Goal: Task Accomplishment & Management: Complete application form

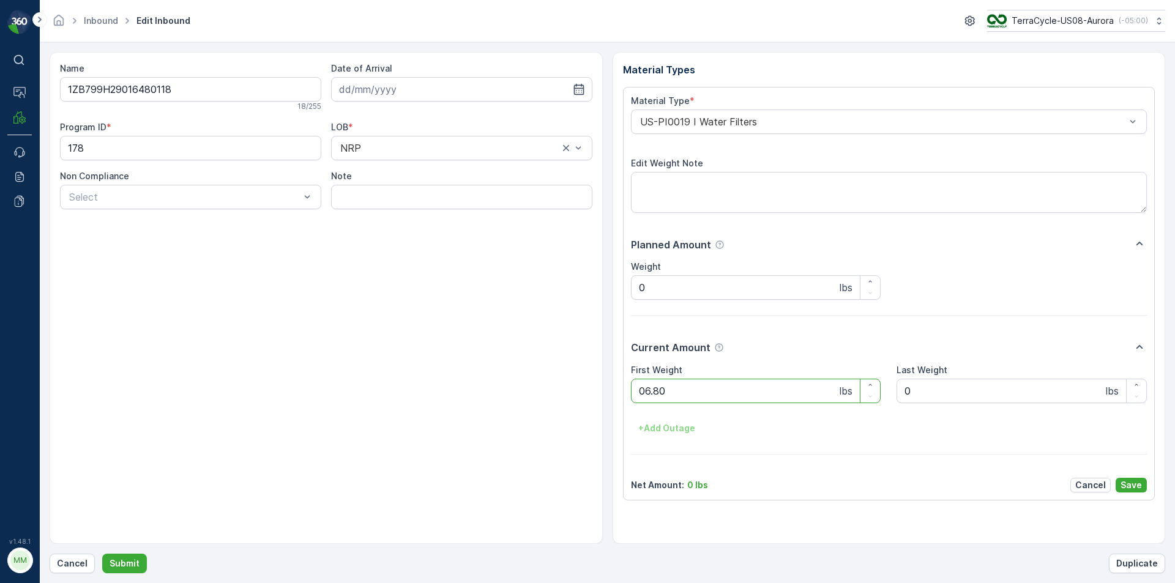
click at [102, 554] on button "Submit" at bounding box center [124, 564] width 45 height 20
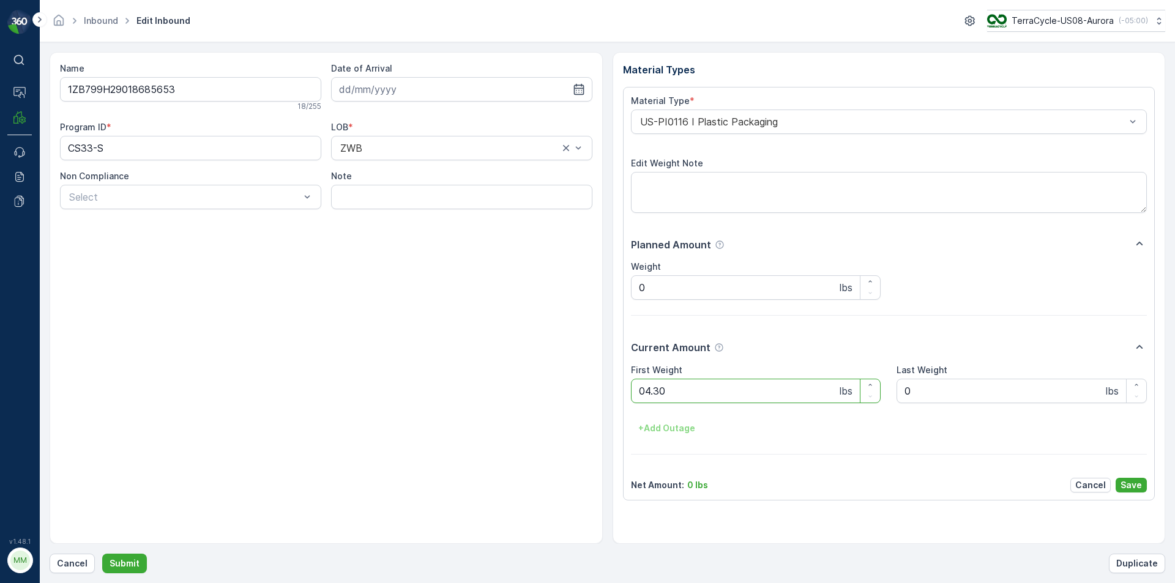
click at [102, 554] on button "Submit" at bounding box center [124, 564] width 45 height 20
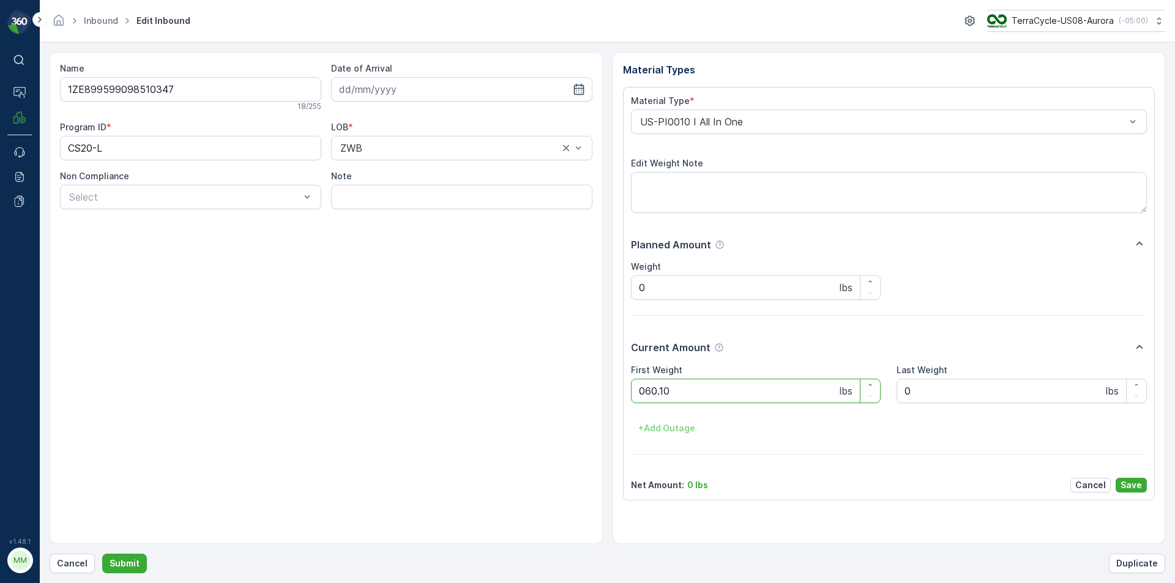
click at [102, 554] on button "Submit" at bounding box center [124, 564] width 45 height 20
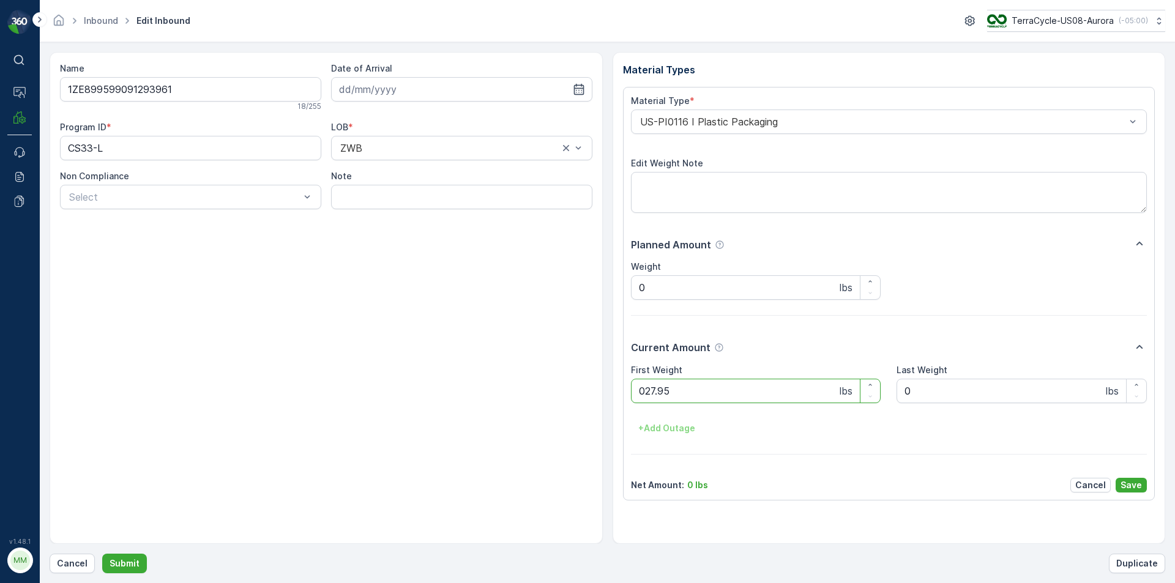
click at [102, 554] on button "Submit" at bounding box center [124, 564] width 45 height 20
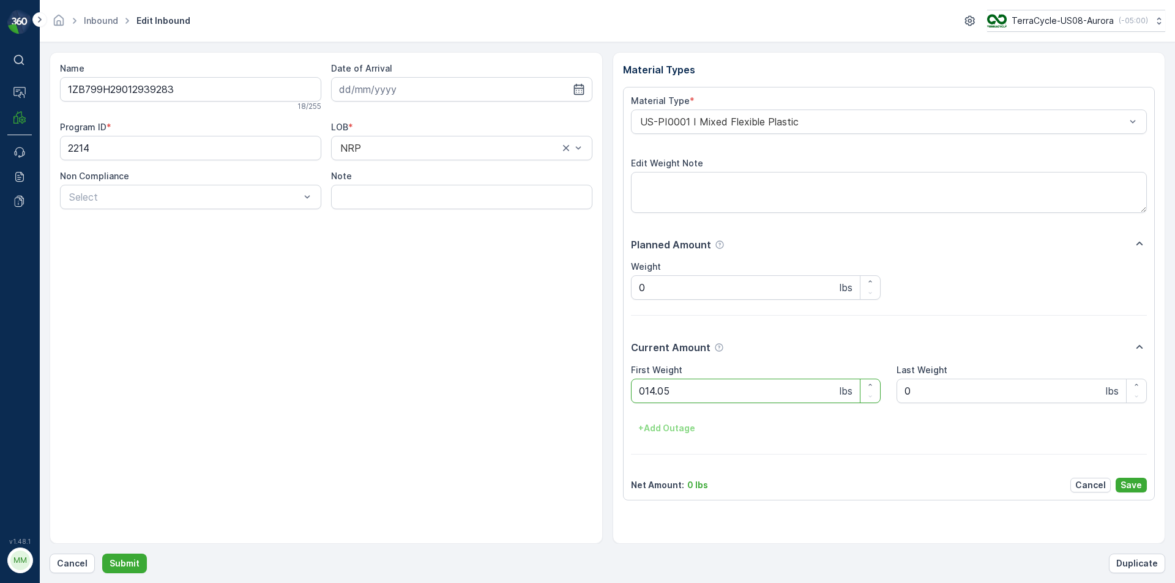
click at [102, 554] on button "Submit" at bounding box center [124, 564] width 45 height 20
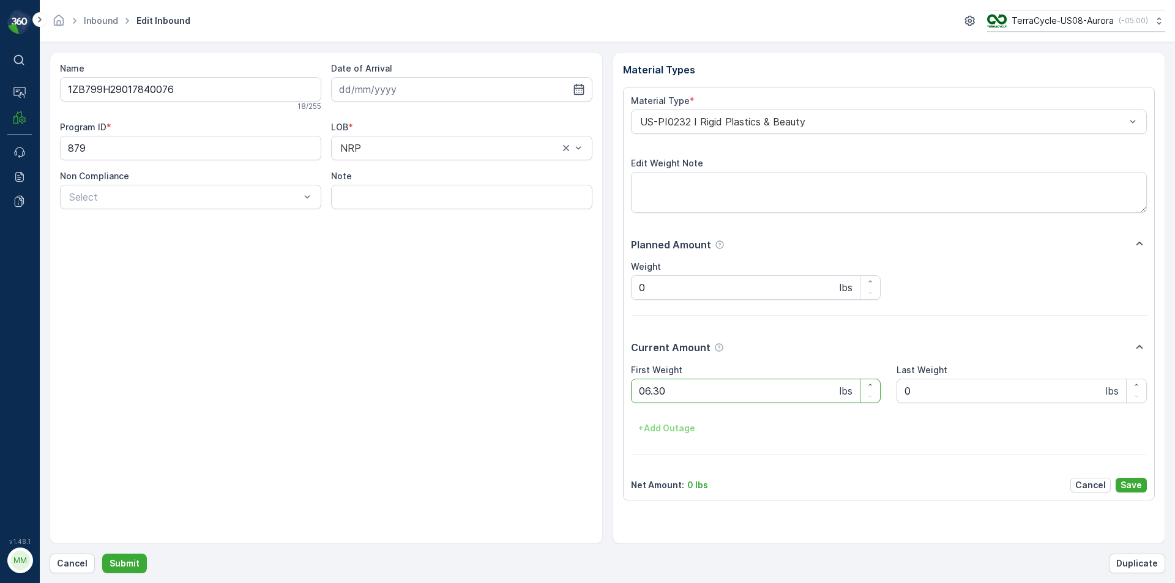
click at [102, 554] on button "Submit" at bounding box center [124, 564] width 45 height 20
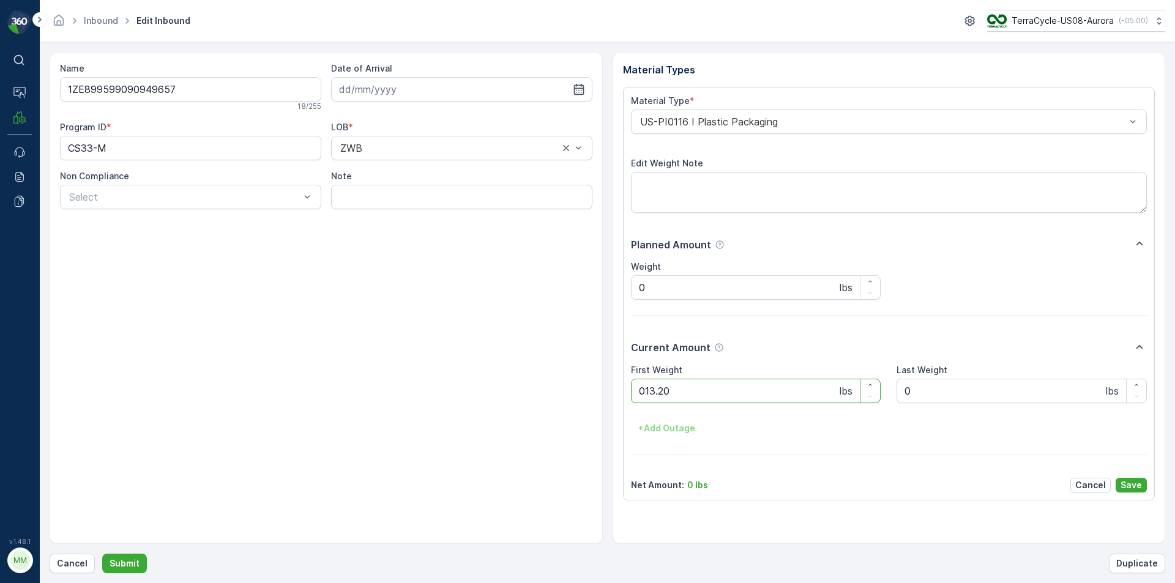
click at [102, 554] on button "Submit" at bounding box center [124, 564] width 45 height 20
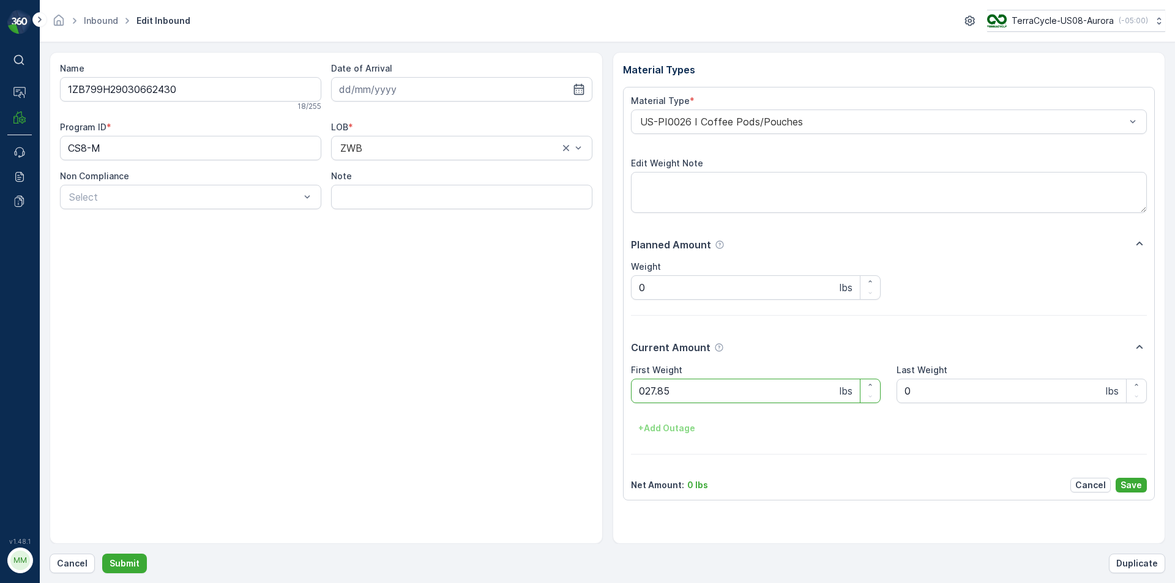
click at [102, 554] on button "Submit" at bounding box center [124, 564] width 45 height 20
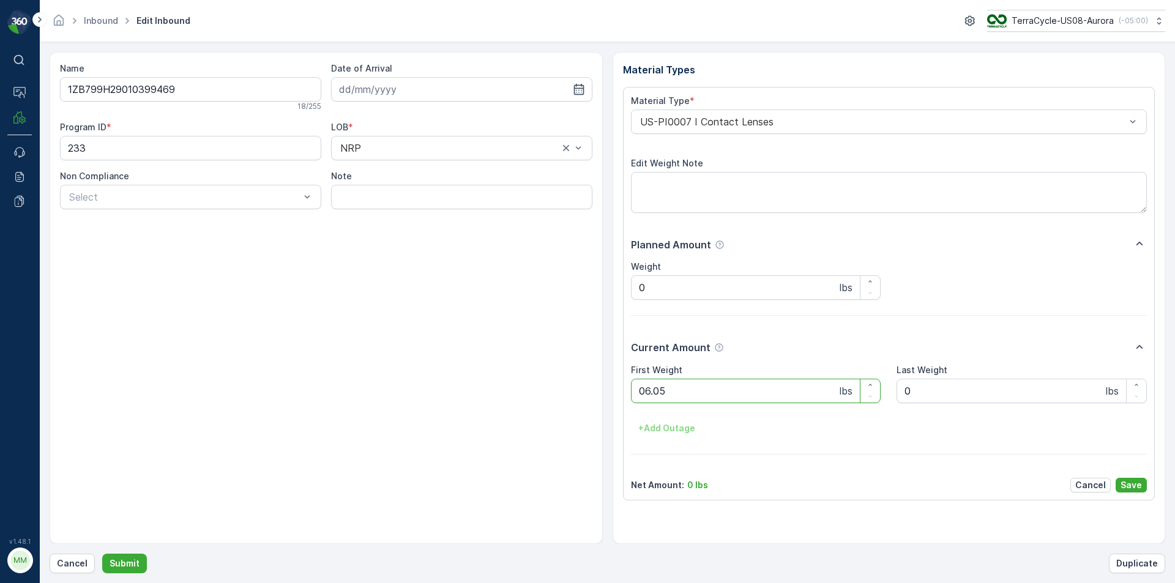
click at [102, 554] on button "Submit" at bounding box center [124, 564] width 45 height 20
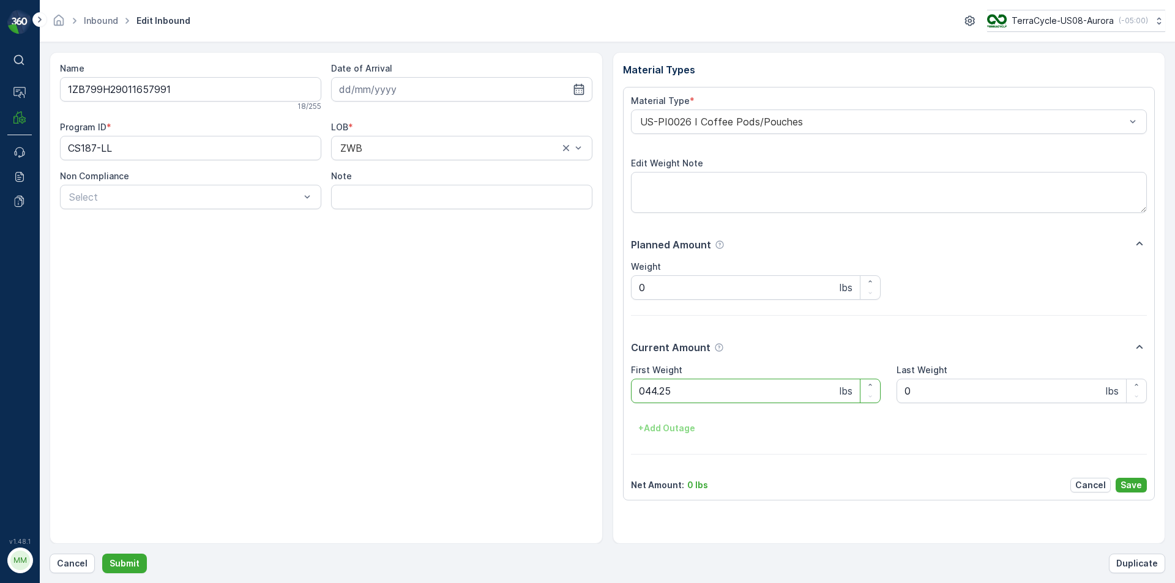
click at [102, 554] on button "Submit" at bounding box center [124, 564] width 45 height 20
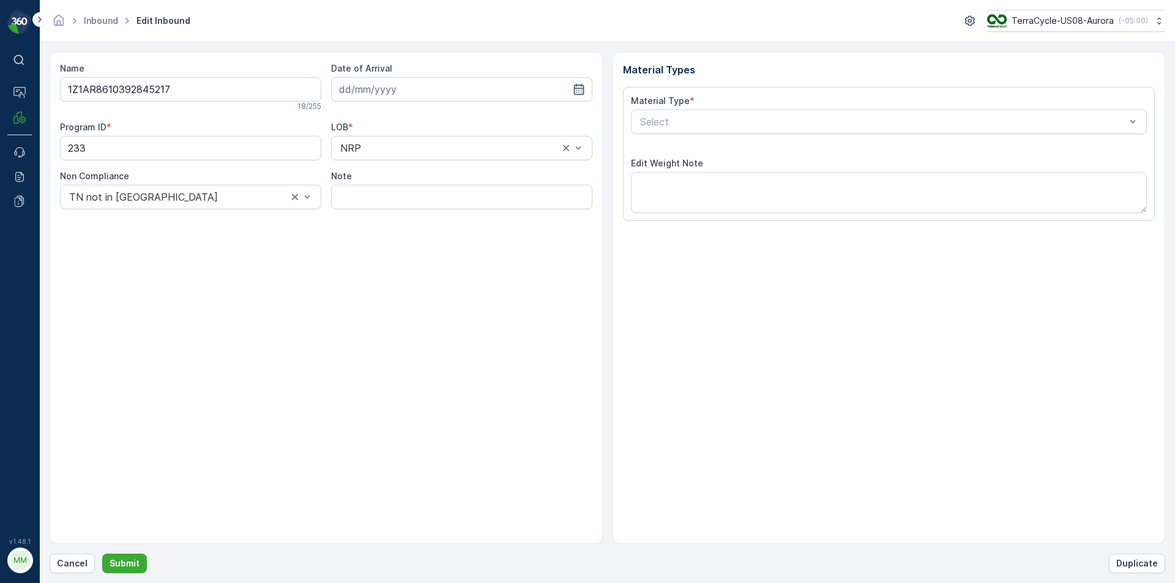
type input "[DATE]"
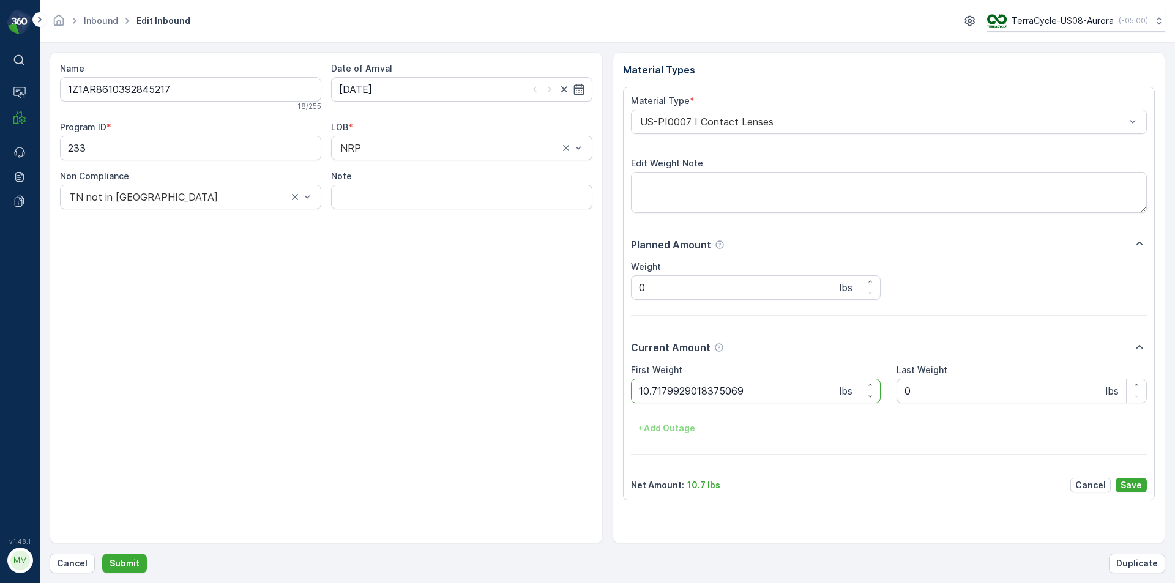
click at [102, 554] on button "Submit" at bounding box center [124, 564] width 45 height 20
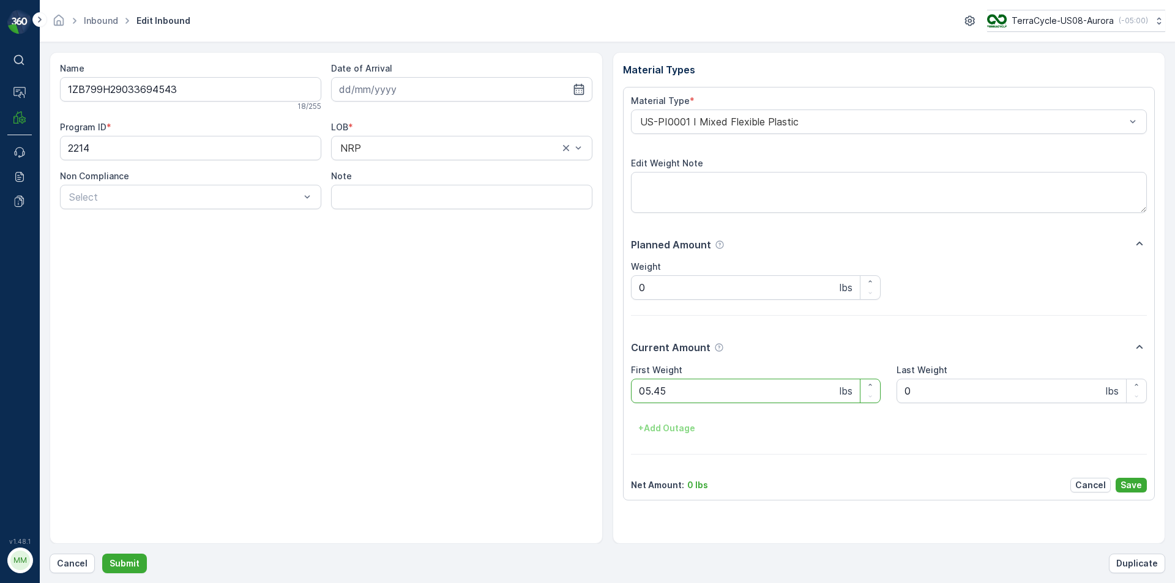
click at [102, 554] on button "Submit" at bounding box center [124, 564] width 45 height 20
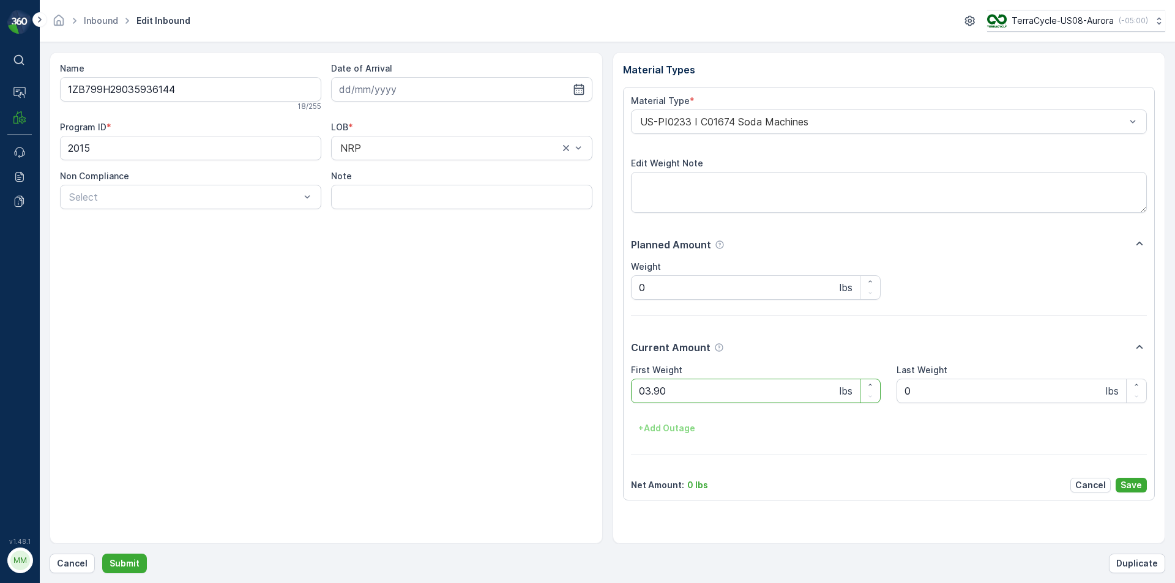
click at [102, 554] on button "Submit" at bounding box center [124, 564] width 45 height 20
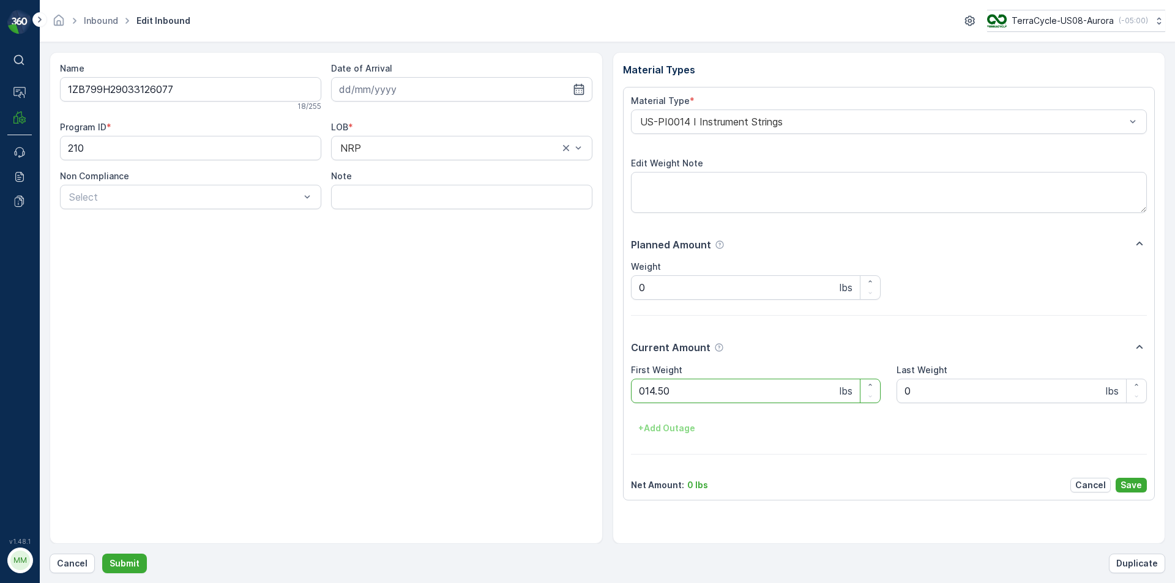
click at [102, 554] on button "Submit" at bounding box center [124, 564] width 45 height 20
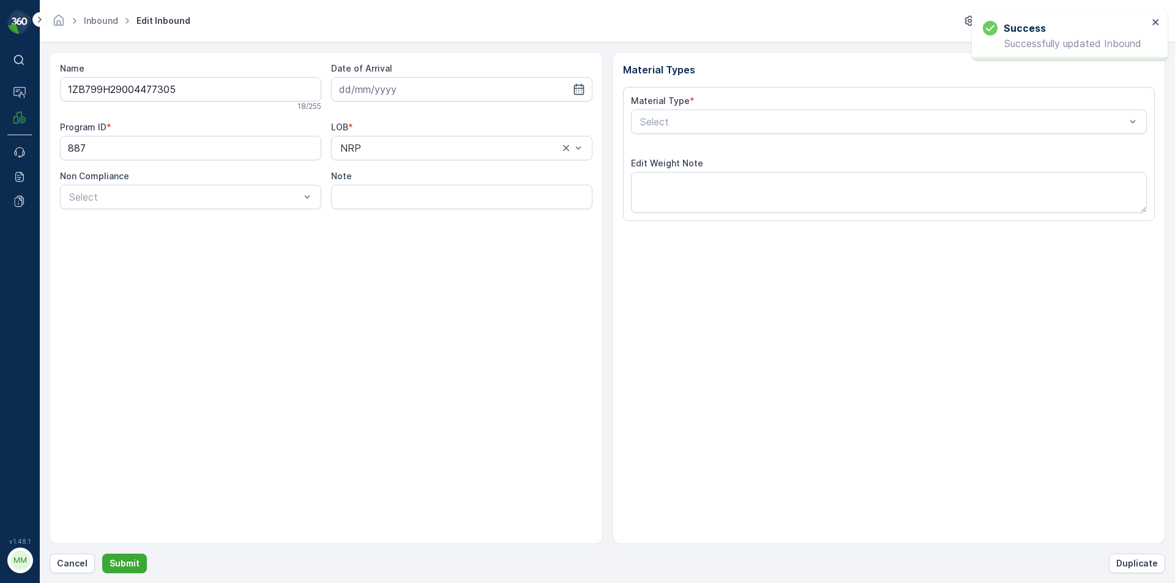
type input "[DATE]"
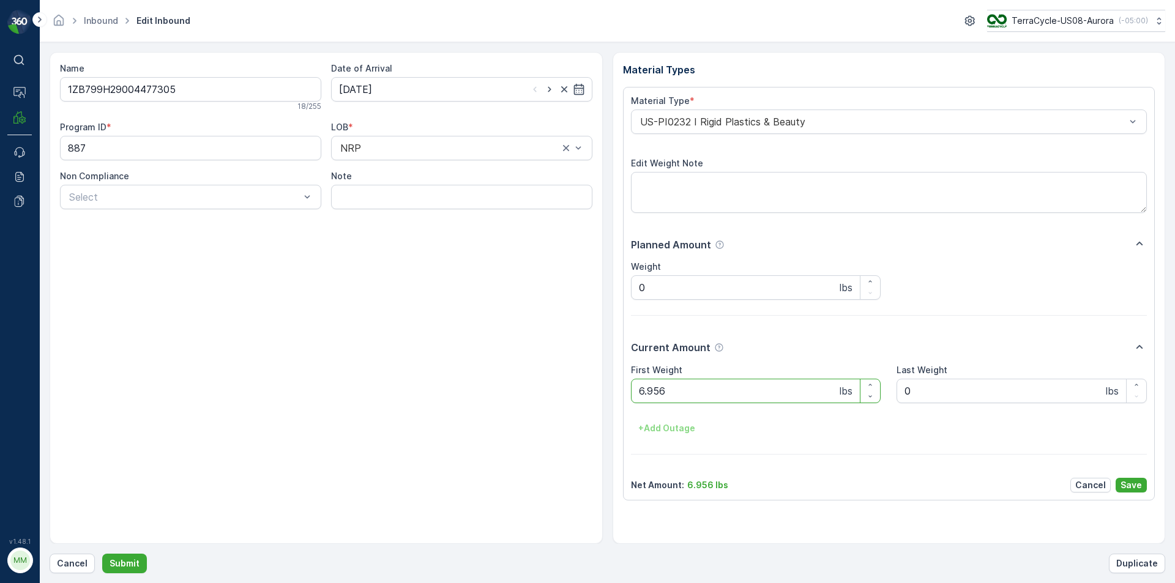
type Weight "6.95"
click at [102, 554] on button "Submit" at bounding box center [124, 564] width 45 height 20
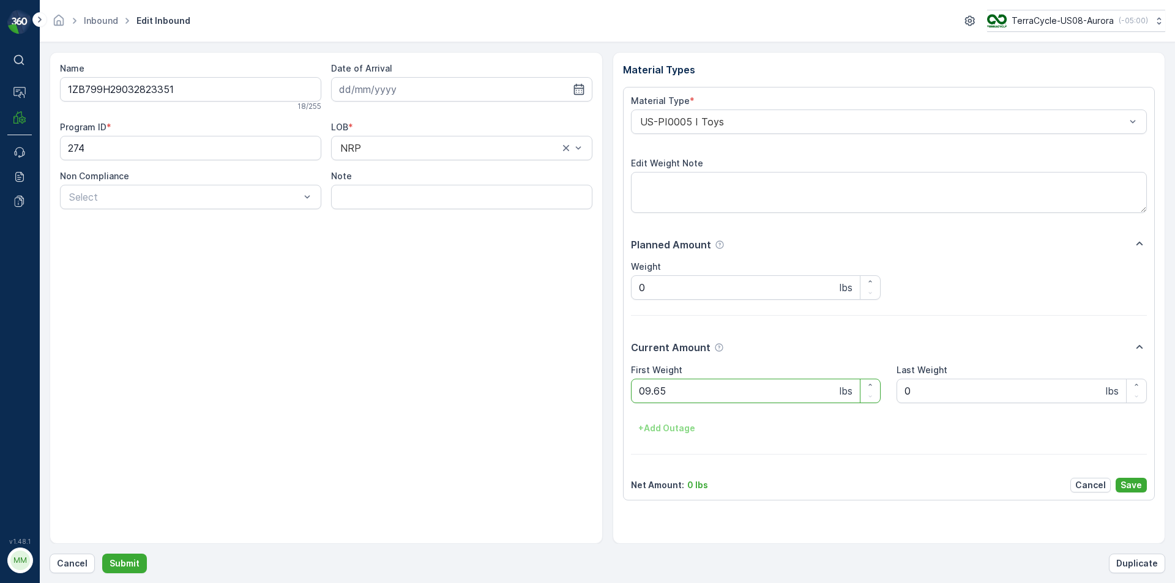
click at [102, 554] on button "Submit" at bounding box center [124, 564] width 45 height 20
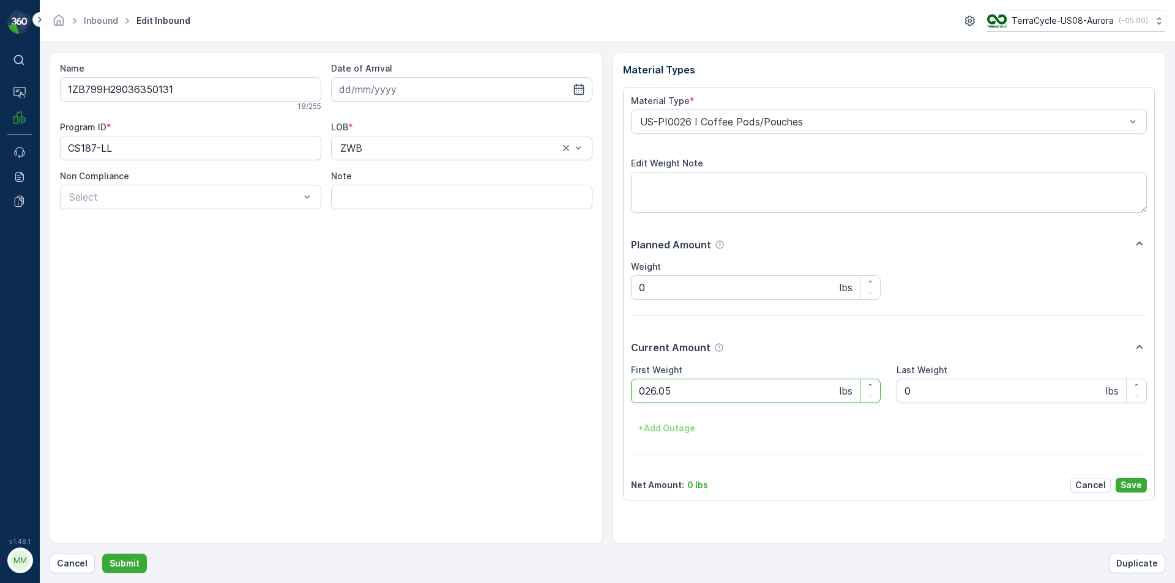
click at [102, 554] on button "Submit" at bounding box center [124, 564] width 45 height 20
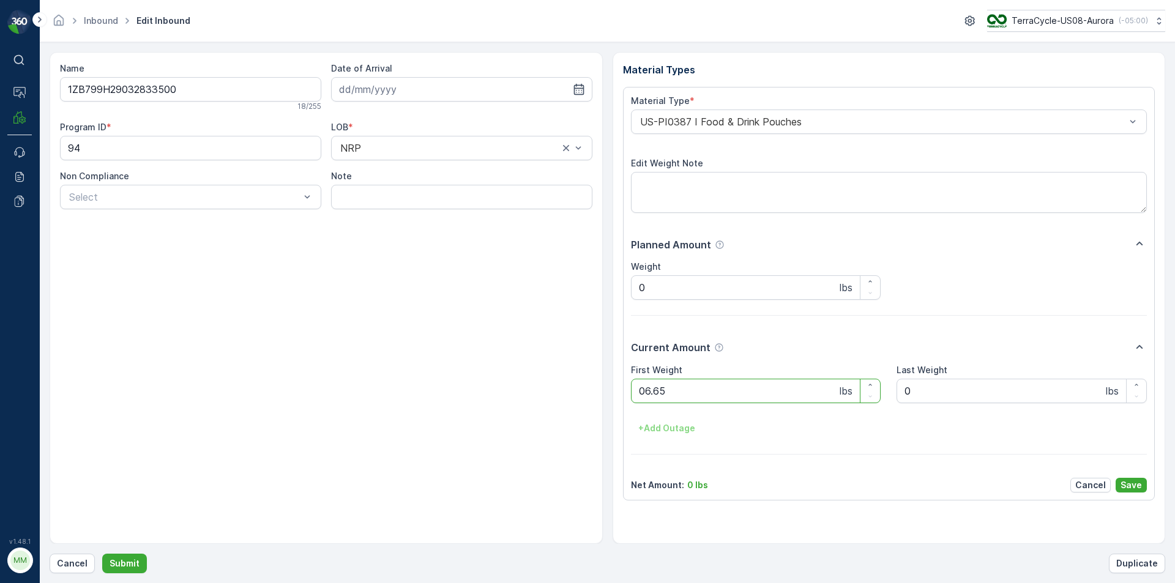
click at [102, 554] on button "Submit" at bounding box center [124, 564] width 45 height 20
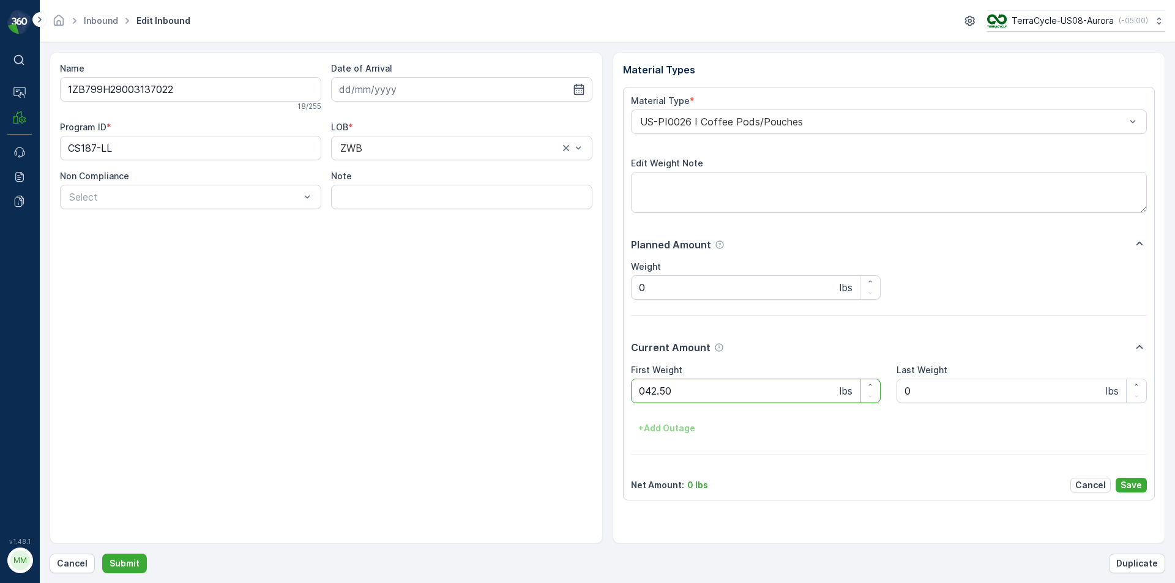
click at [102, 554] on button "Submit" at bounding box center [124, 564] width 45 height 20
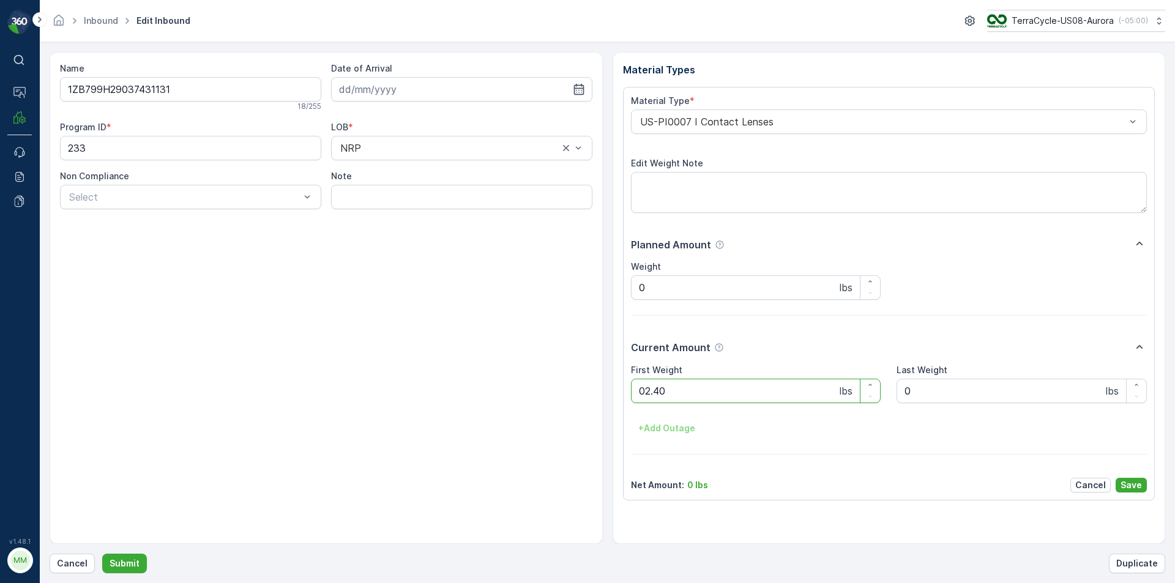
click at [102, 554] on button "Submit" at bounding box center [124, 564] width 45 height 20
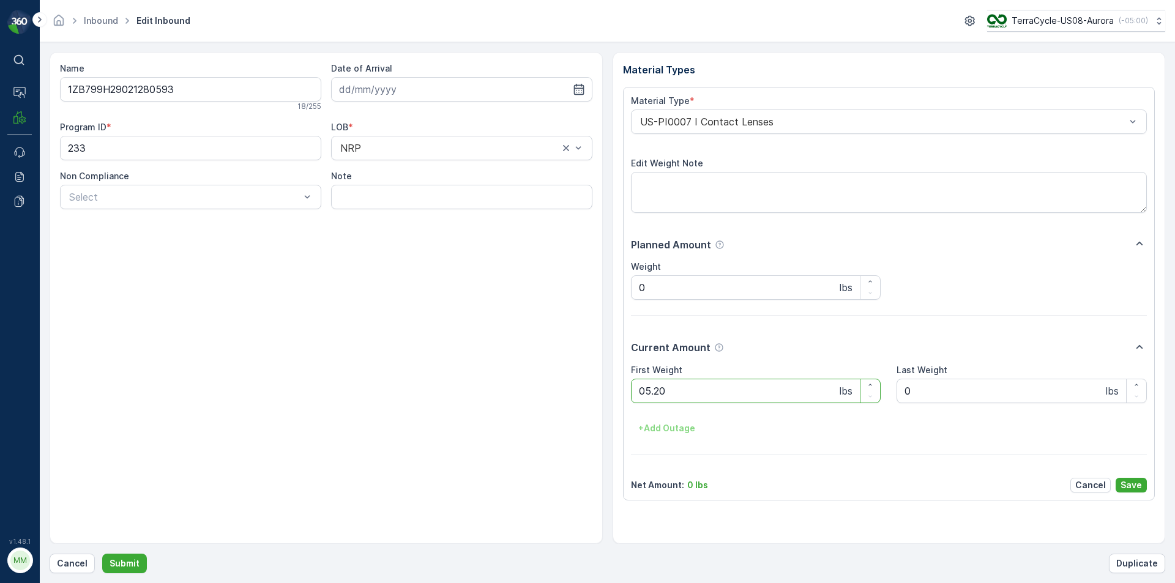
click at [102, 554] on button "Submit" at bounding box center [124, 564] width 45 height 20
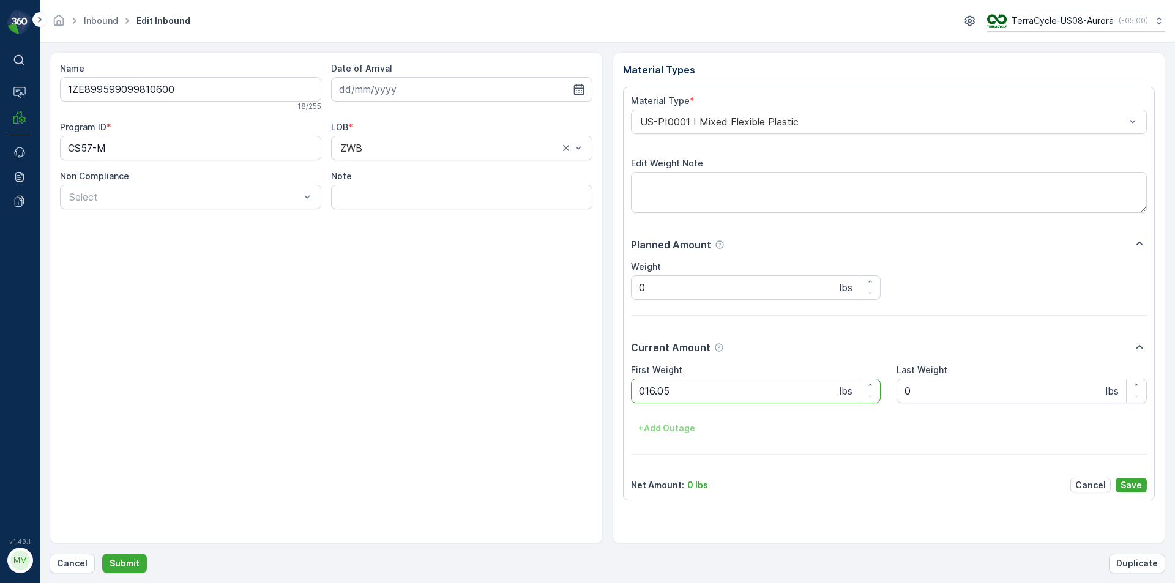
click at [102, 554] on button "Submit" at bounding box center [124, 564] width 45 height 20
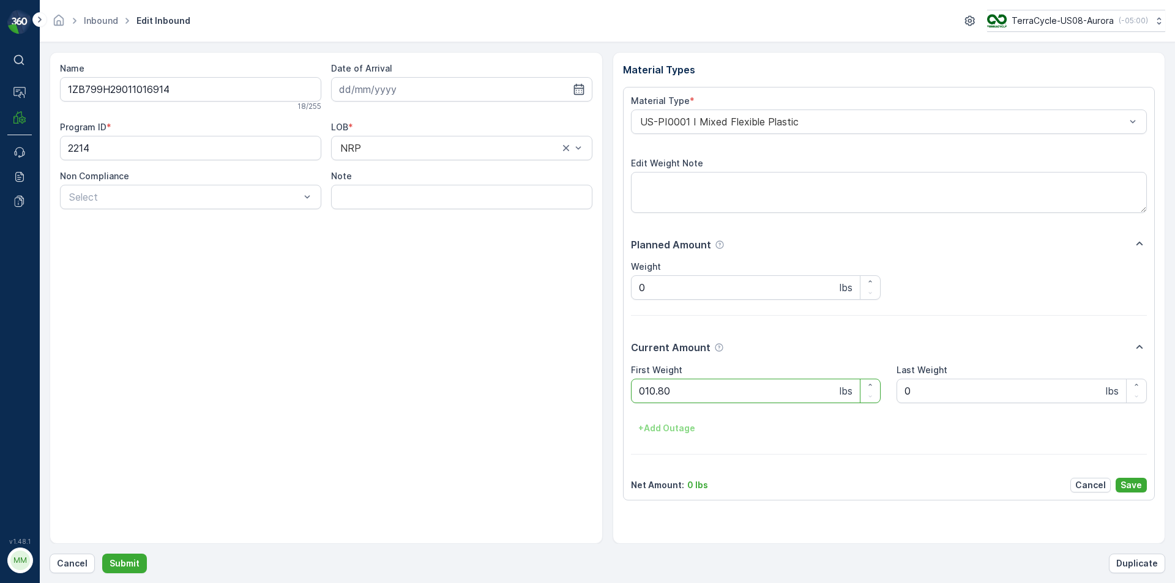
click at [102, 554] on button "Submit" at bounding box center [124, 564] width 45 height 20
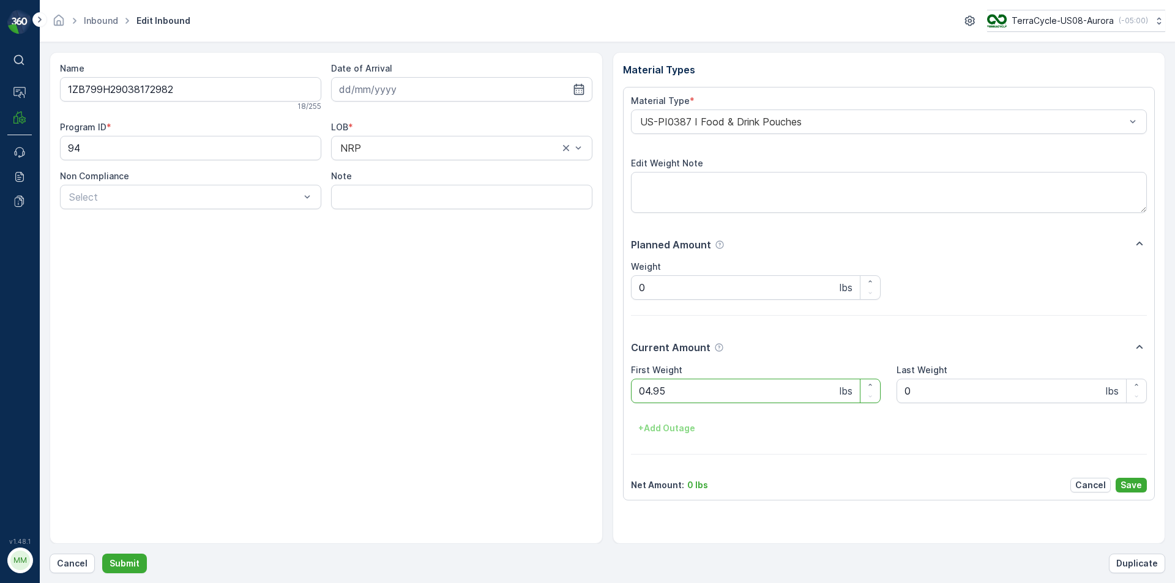
click at [102, 554] on button "Submit" at bounding box center [124, 564] width 45 height 20
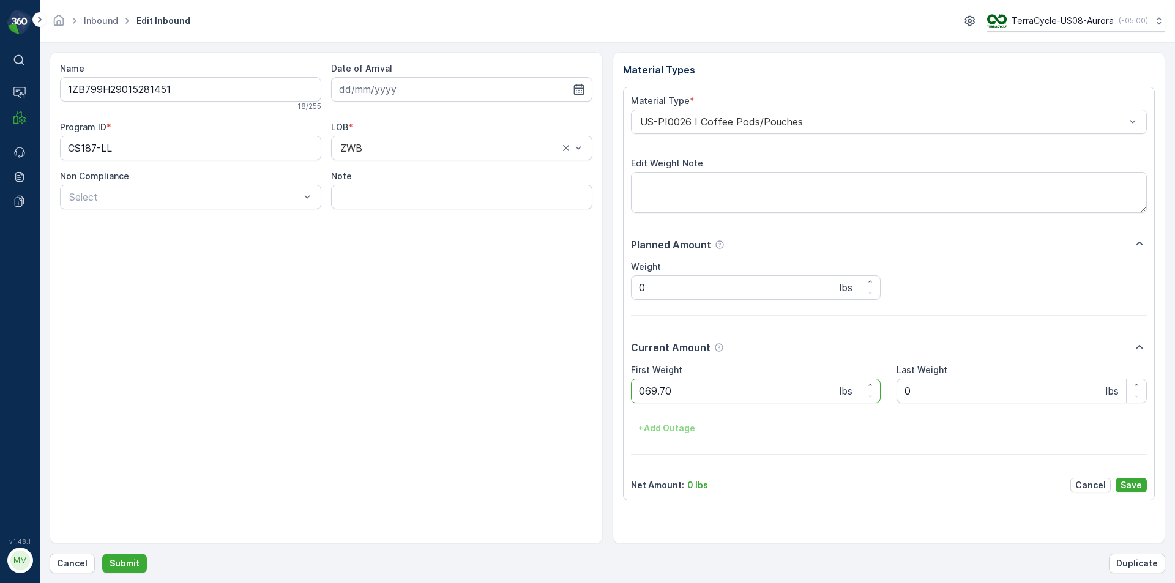
click at [102, 554] on button "Submit" at bounding box center [124, 564] width 45 height 20
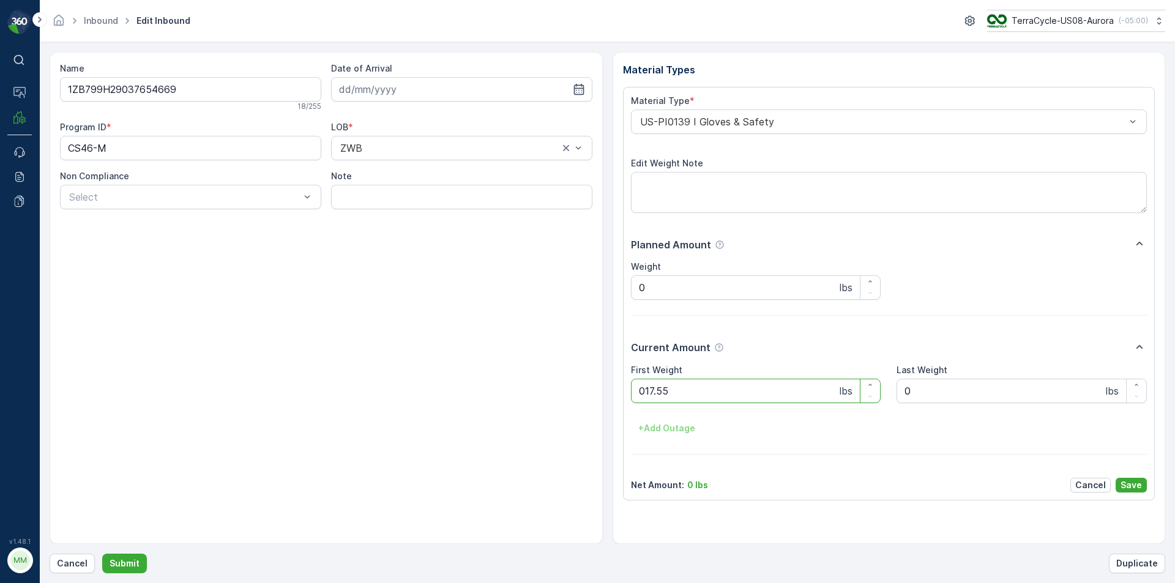
click at [102, 554] on button "Submit" at bounding box center [124, 564] width 45 height 20
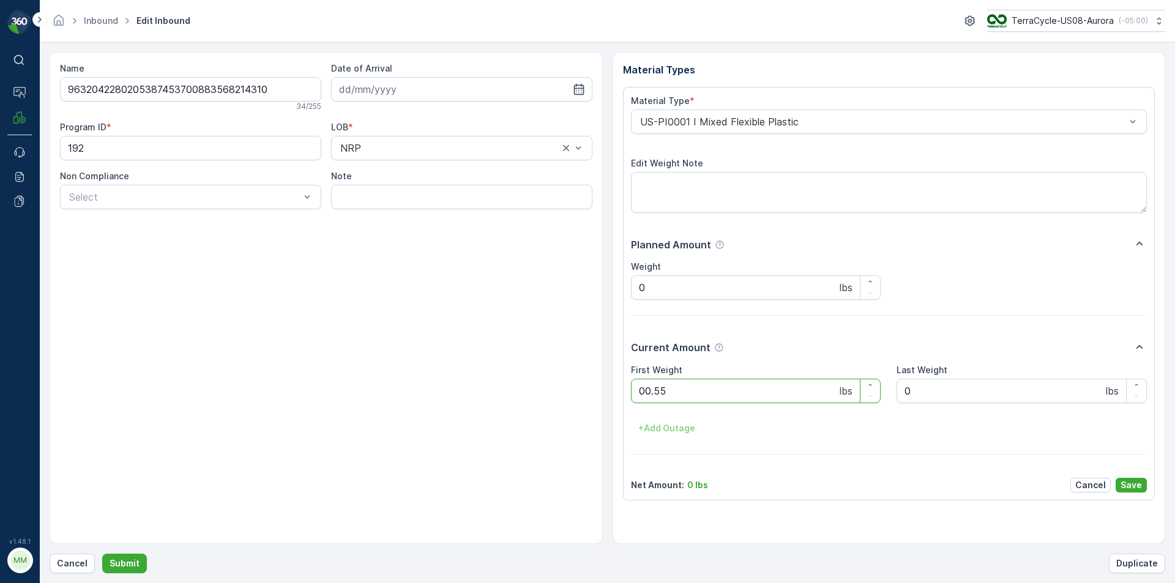
click at [102, 554] on button "Submit" at bounding box center [124, 564] width 45 height 20
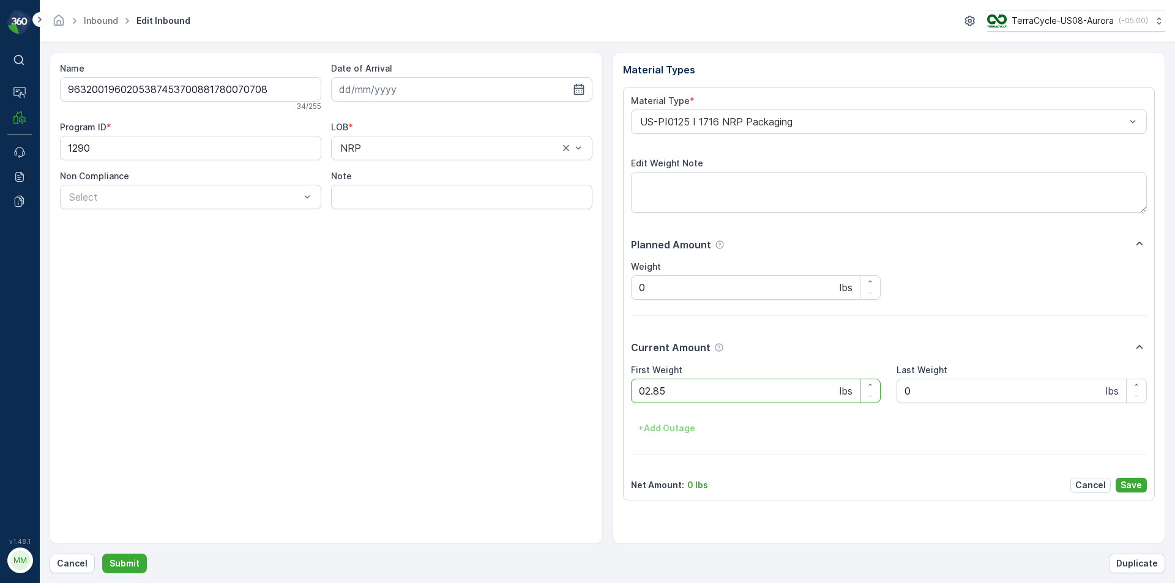
click at [102, 554] on button "Submit" at bounding box center [124, 564] width 45 height 20
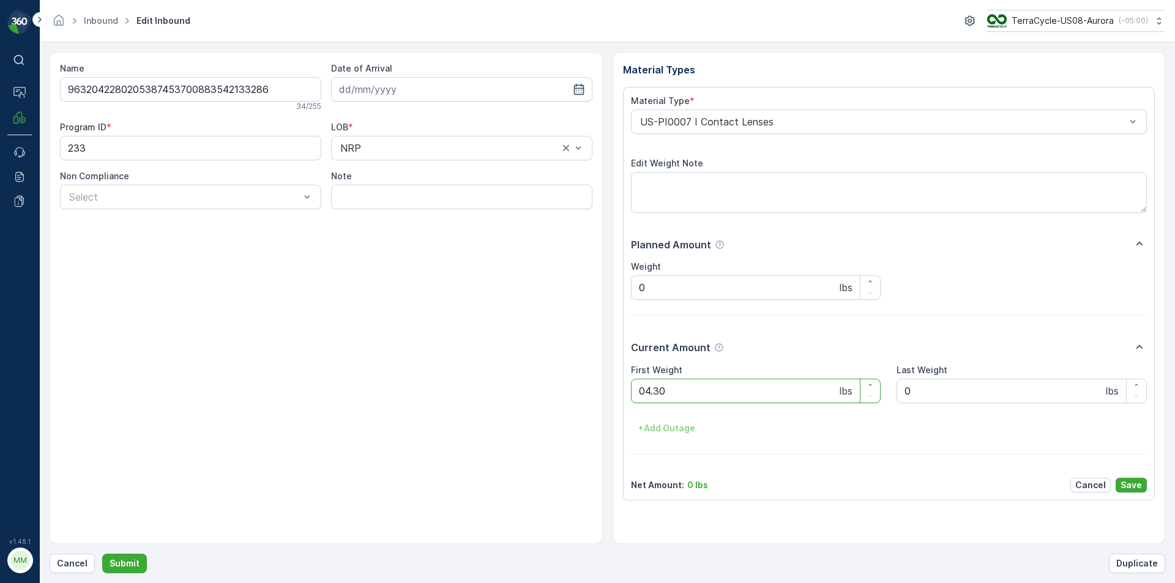
click at [102, 554] on button "Submit" at bounding box center [124, 564] width 45 height 20
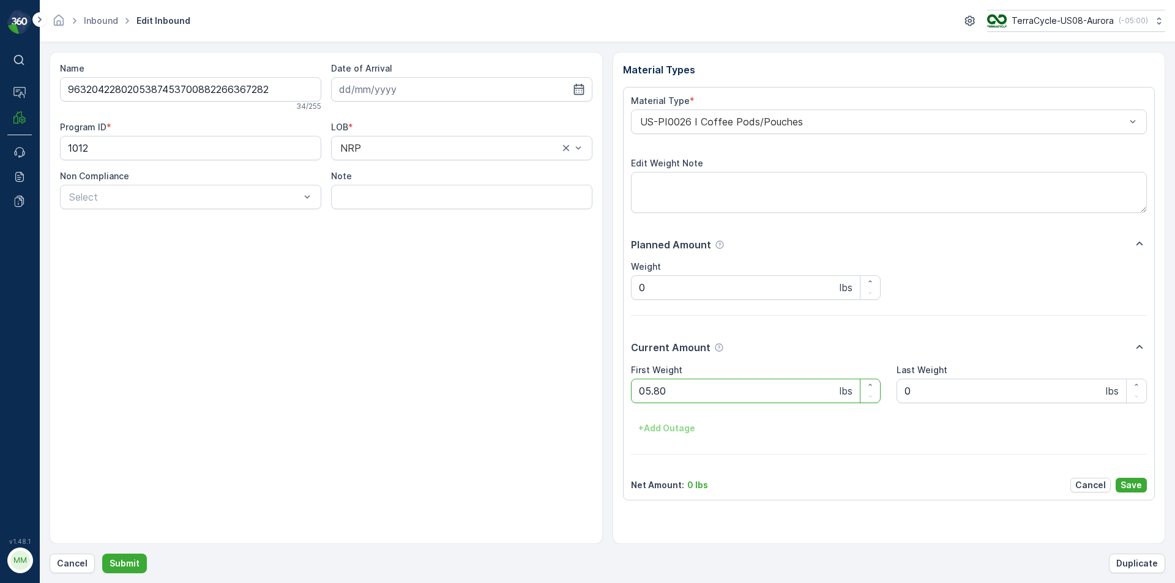
click at [102, 554] on button "Submit" at bounding box center [124, 564] width 45 height 20
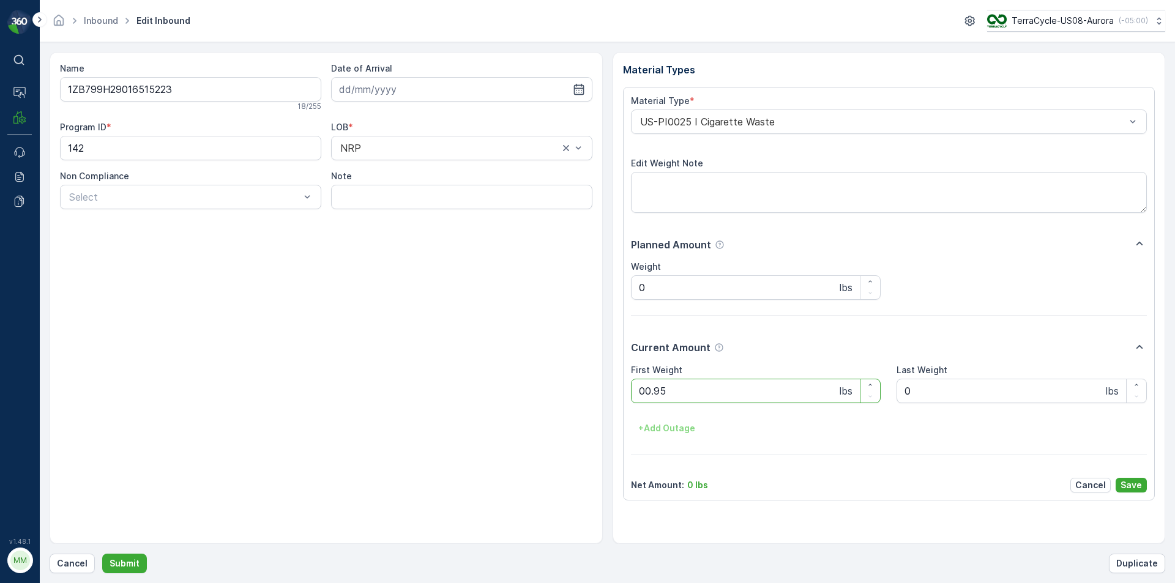
click at [102, 554] on button "Submit" at bounding box center [124, 564] width 45 height 20
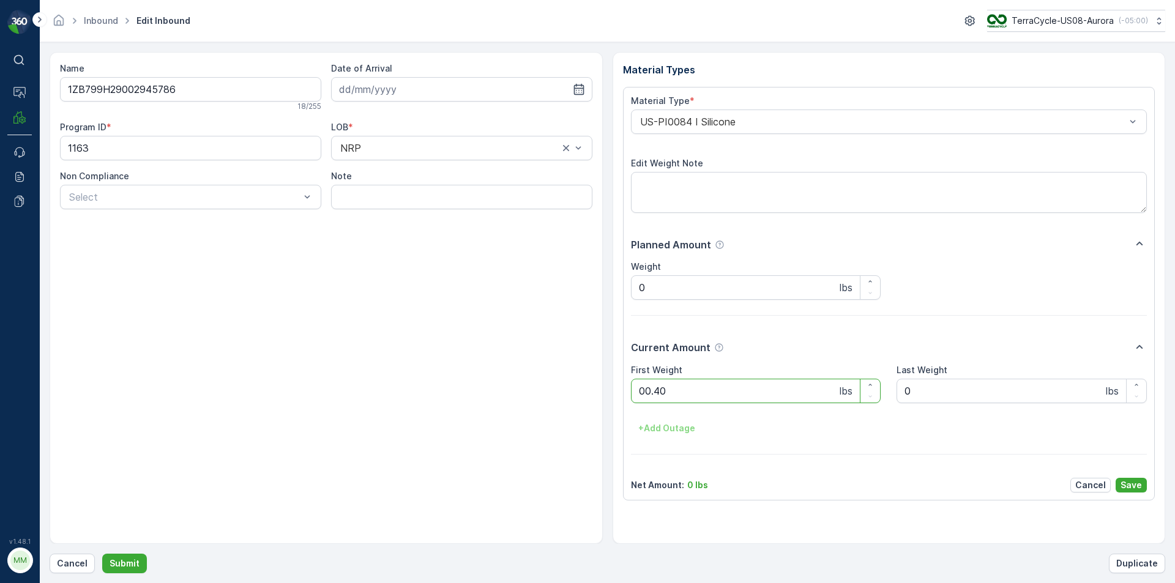
click at [102, 554] on button "Submit" at bounding box center [124, 564] width 45 height 20
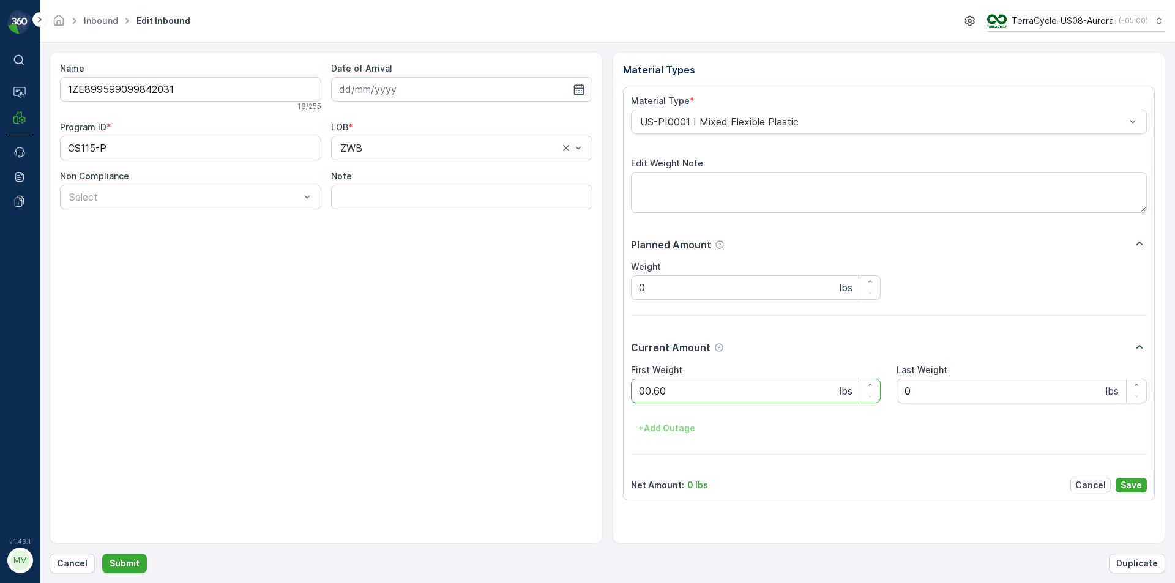
click at [102, 554] on button "Submit" at bounding box center [124, 564] width 45 height 20
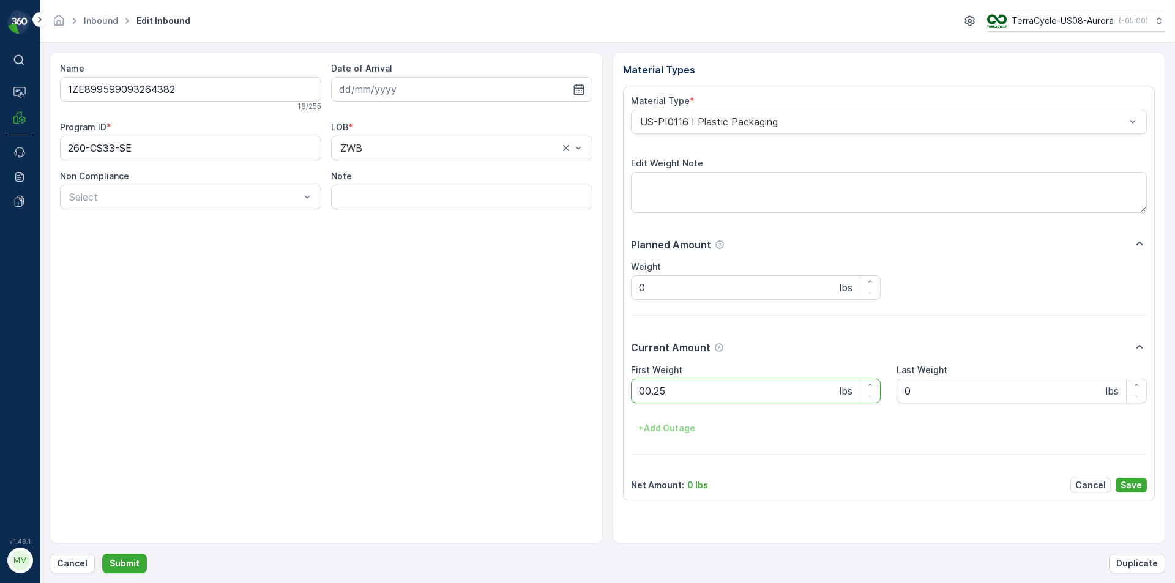
click at [102, 554] on button "Submit" at bounding box center [124, 564] width 45 height 20
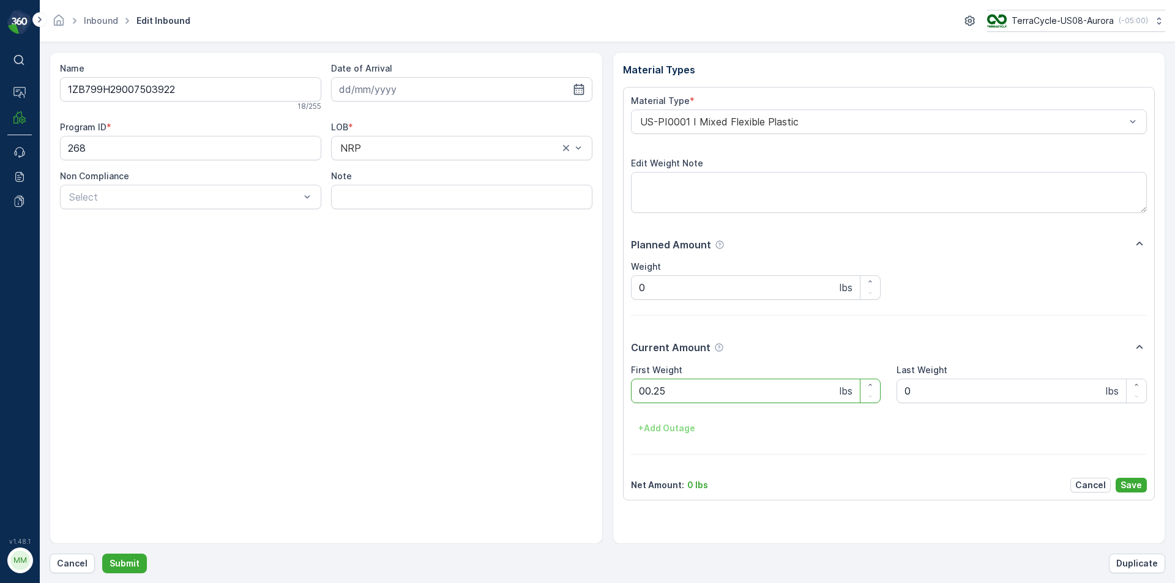
click at [102, 554] on button "Submit" at bounding box center [124, 564] width 45 height 20
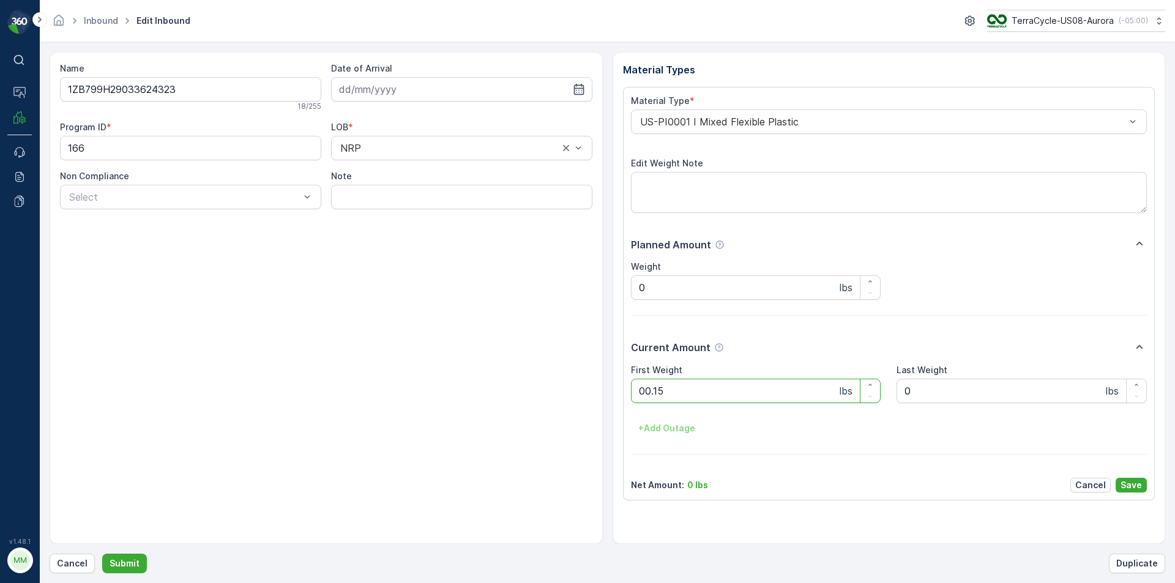
click at [102, 554] on button "Submit" at bounding box center [124, 564] width 45 height 20
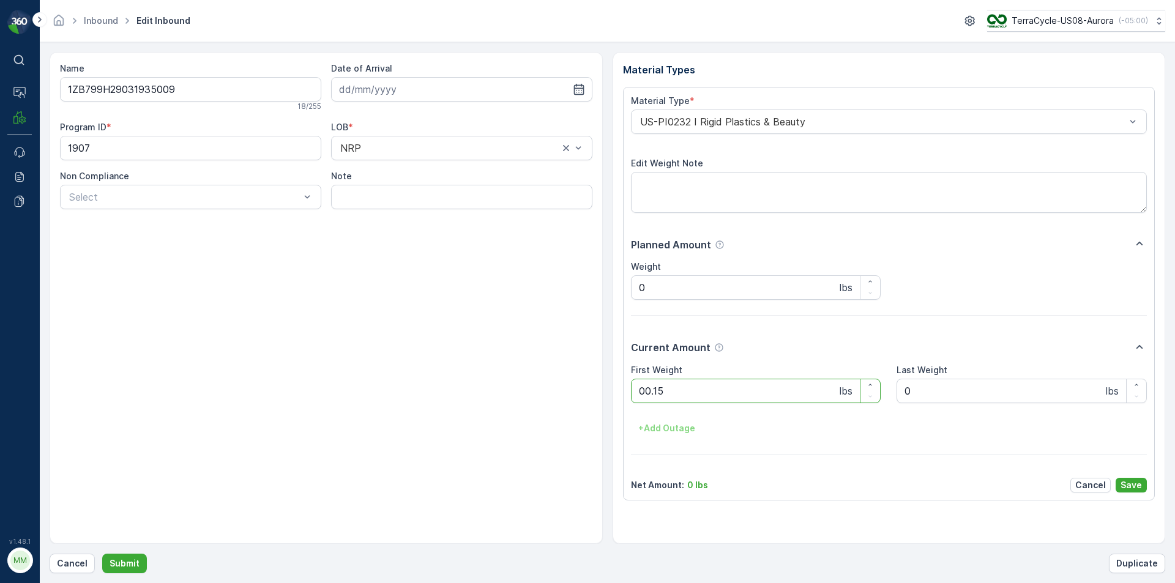
click at [102, 554] on button "Submit" at bounding box center [124, 564] width 45 height 20
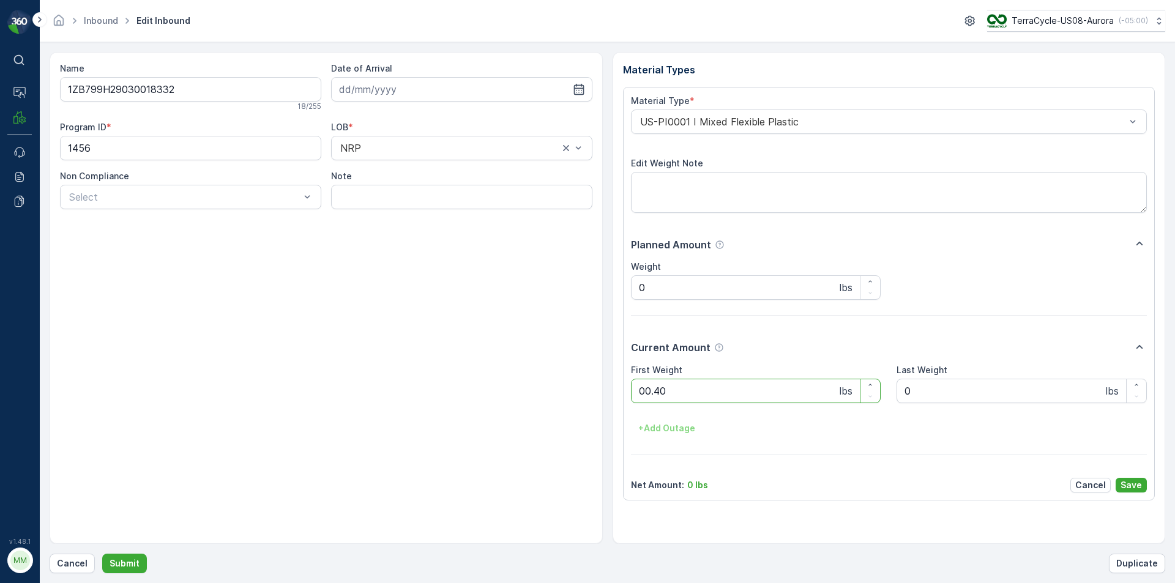
click at [102, 554] on button "Submit" at bounding box center [124, 564] width 45 height 20
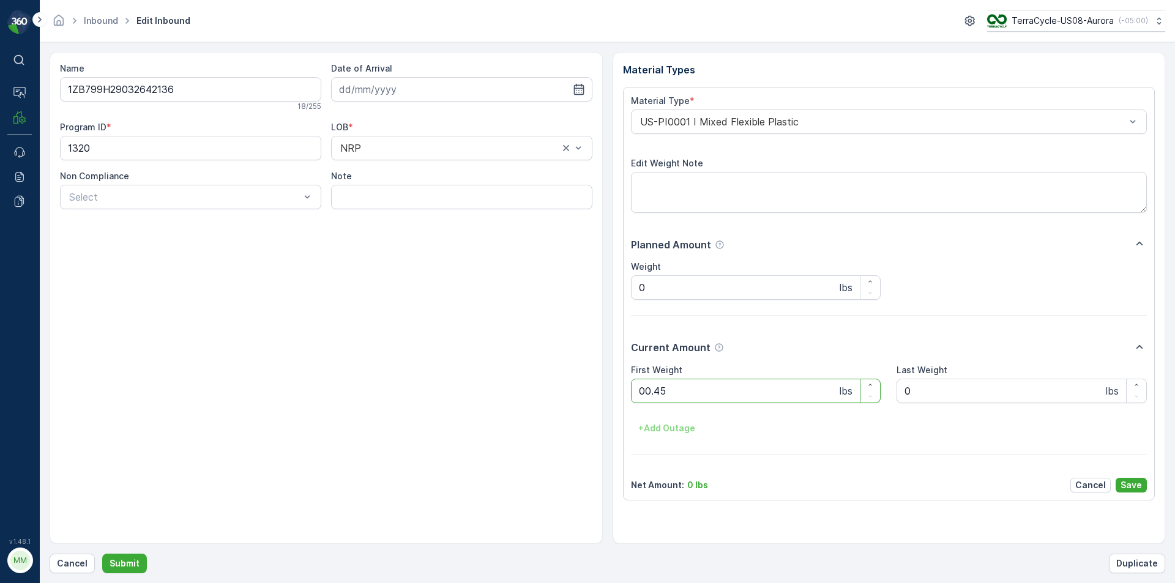
click at [102, 554] on button "Submit" at bounding box center [124, 564] width 45 height 20
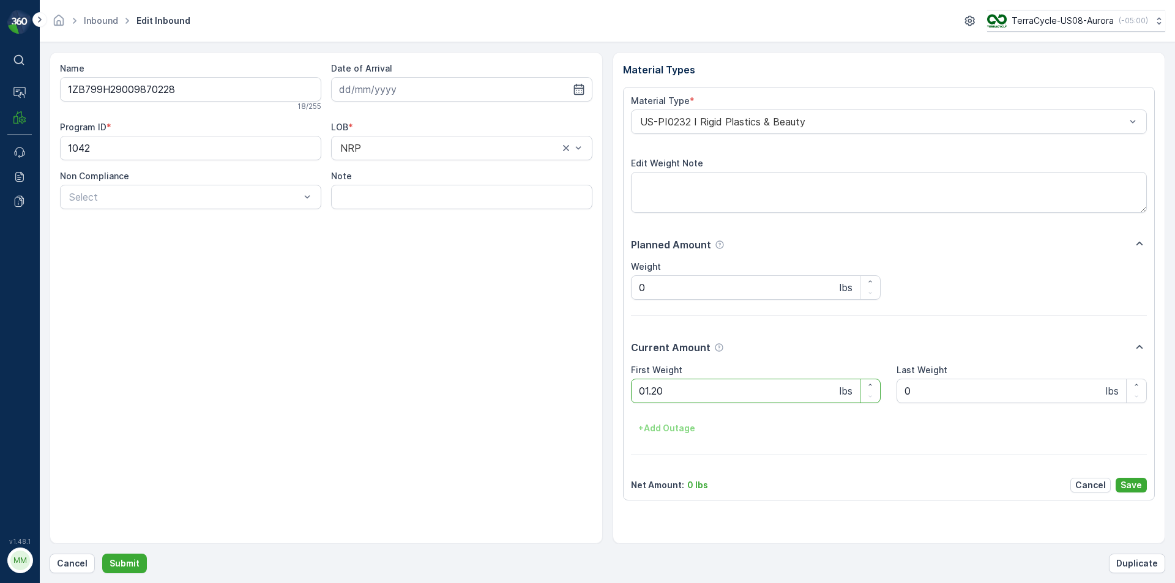
click at [102, 554] on button "Submit" at bounding box center [124, 564] width 45 height 20
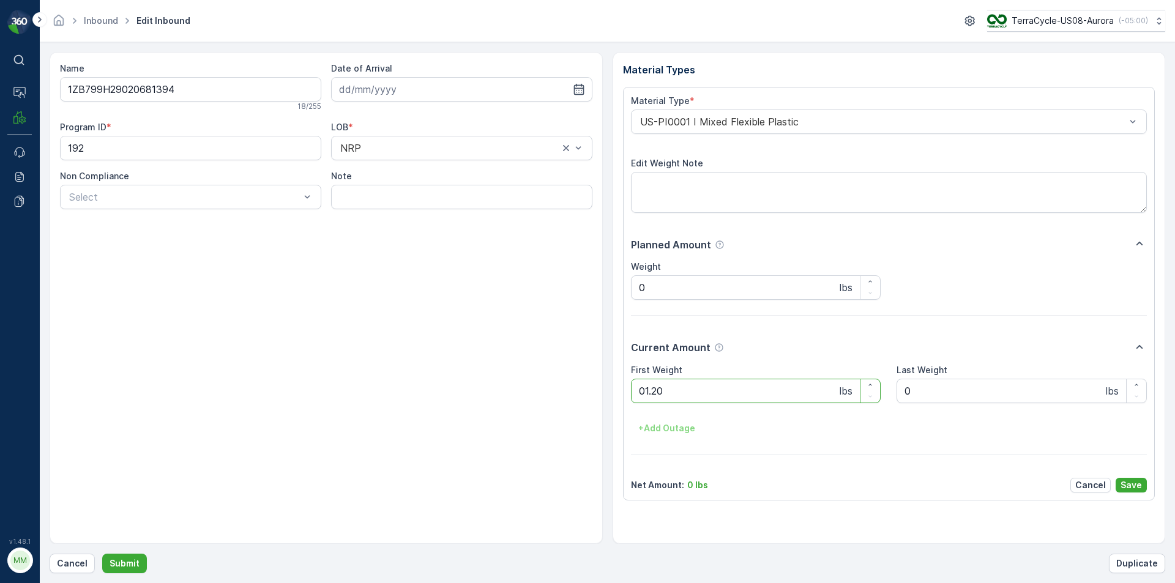
click at [102, 554] on button "Submit" at bounding box center [124, 564] width 45 height 20
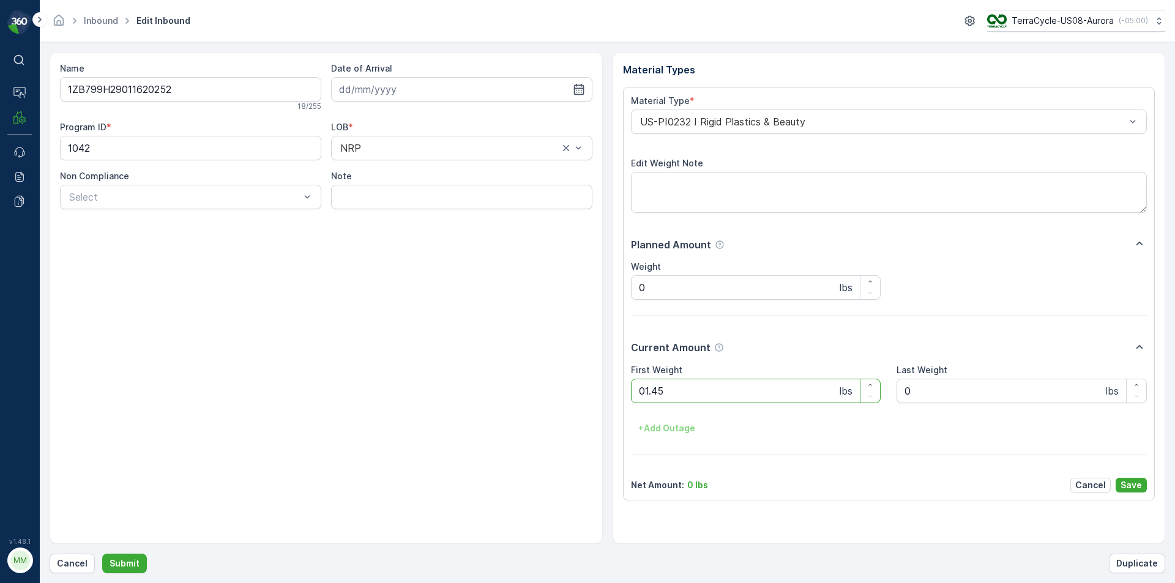
click at [102, 554] on button "Submit" at bounding box center [124, 564] width 45 height 20
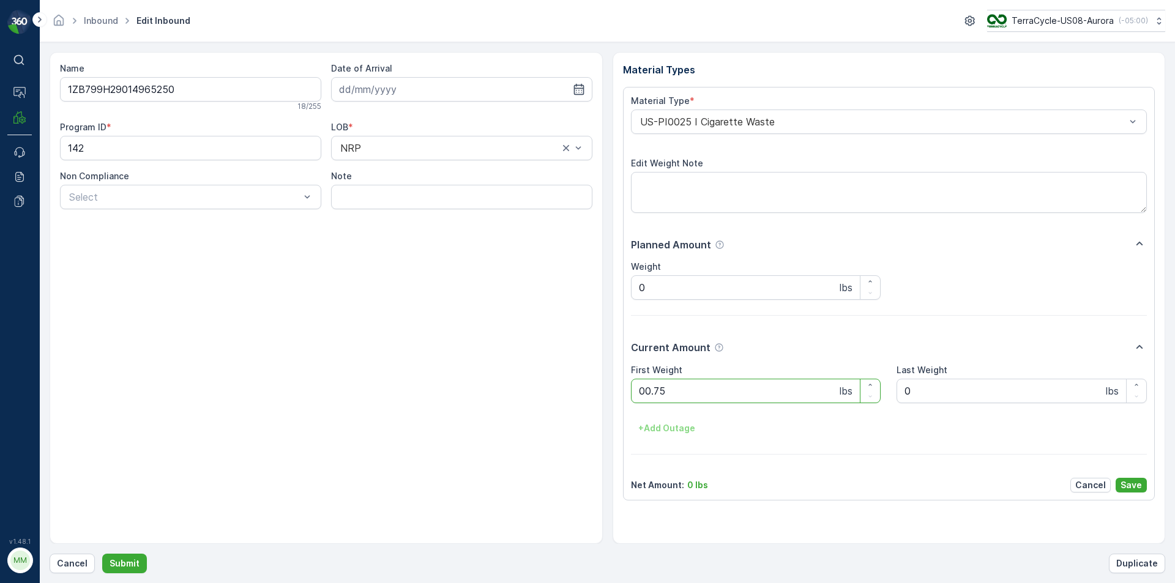
click at [102, 554] on button "Submit" at bounding box center [124, 564] width 45 height 20
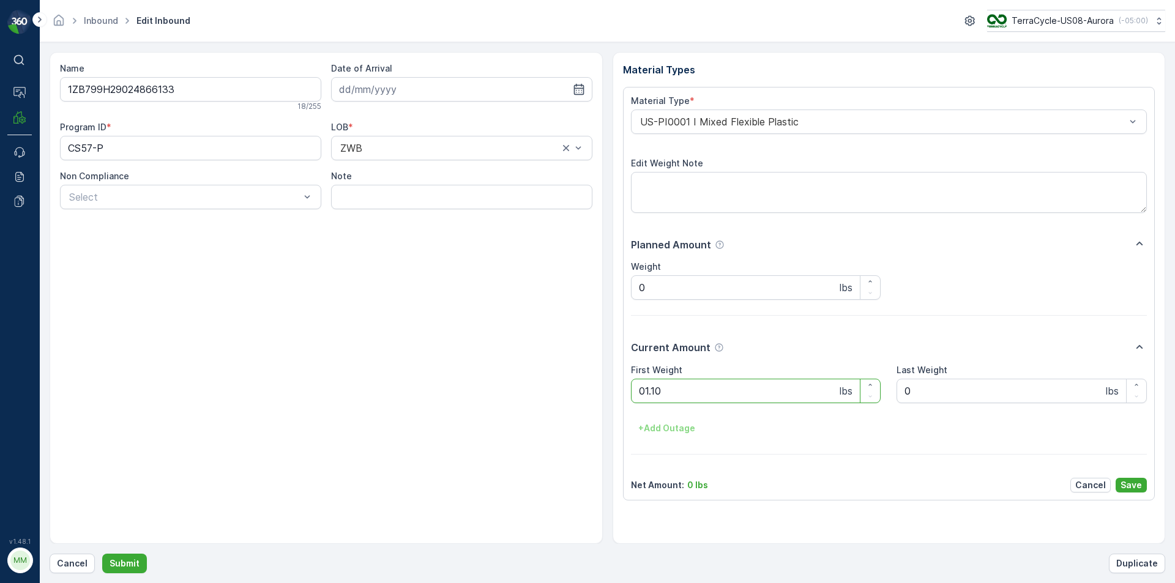
click at [102, 554] on button "Submit" at bounding box center [124, 564] width 45 height 20
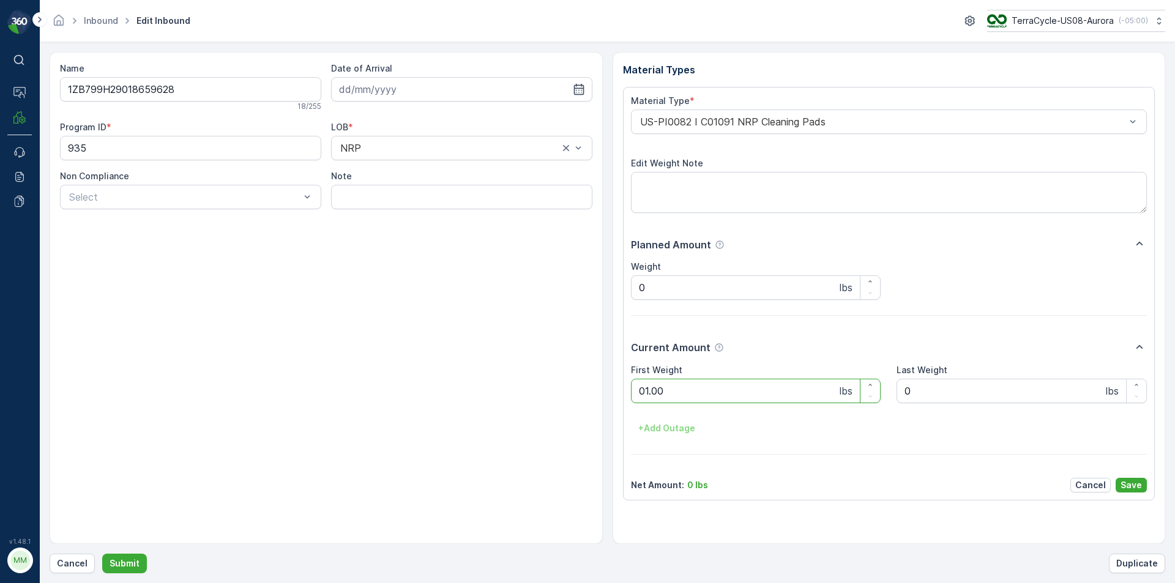
click at [102, 554] on button "Submit" at bounding box center [124, 564] width 45 height 20
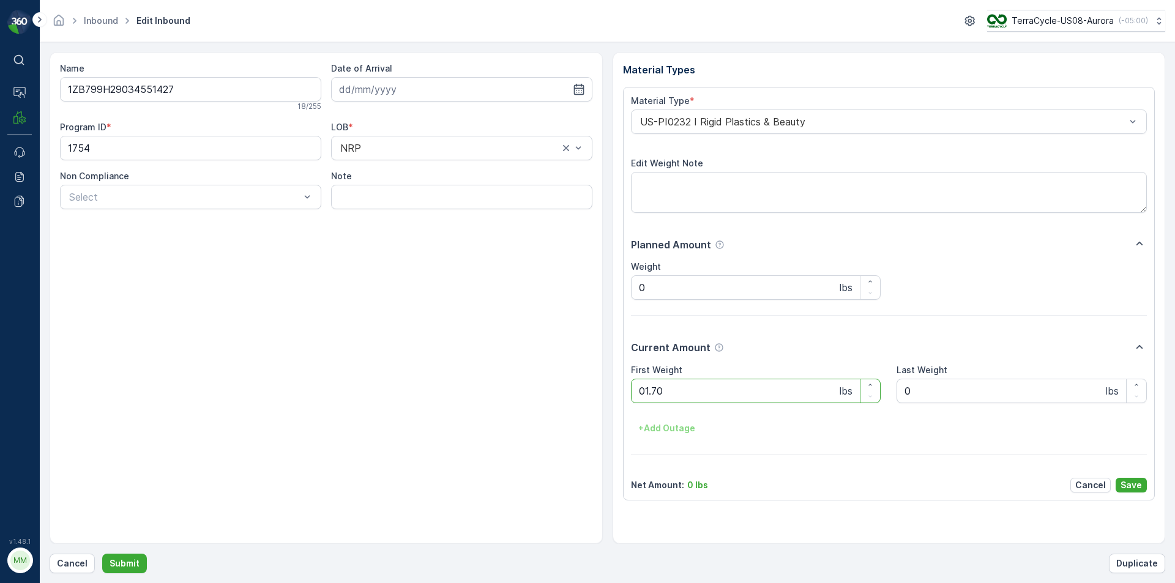
click at [102, 554] on button "Submit" at bounding box center [124, 564] width 45 height 20
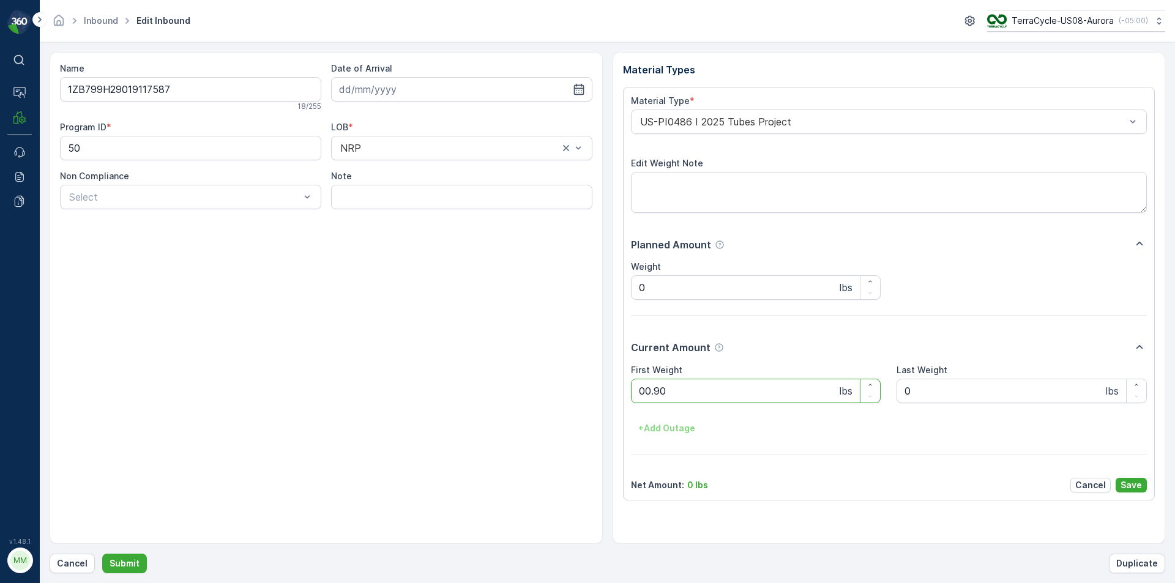
click at [102, 554] on button "Submit" at bounding box center [124, 564] width 45 height 20
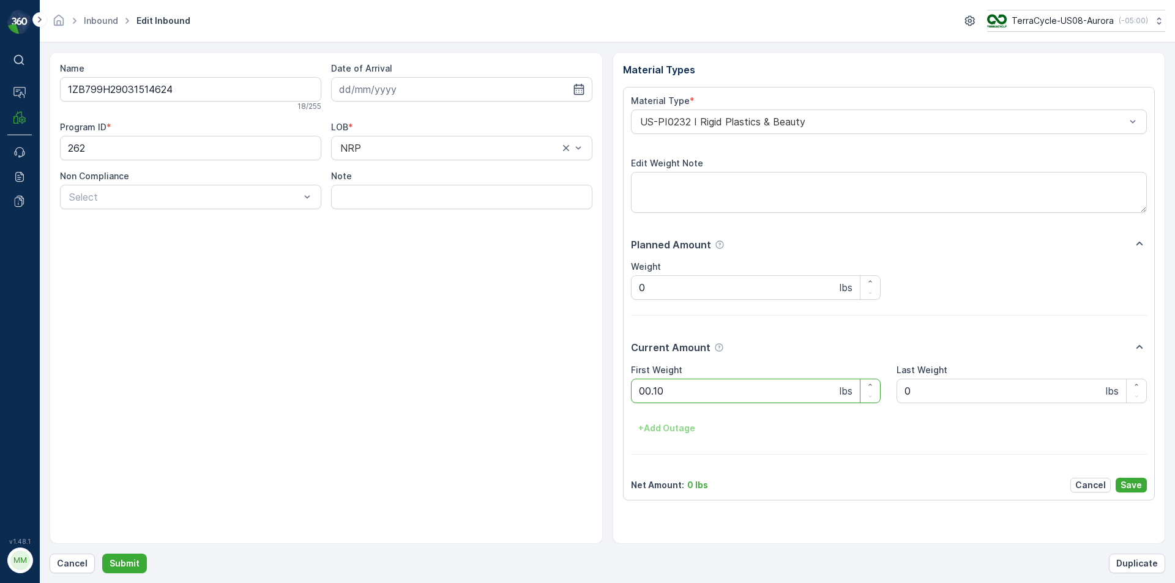
click at [102, 554] on button "Submit" at bounding box center [124, 564] width 45 height 20
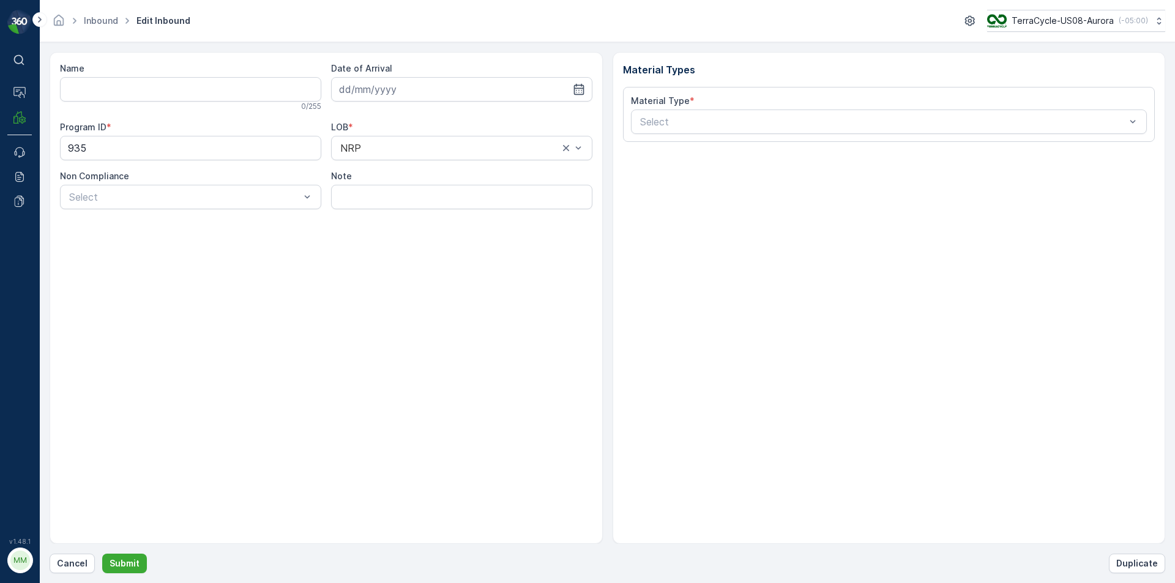
type input "1ZB799H29008615121"
type input "07.04.2025"
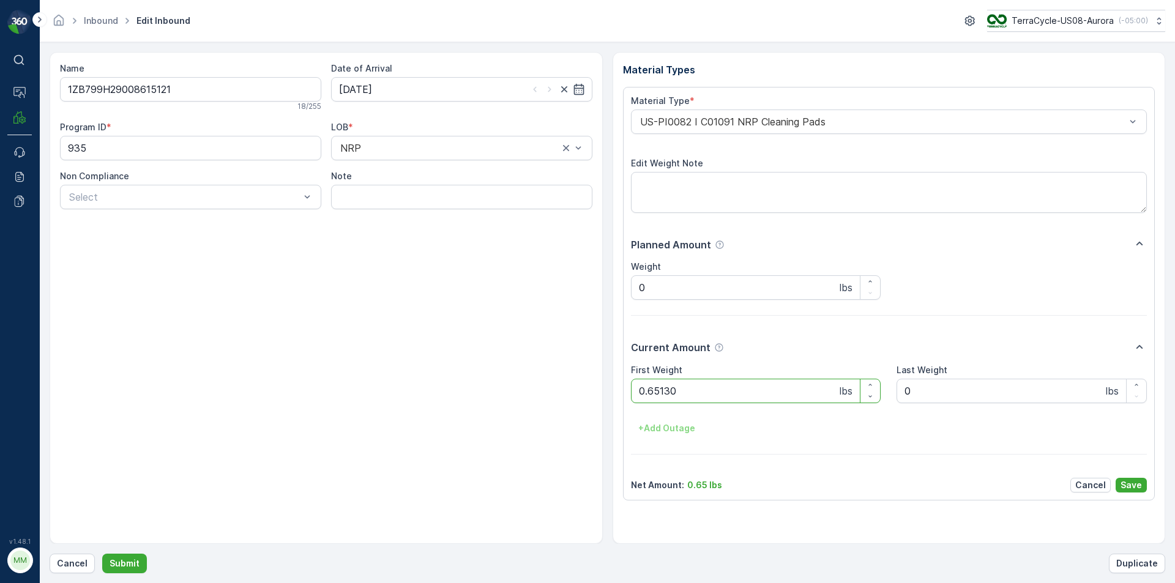
click at [102, 554] on button "Submit" at bounding box center [124, 564] width 45 height 20
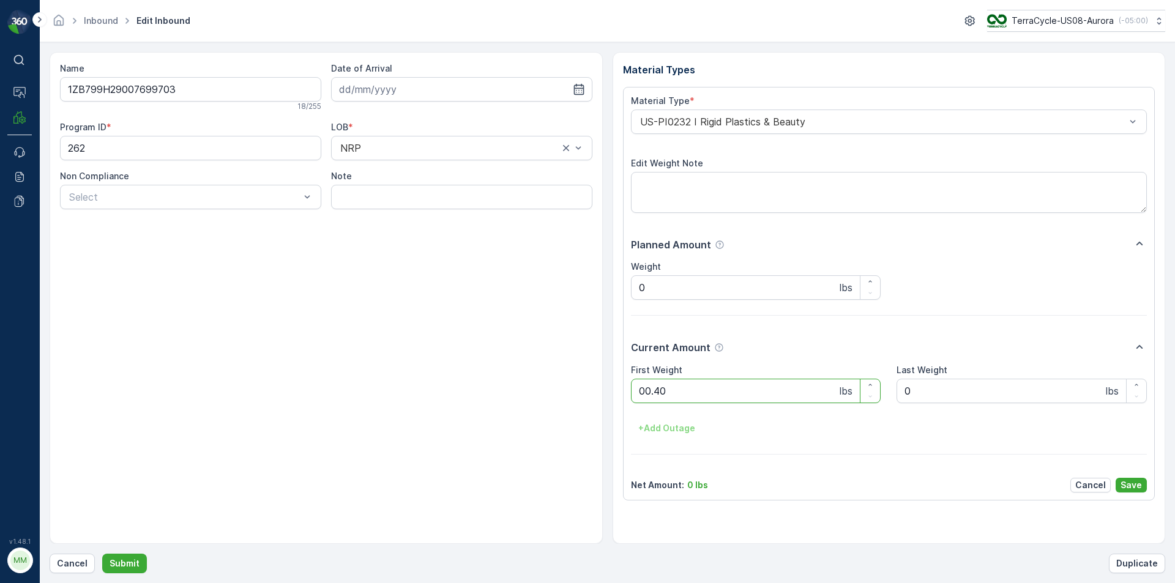
click at [102, 554] on button "Submit" at bounding box center [124, 564] width 45 height 20
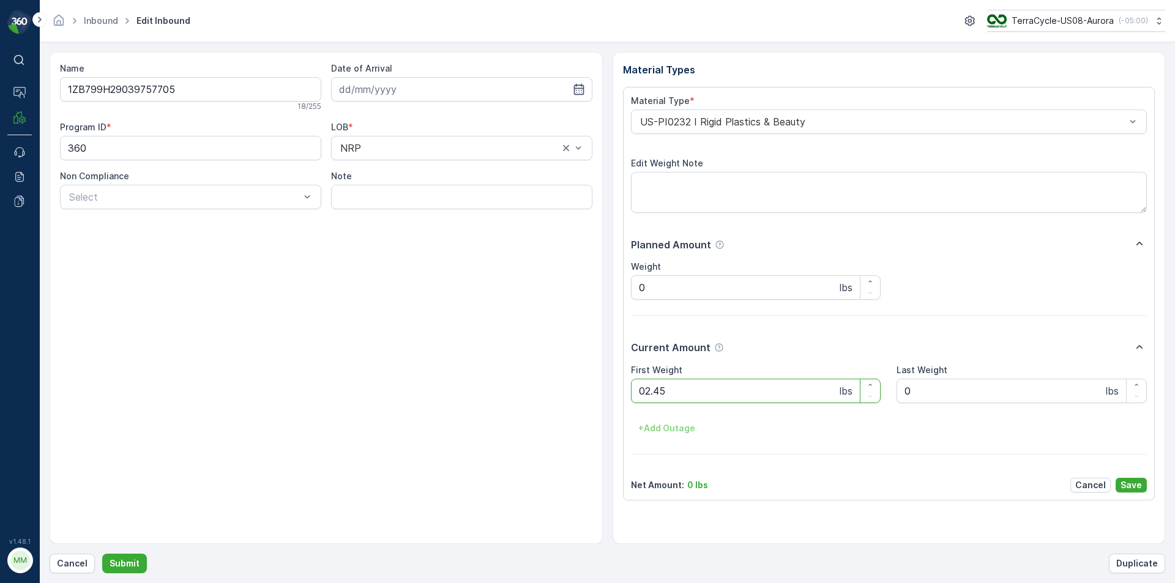
click at [102, 554] on button "Submit" at bounding box center [124, 564] width 45 height 20
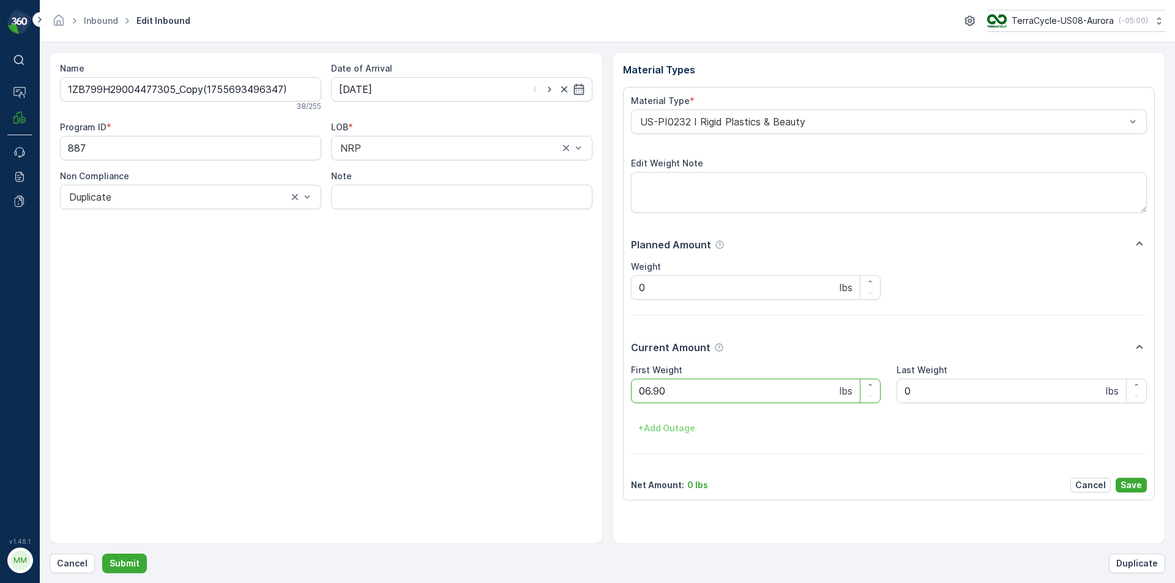
click at [102, 554] on button "Submit" at bounding box center [124, 564] width 45 height 20
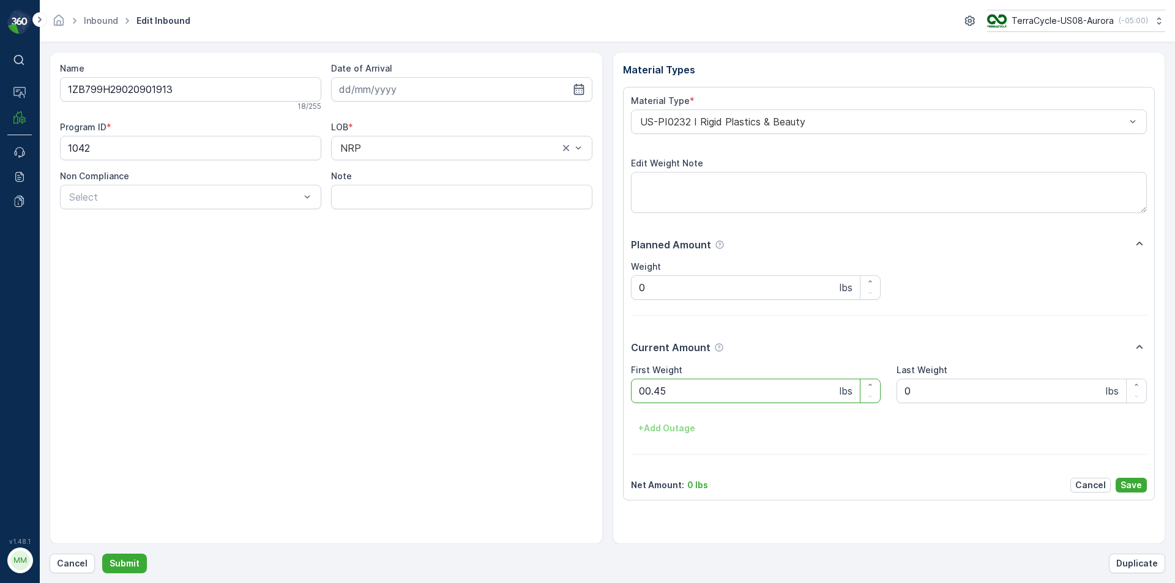
click at [102, 554] on button "Submit" at bounding box center [124, 564] width 45 height 20
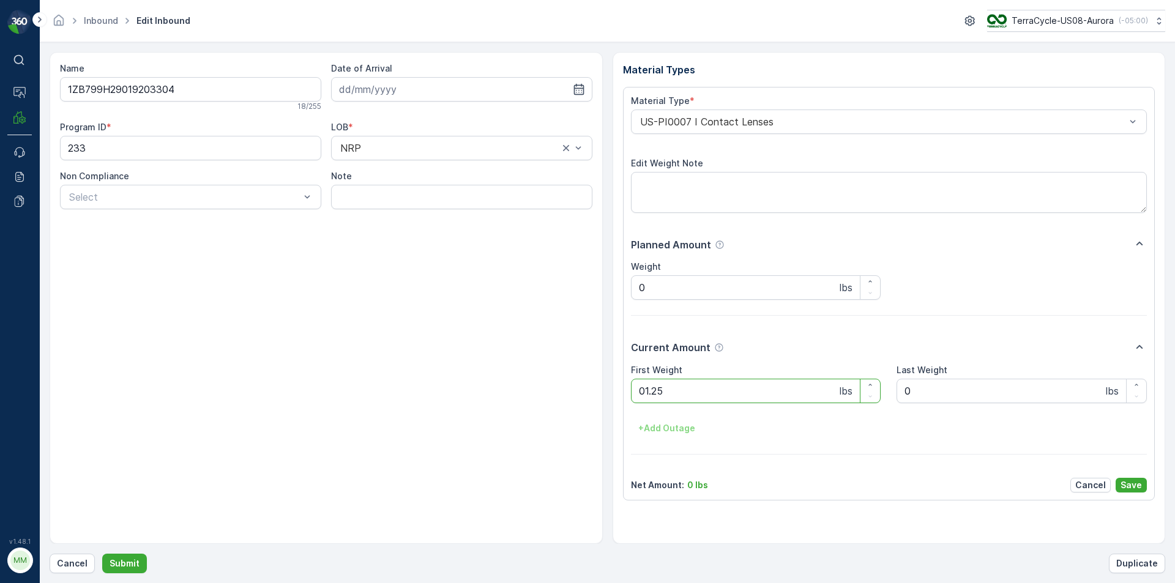
click at [102, 554] on button "Submit" at bounding box center [124, 564] width 45 height 20
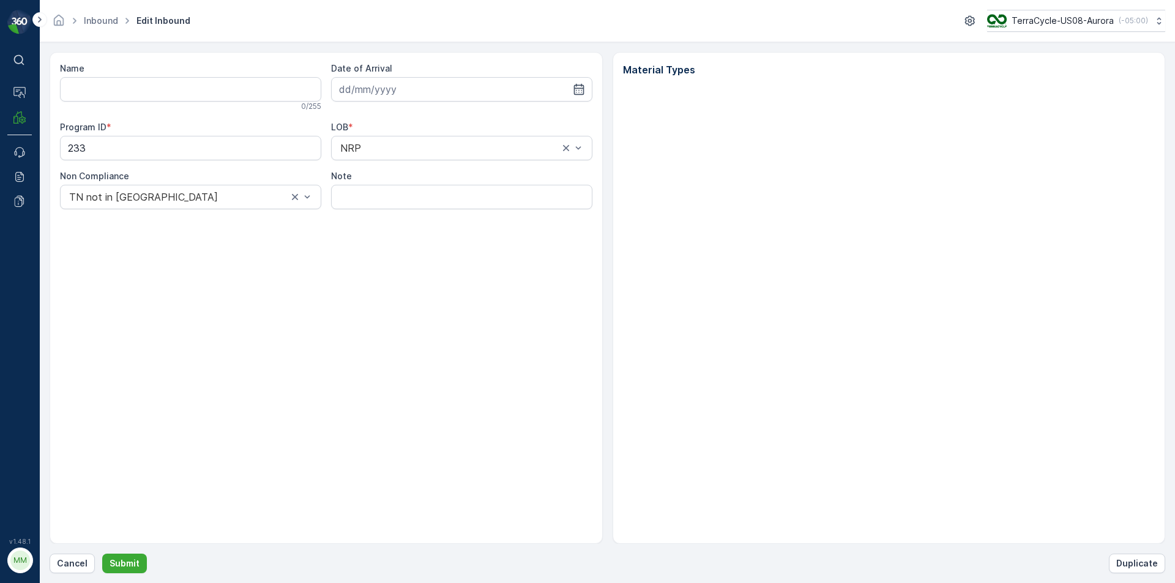
type input "1Z1AR8610392845217"
type input "[DATE]"
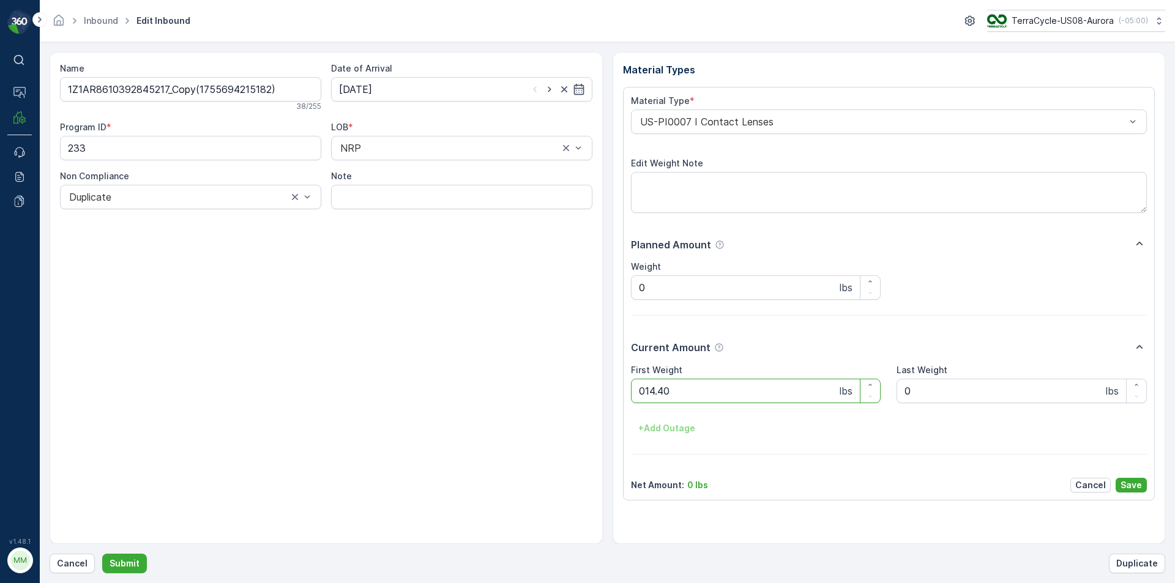
click at [102, 554] on button "Submit" at bounding box center [124, 564] width 45 height 20
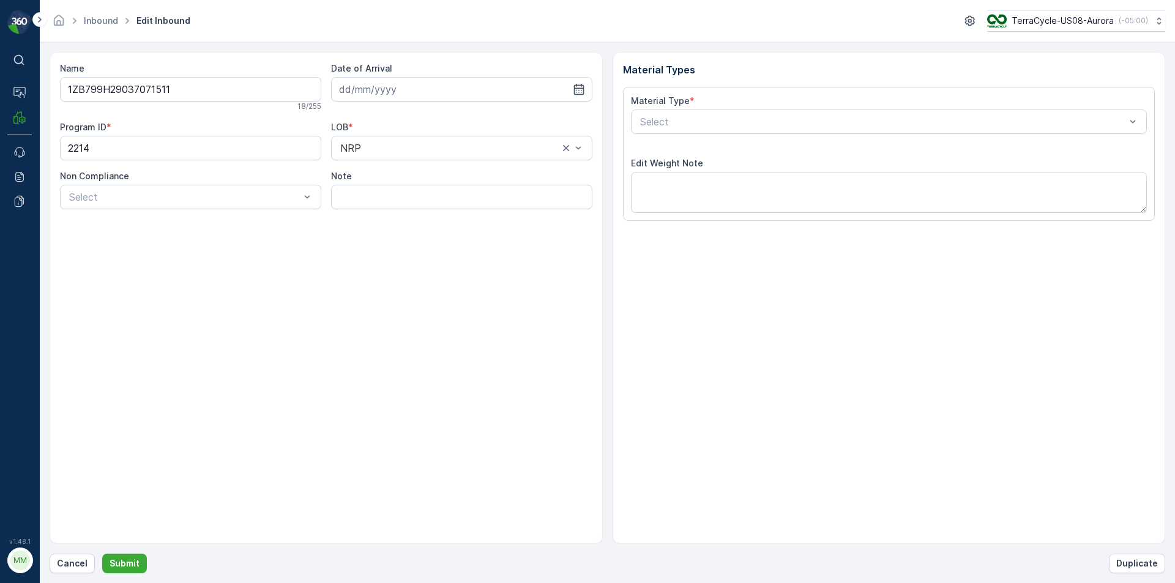
type input "12.08.2025"
type input "[DATE]"
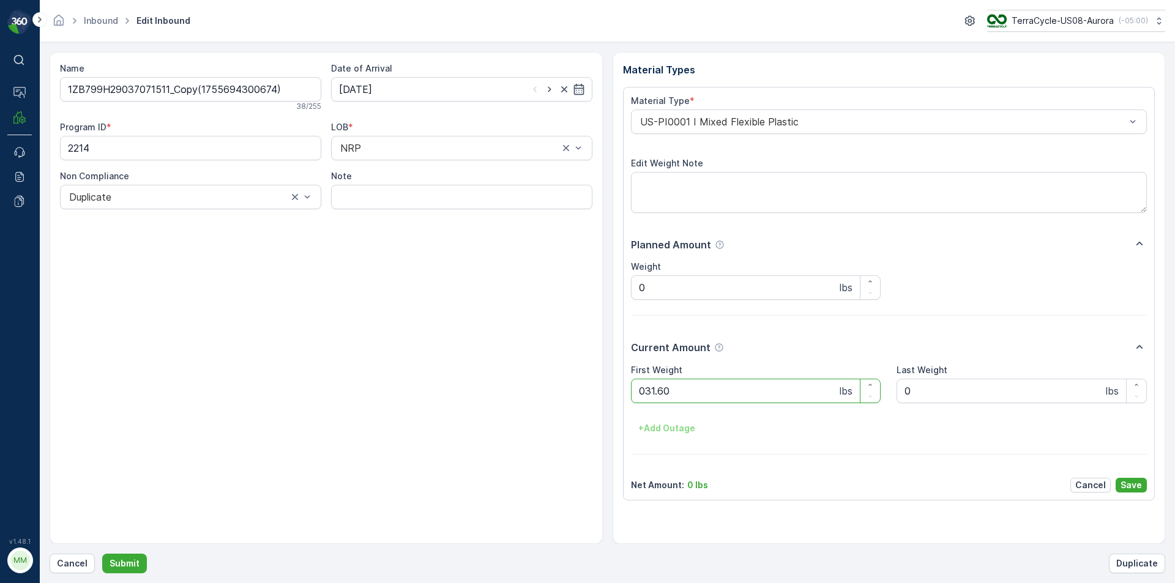
click at [102, 554] on button "Submit" at bounding box center [124, 564] width 45 height 20
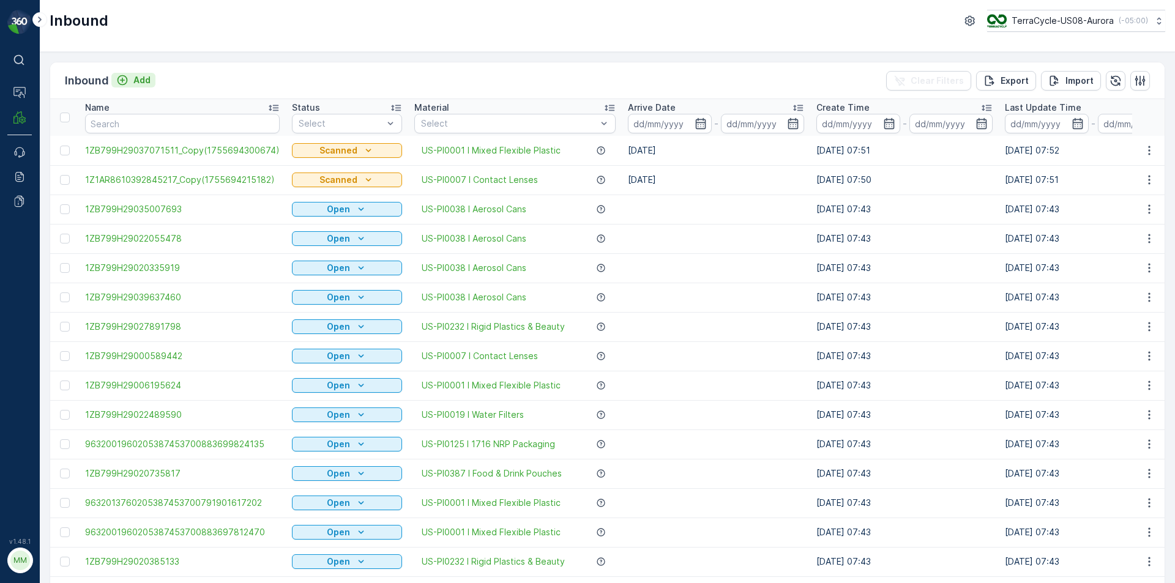
click at [133, 76] on p "Add" at bounding box center [141, 80] width 17 height 12
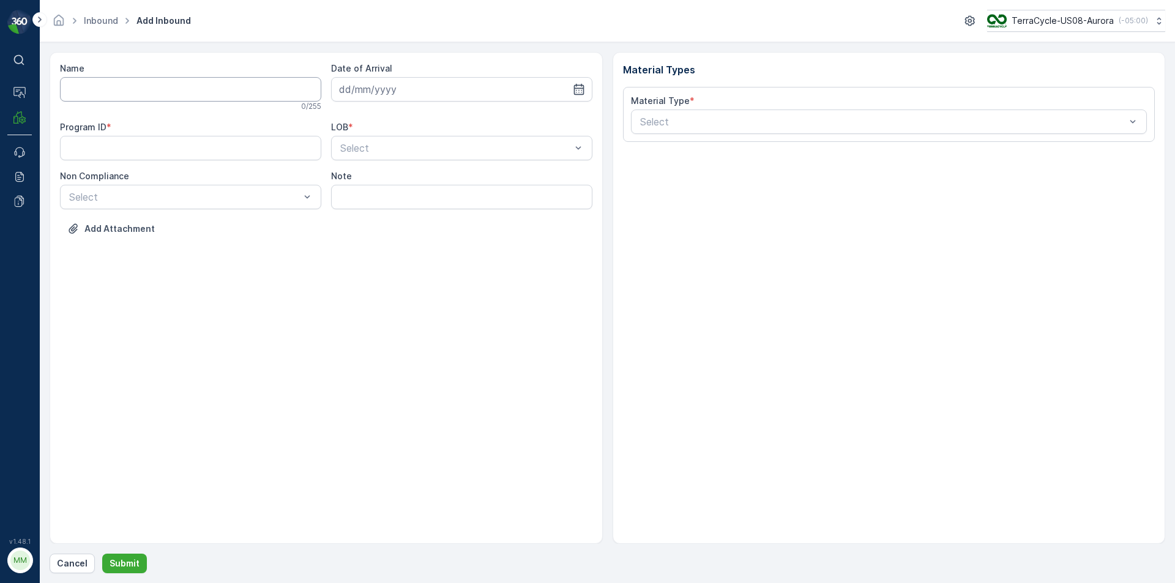
click at [173, 88] on input "Name" at bounding box center [190, 89] width 261 height 24
type input "1ZB799H29029895441"
click at [102, 554] on button "Submit" at bounding box center [124, 564] width 45 height 20
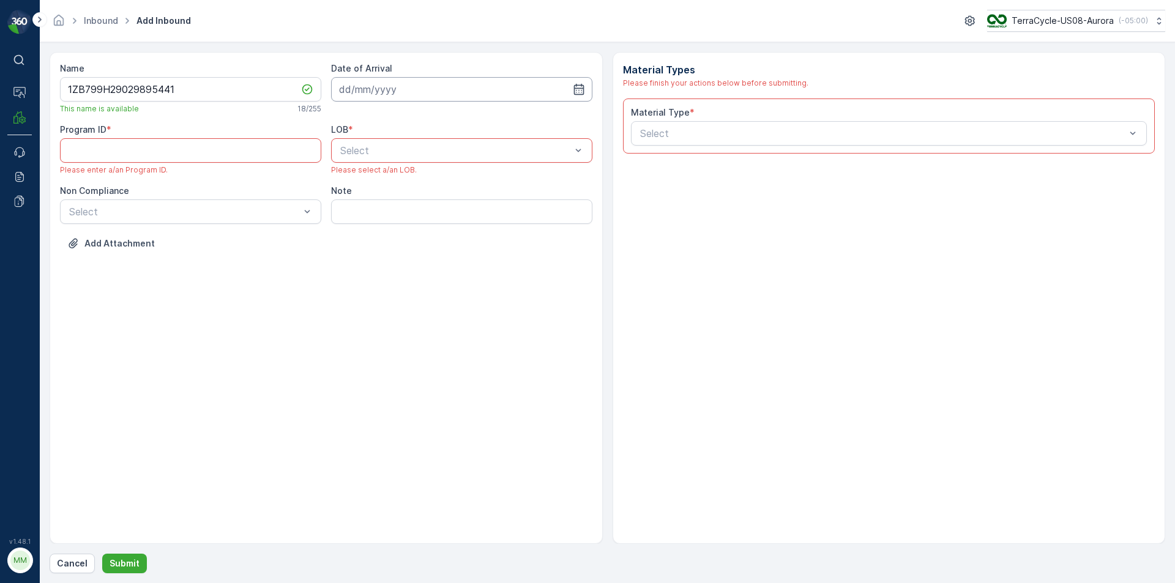
click at [397, 94] on input at bounding box center [461, 89] width 261 height 24
drag, startPoint x: 412, startPoint y: 242, endPoint x: 419, endPoint y: 223, distance: 20.1
click at [413, 242] on div "20" at bounding box center [418, 241] width 20 height 20
type input "[DATE]"
click at [408, 205] on div "ZWB" at bounding box center [461, 201] width 247 height 11
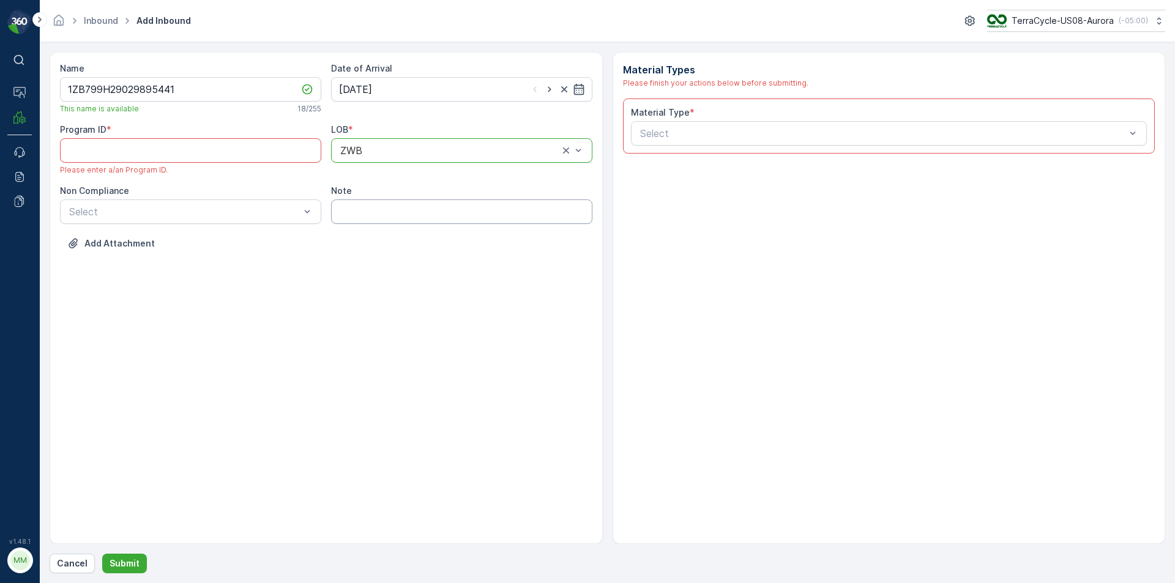
click at [288, 228] on div "Name 1ZB799H29029895441 This name is available 18 / 255 Date of Arrival 20.08.2…" at bounding box center [326, 165] width 532 height 206
click at [276, 216] on div at bounding box center [184, 211] width 233 height 11
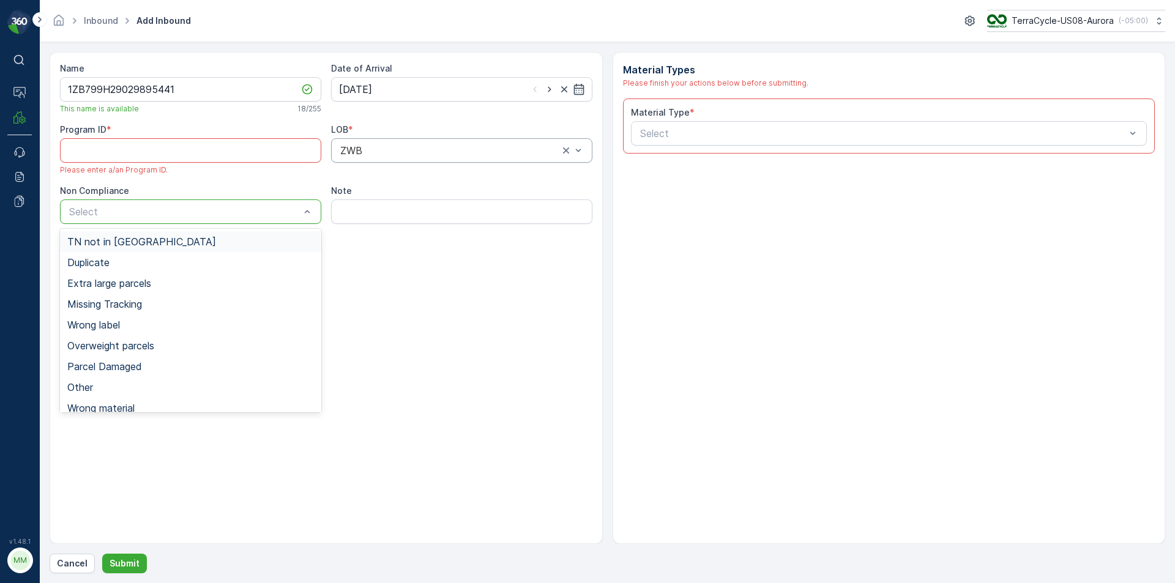
click at [282, 244] on div "TN not in [GEOGRAPHIC_DATA]" at bounding box center [190, 241] width 247 height 11
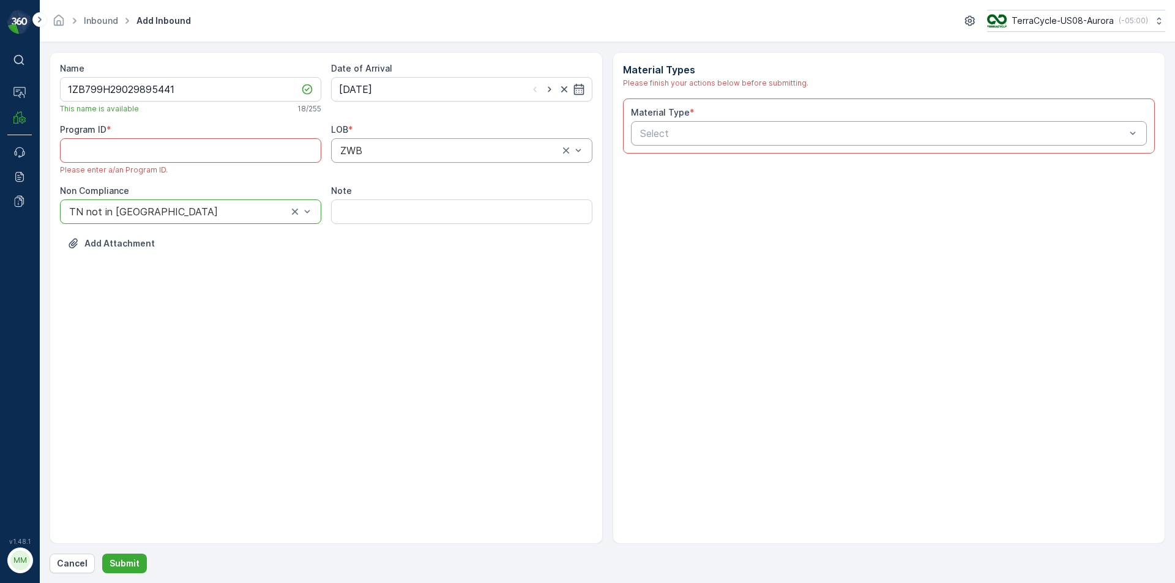
click at [694, 132] on div at bounding box center [883, 133] width 488 height 11
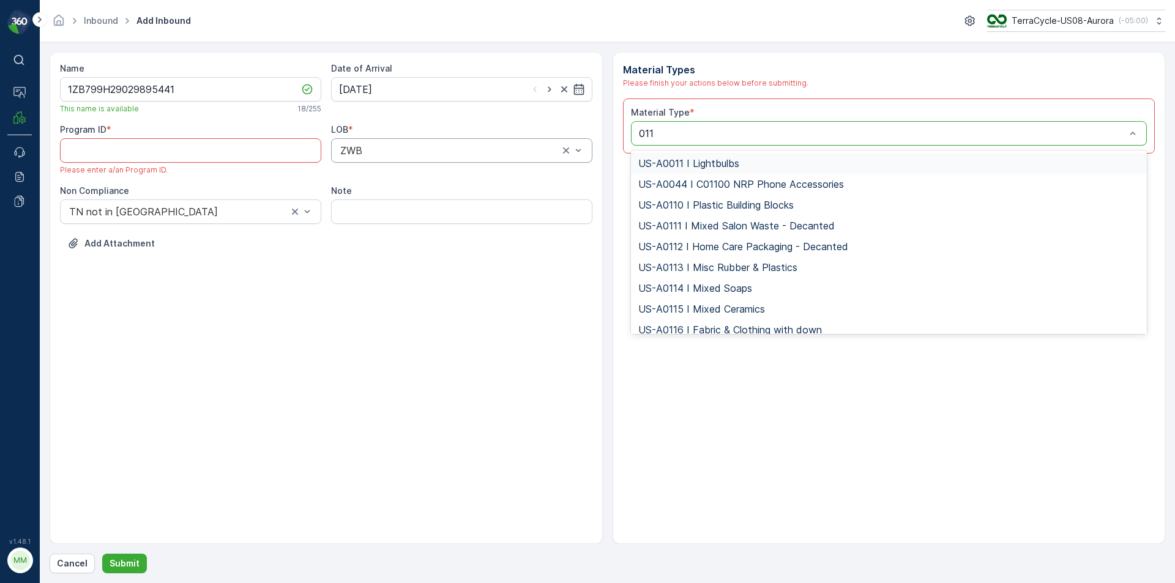
type input "0116"
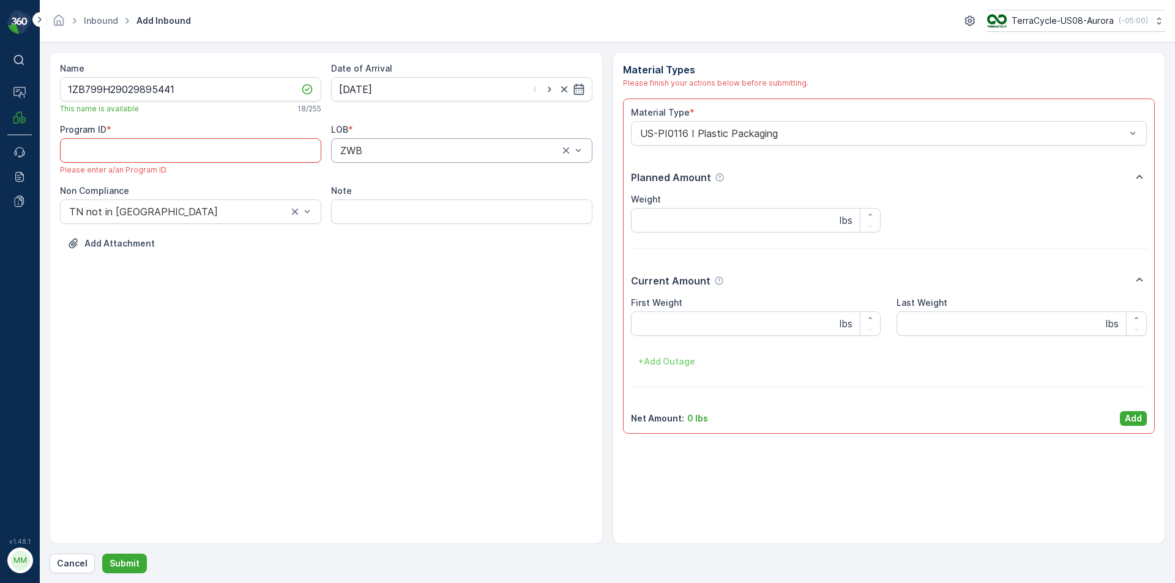
paste ID "CS33"
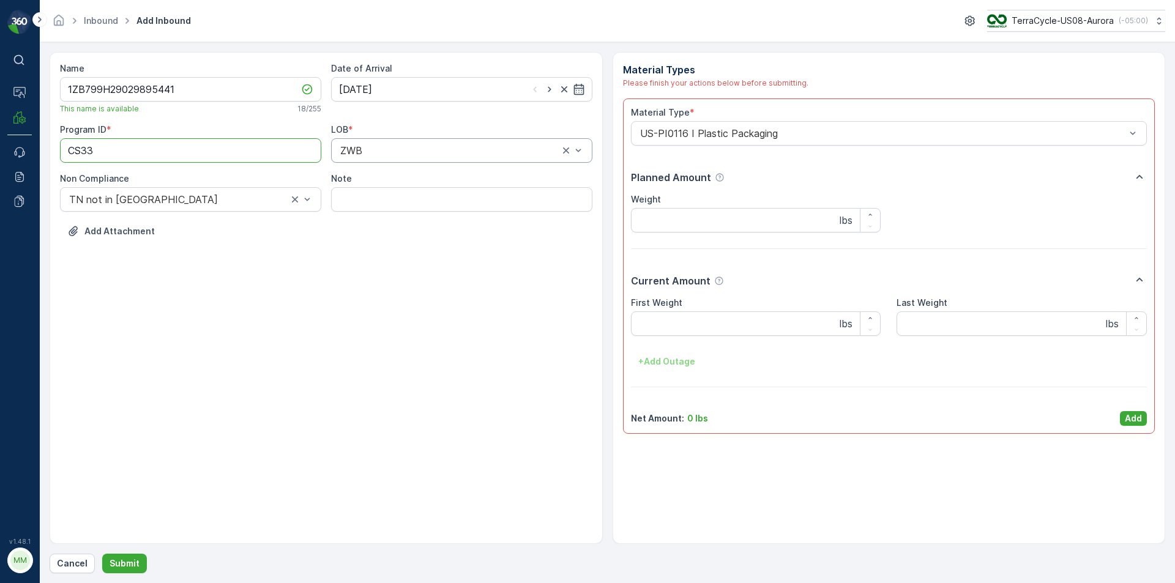
type ID "CS33"
click at [460, 432] on div "Name 1ZB799H29029895441 This name is available 18 / 255 Date of Arrival 20.08.2…" at bounding box center [326, 298] width 553 height 492
click at [1134, 420] on p "Add" at bounding box center [1133, 419] width 17 height 12
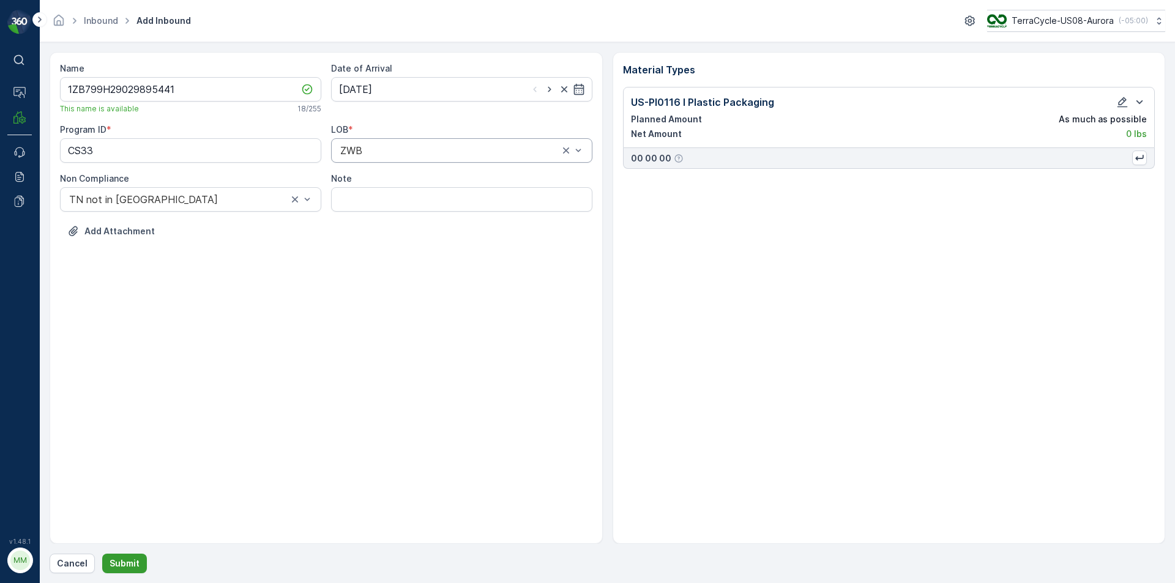
click at [132, 570] on button "Submit" at bounding box center [124, 564] width 45 height 20
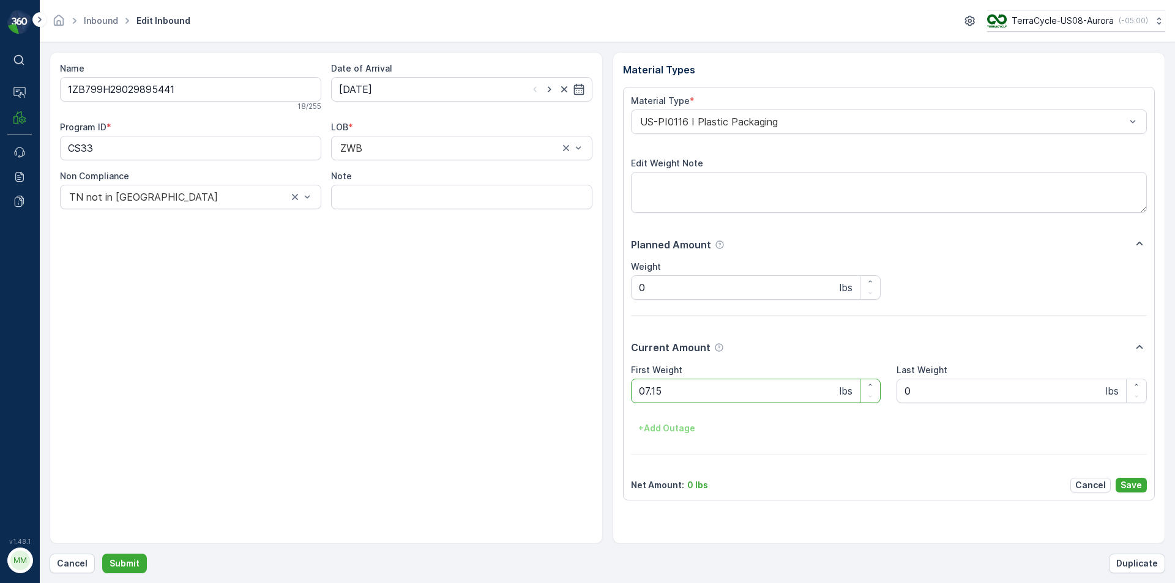
click at [102, 554] on button "Submit" at bounding box center [124, 564] width 45 height 20
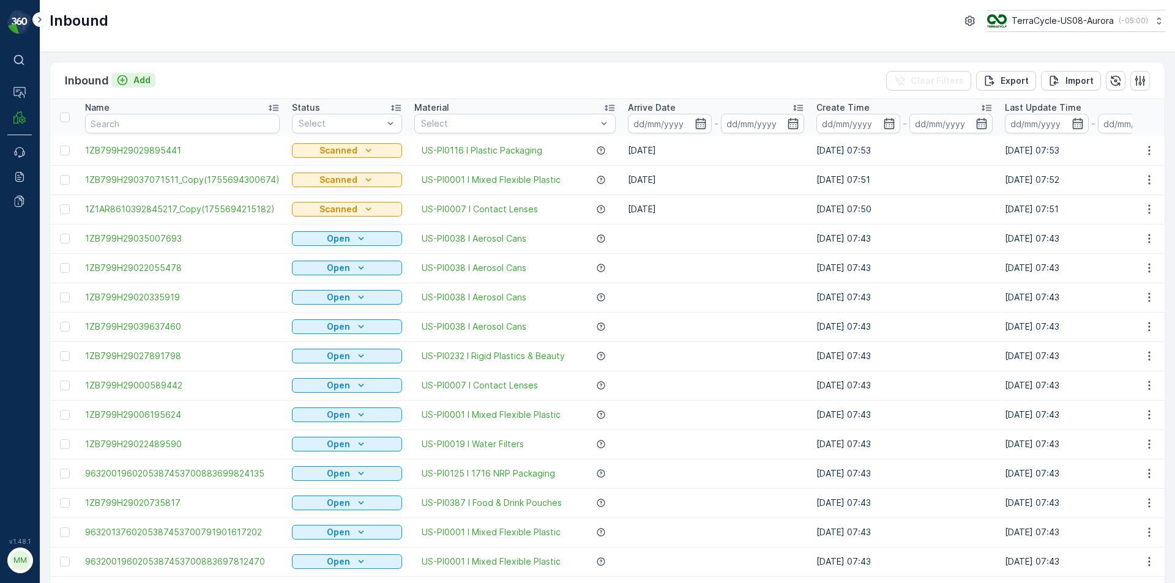
click at [135, 77] on p "Add" at bounding box center [141, 80] width 17 height 12
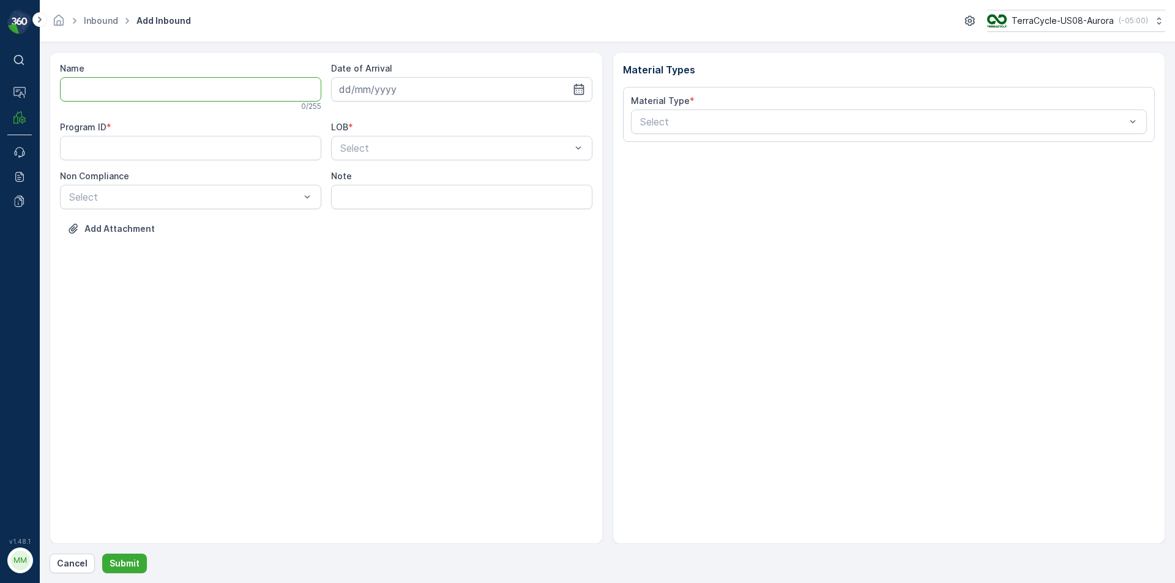
click at [143, 82] on input "Name" at bounding box center [190, 89] width 261 height 24
type input "1ZA2084V0397679091"
click at [102, 554] on button "Submit" at bounding box center [124, 564] width 45 height 20
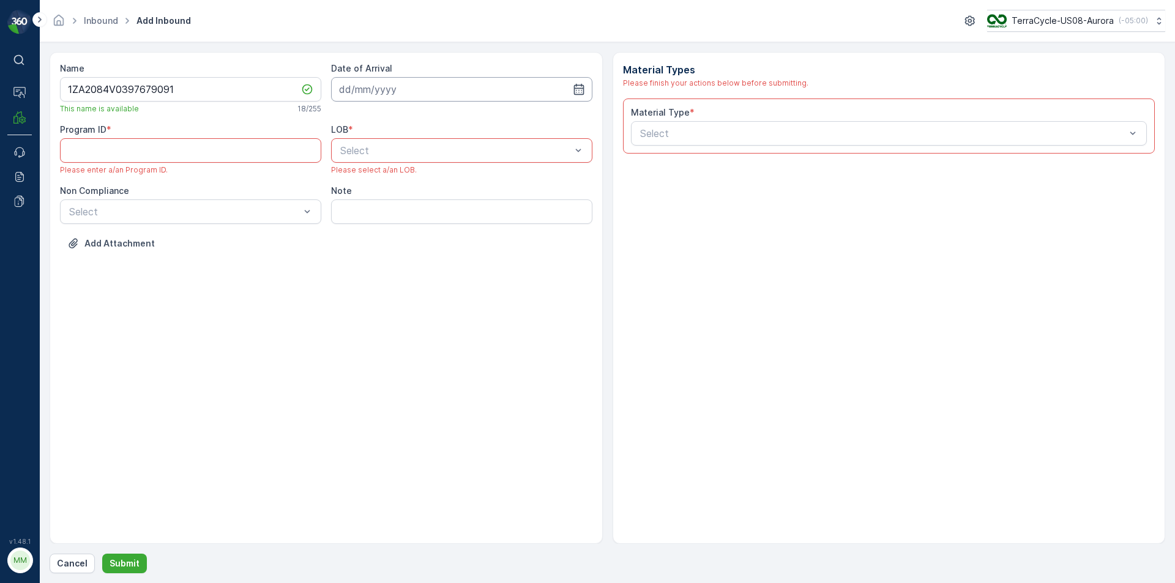
click at [386, 95] on input at bounding box center [461, 89] width 261 height 24
click at [419, 239] on div "20" at bounding box center [418, 241] width 20 height 20
type input "[DATE]"
click at [419, 152] on div at bounding box center [455, 150] width 233 height 11
click at [383, 182] on div "NRP" at bounding box center [461, 180] width 247 height 11
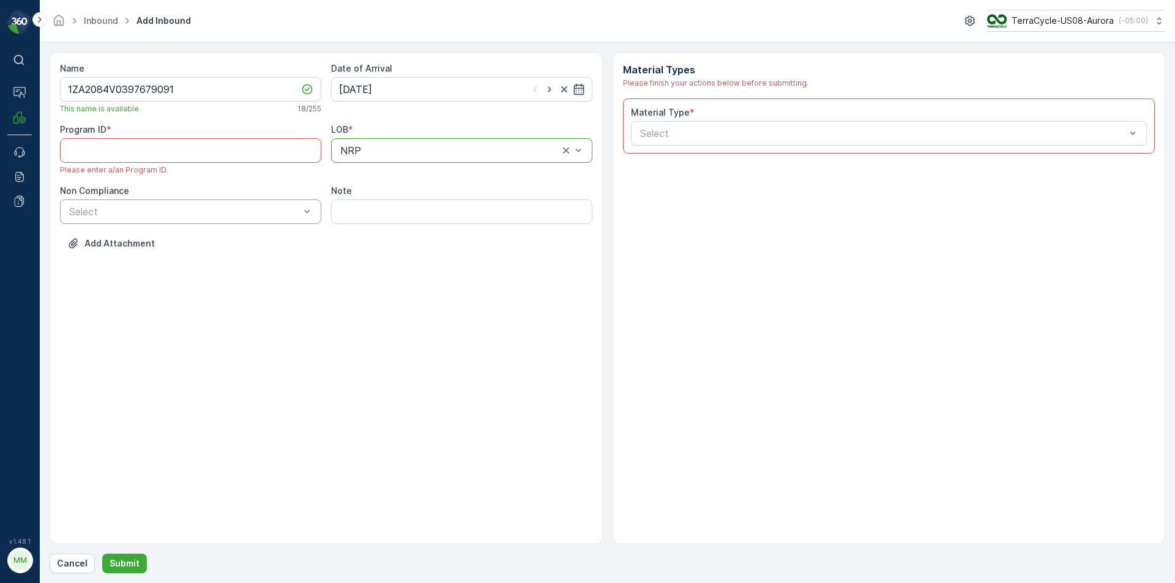
click at [238, 205] on div "Select" at bounding box center [190, 212] width 261 height 24
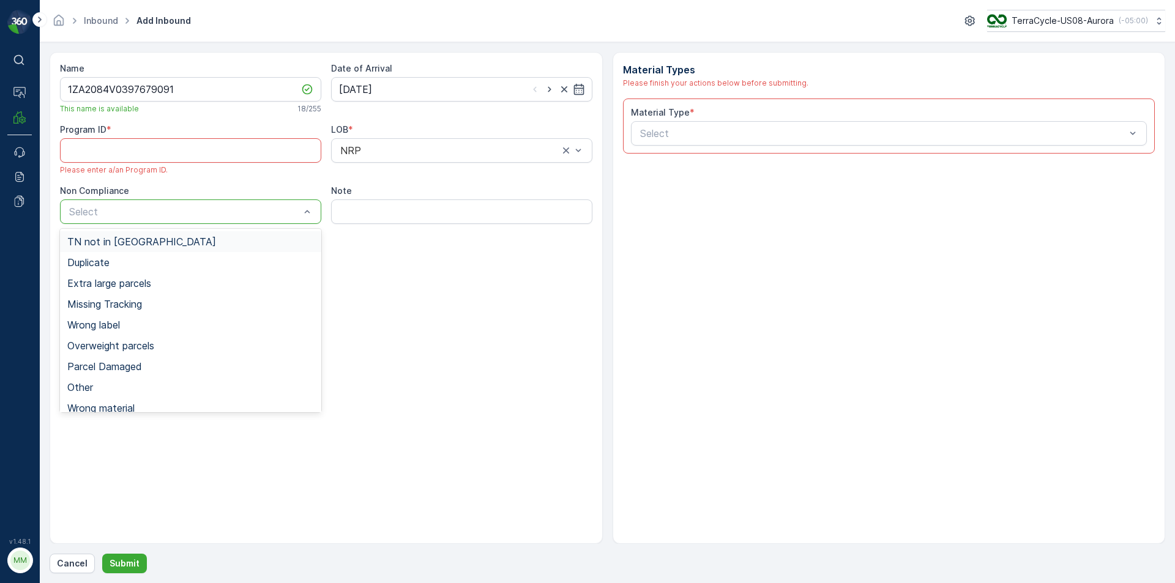
click at [196, 244] on div "TN not in [GEOGRAPHIC_DATA]" at bounding box center [190, 241] width 247 height 11
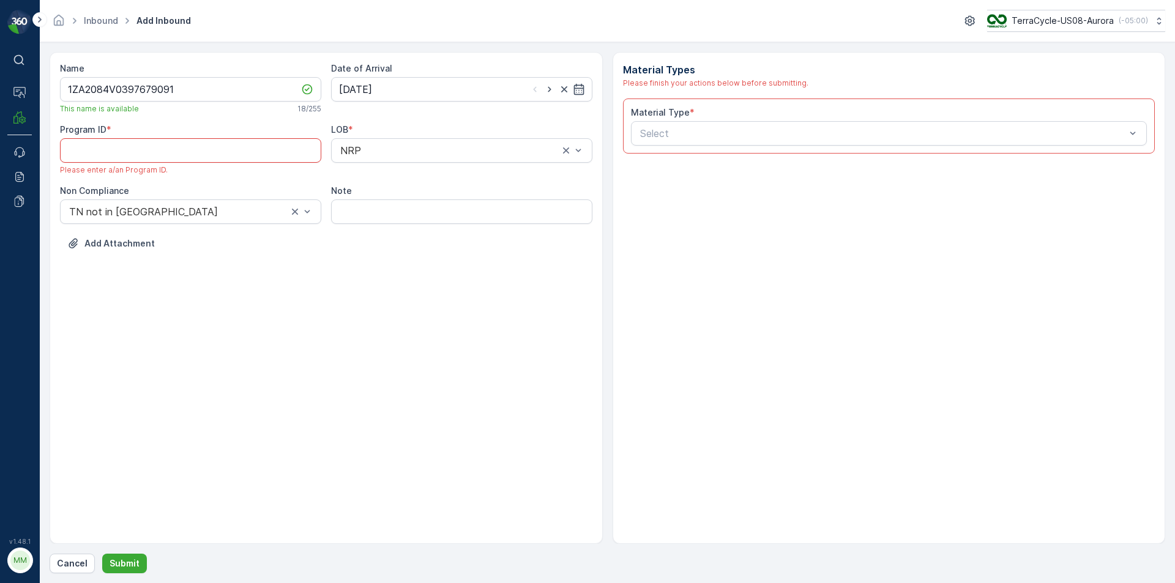
paste ID "177"
type ID "177"
click at [745, 138] on div at bounding box center [883, 133] width 488 height 11
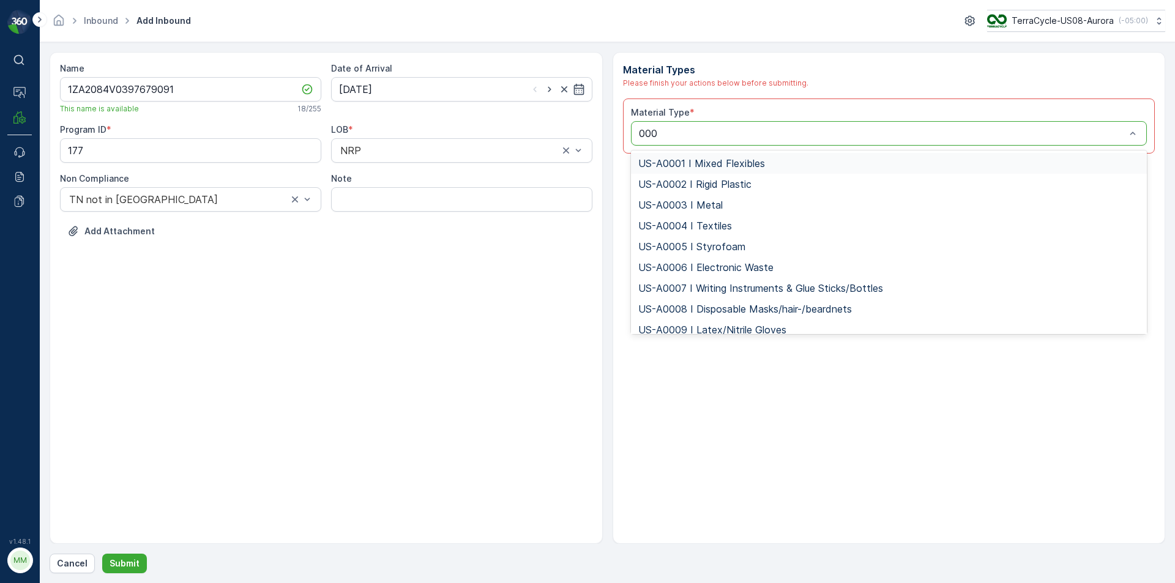
type input "0001"
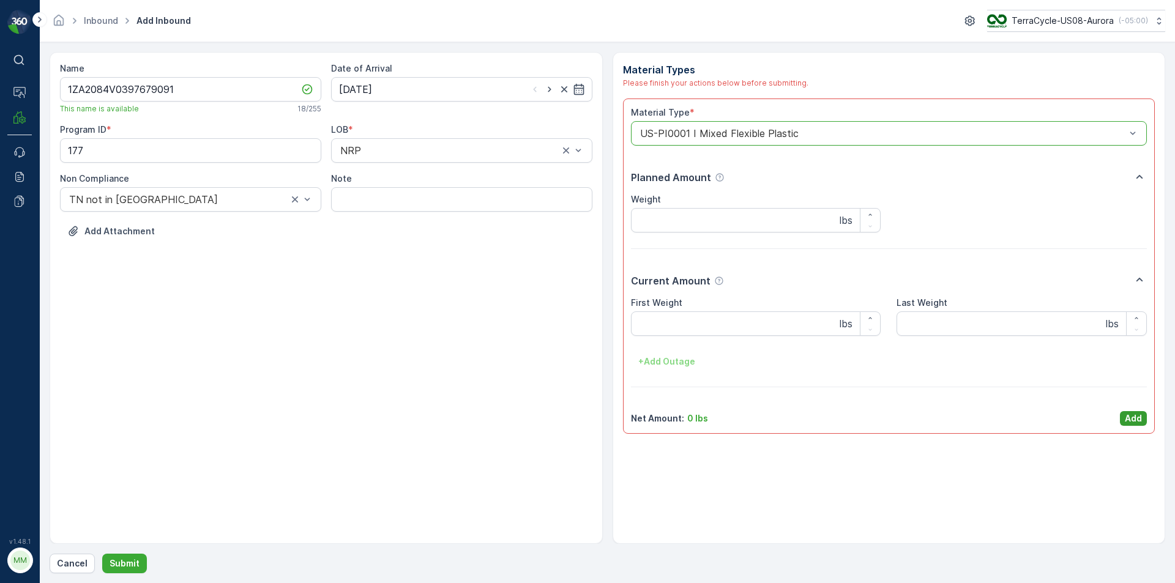
click at [1143, 420] on button "Add" at bounding box center [1133, 418] width 27 height 15
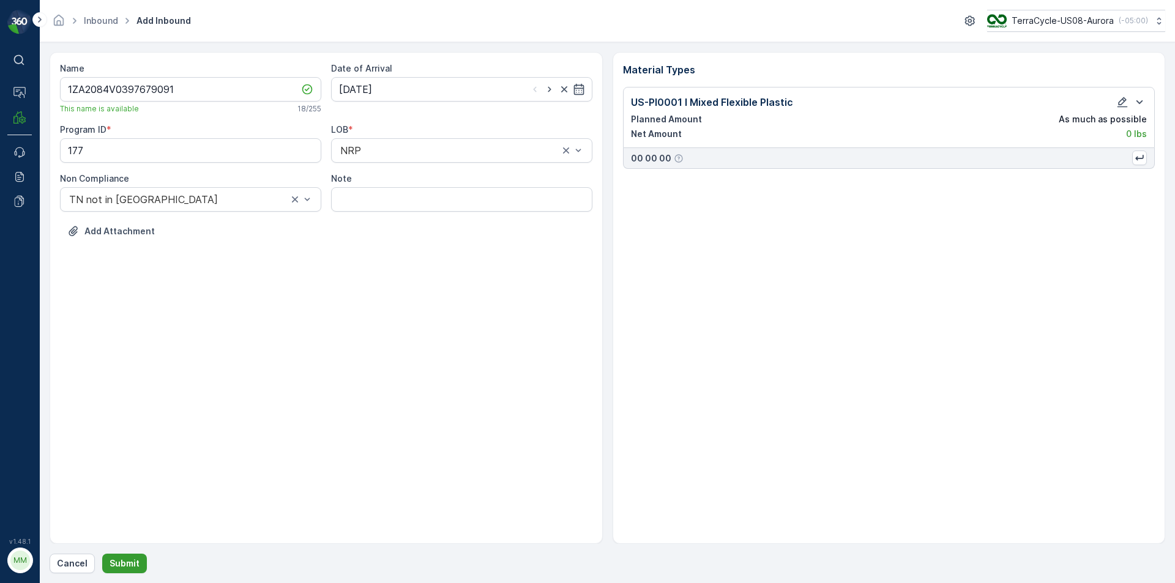
click at [127, 559] on p "Submit" at bounding box center [125, 564] width 30 height 12
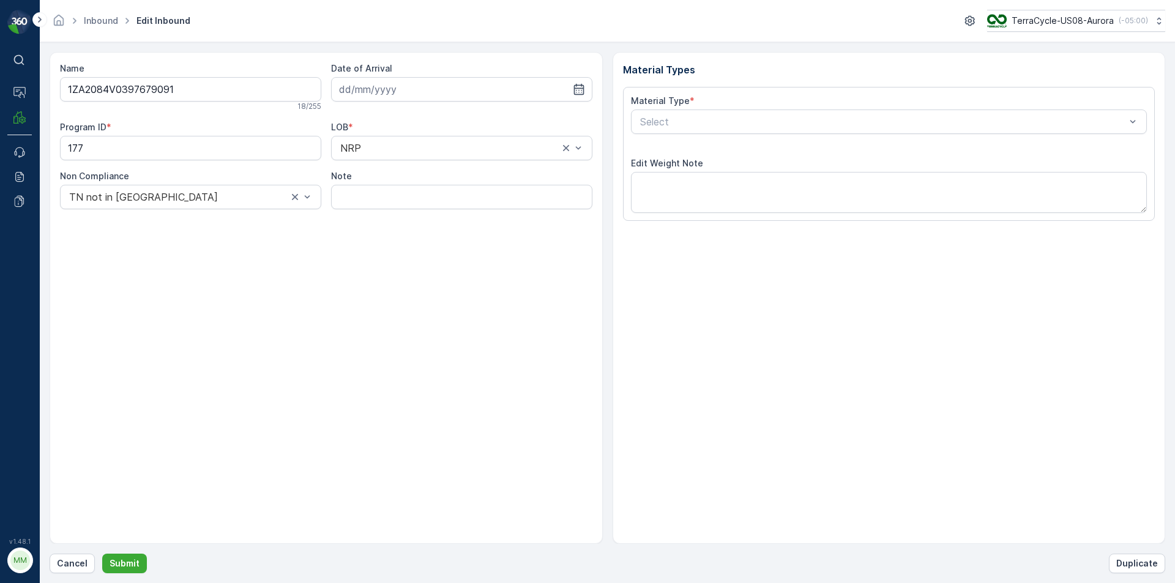
type input "[DATE]"
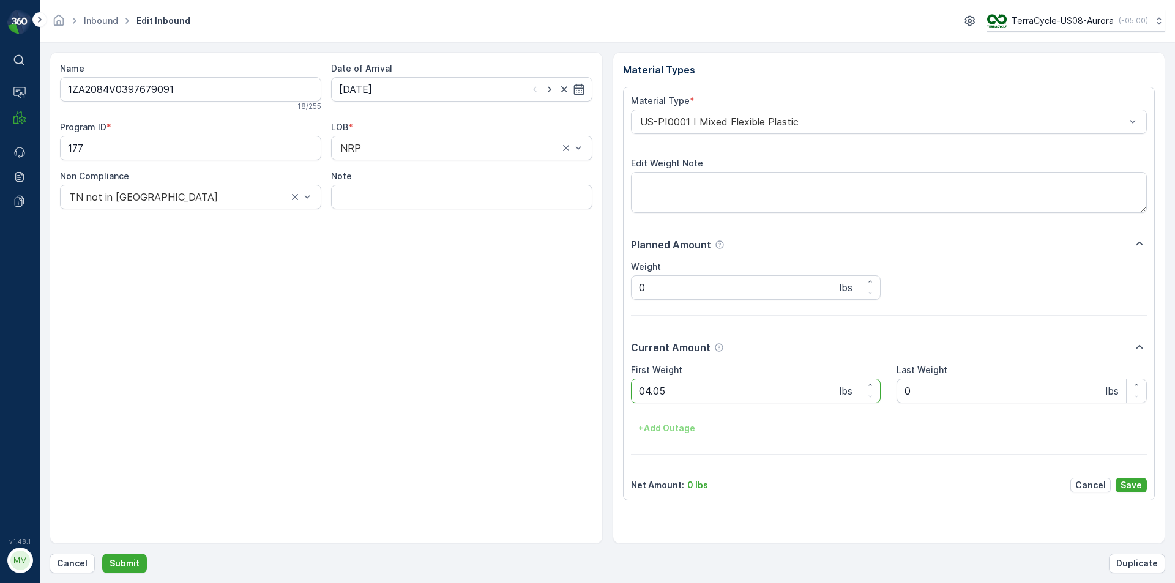
click at [102, 554] on button "Submit" at bounding box center [124, 564] width 45 height 20
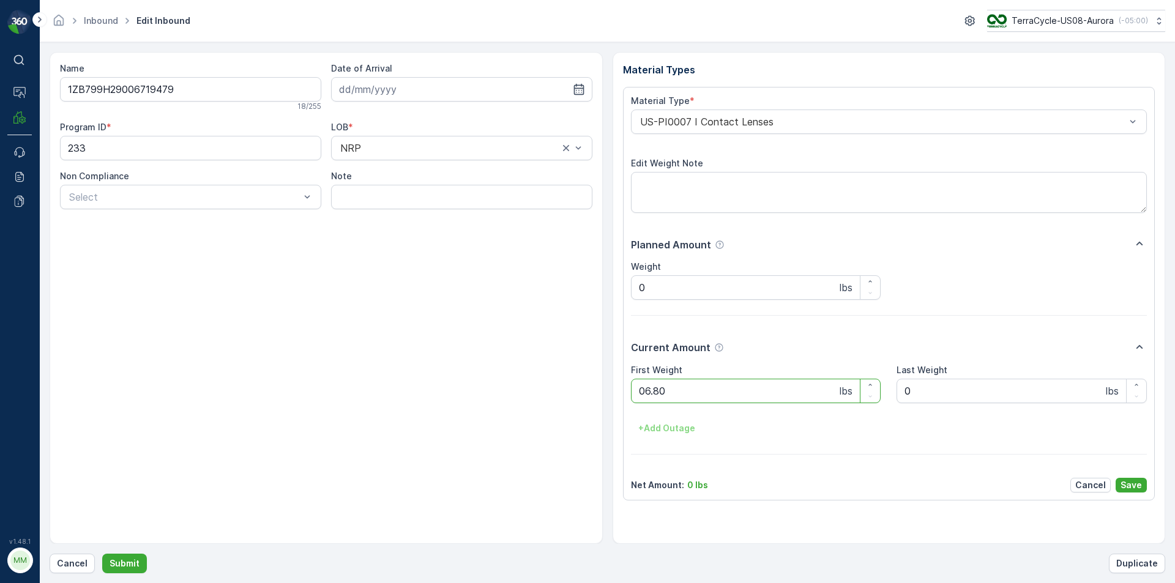
click at [102, 554] on button "Submit" at bounding box center [124, 564] width 45 height 20
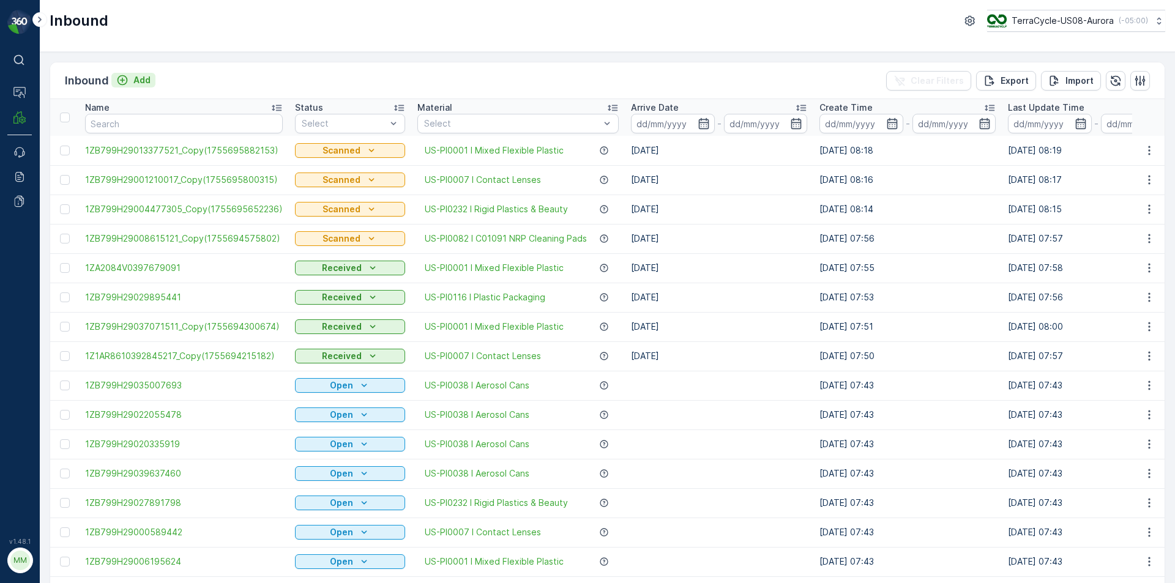
click at [135, 85] on p "Add" at bounding box center [141, 80] width 17 height 12
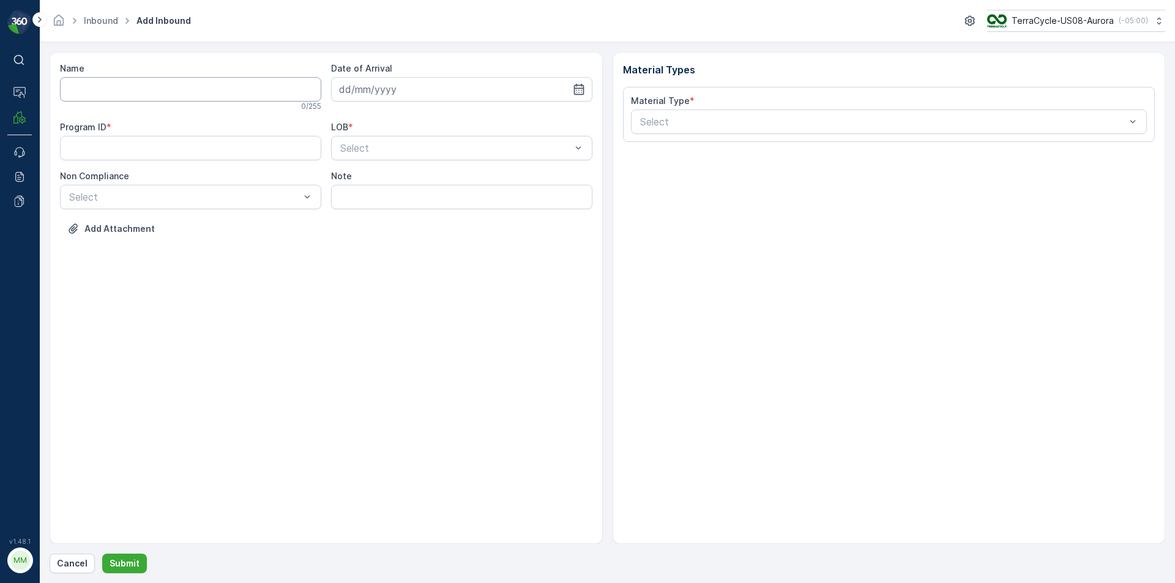
click at [137, 84] on input "Name" at bounding box center [190, 89] width 261 height 24
type input "1ZB799H29015009559"
click at [114, 89] on input "1ZB799H29015009559" at bounding box center [190, 89] width 261 height 24
click at [115, 91] on input "1ZB799H29015009559" at bounding box center [190, 89] width 261 height 24
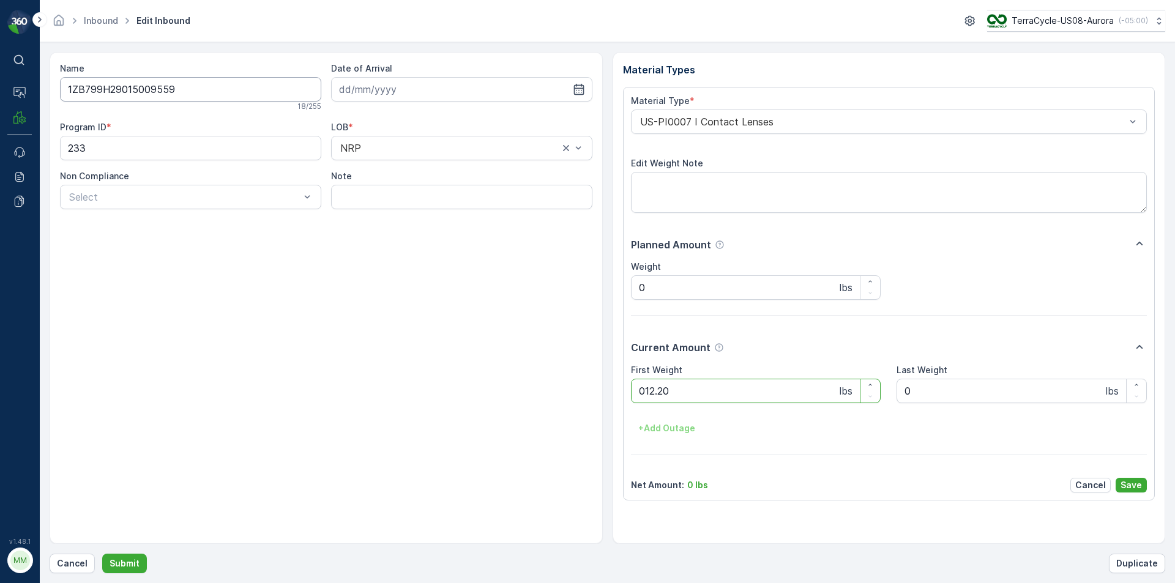
click at [102, 554] on button "Submit" at bounding box center [124, 564] width 45 height 20
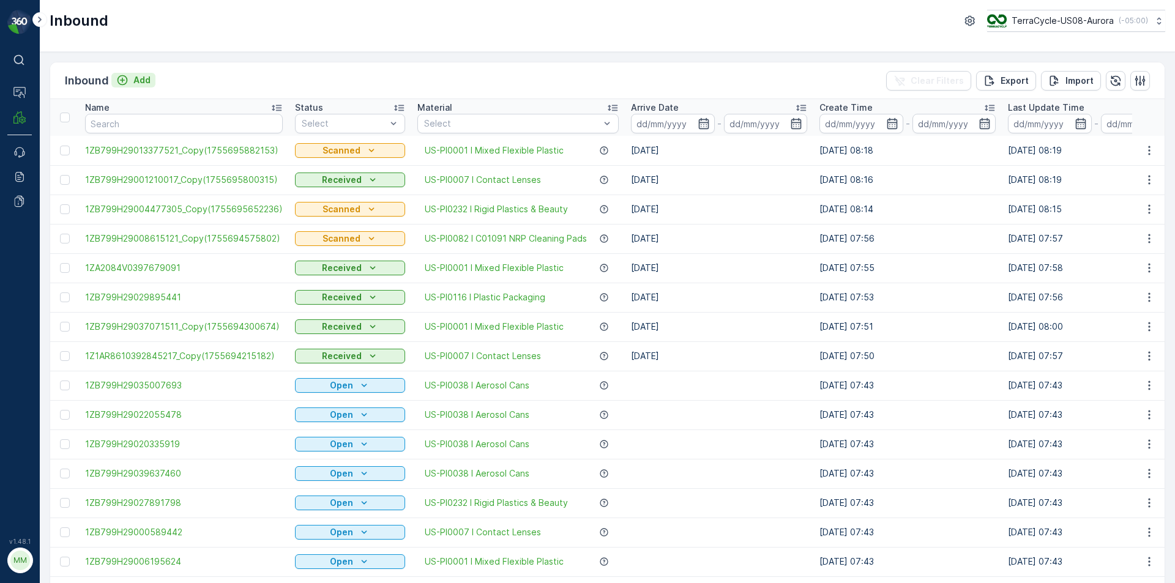
click at [139, 82] on p "Add" at bounding box center [141, 80] width 17 height 12
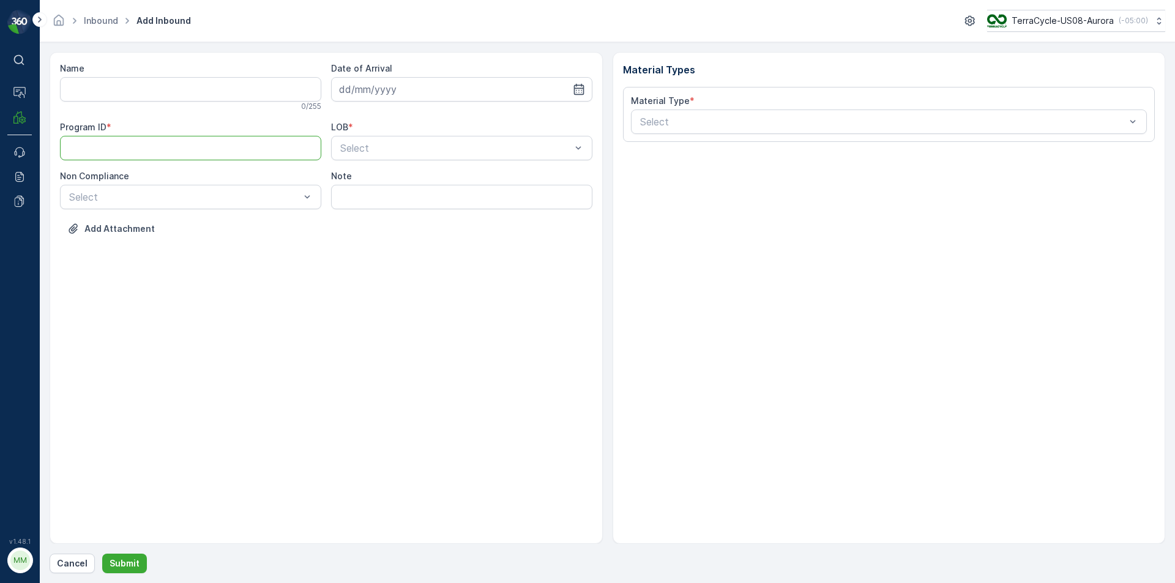
paste ID "CS302"
type ID "CS302"
click at [375, 151] on div at bounding box center [455, 148] width 233 height 11
click at [373, 174] on div "NRP" at bounding box center [461, 178] width 247 height 11
click at [367, 94] on input at bounding box center [461, 89] width 261 height 24
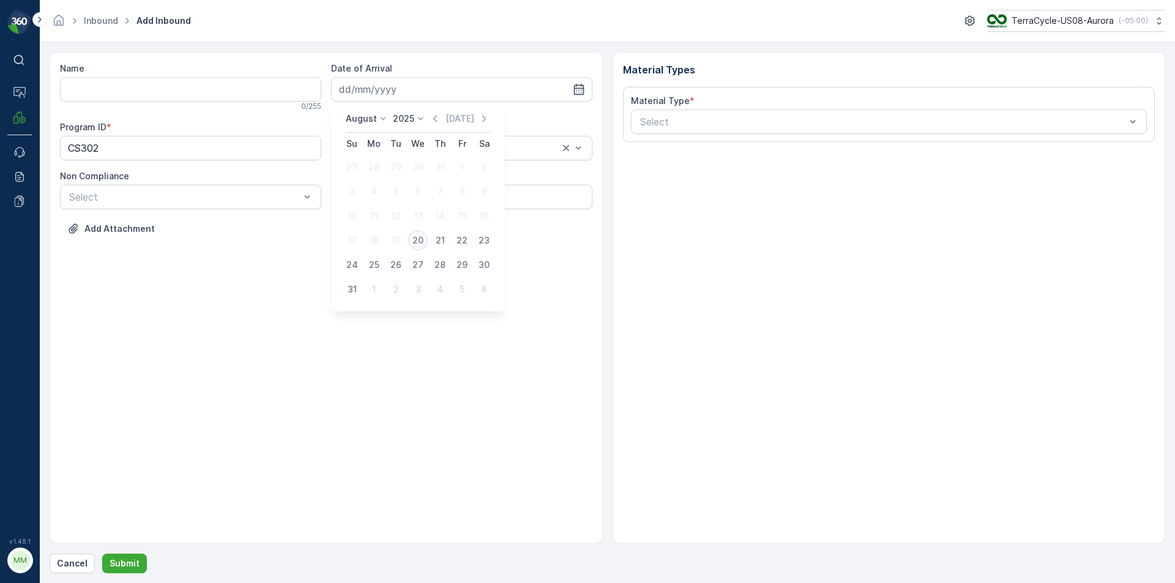
click at [417, 242] on div "20" at bounding box center [418, 241] width 20 height 20
type input "[DATE]"
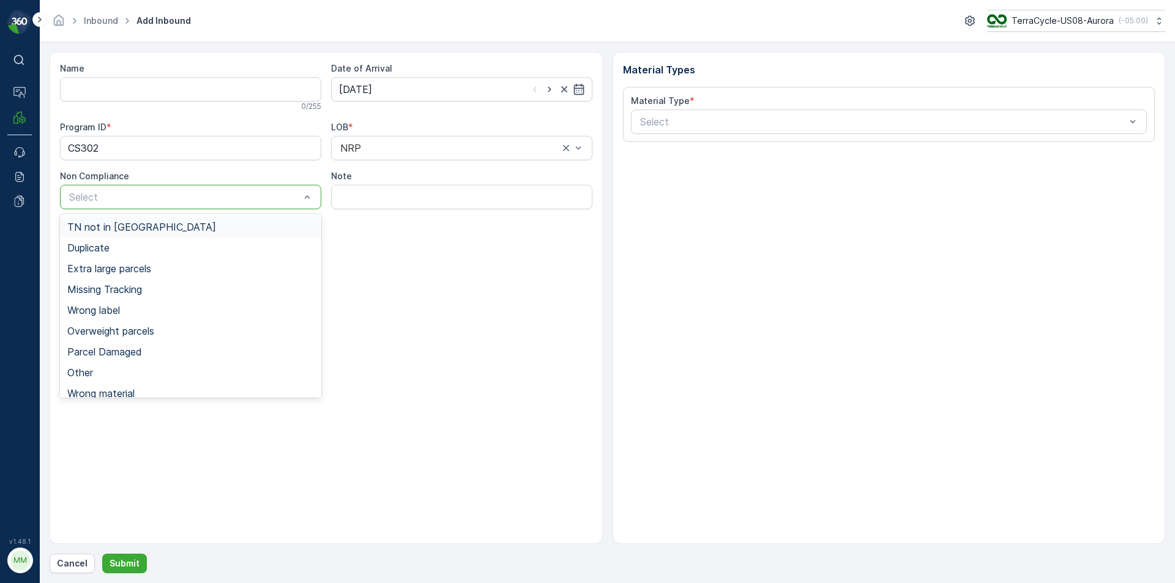
click at [291, 200] on div at bounding box center [184, 197] width 233 height 11
click at [246, 230] on div "TN not in [GEOGRAPHIC_DATA]" at bounding box center [190, 227] width 247 height 11
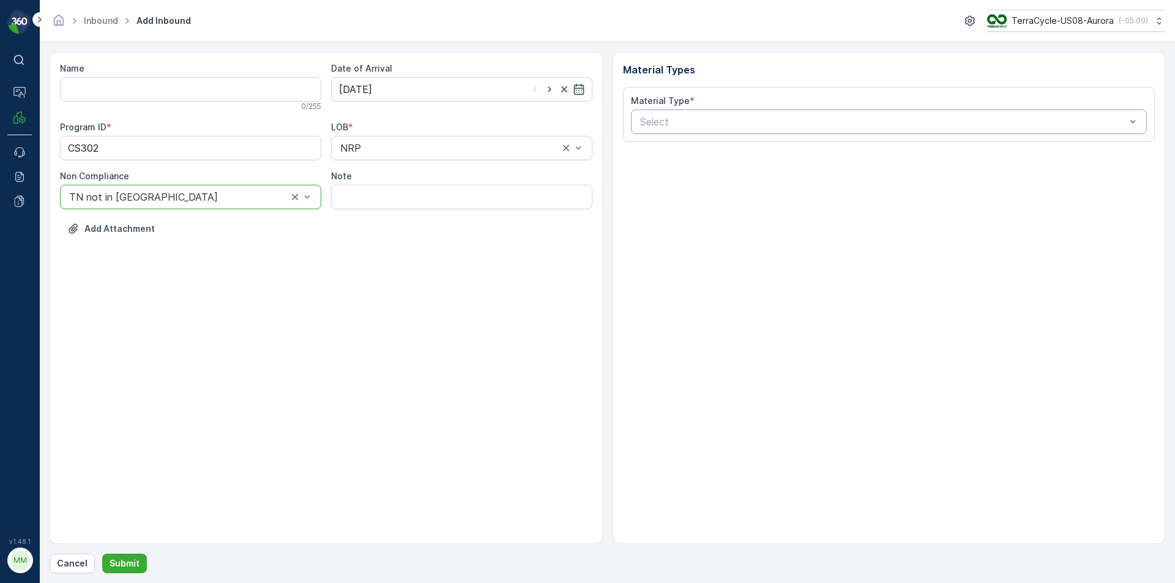
click at [672, 122] on div at bounding box center [883, 121] width 488 height 11
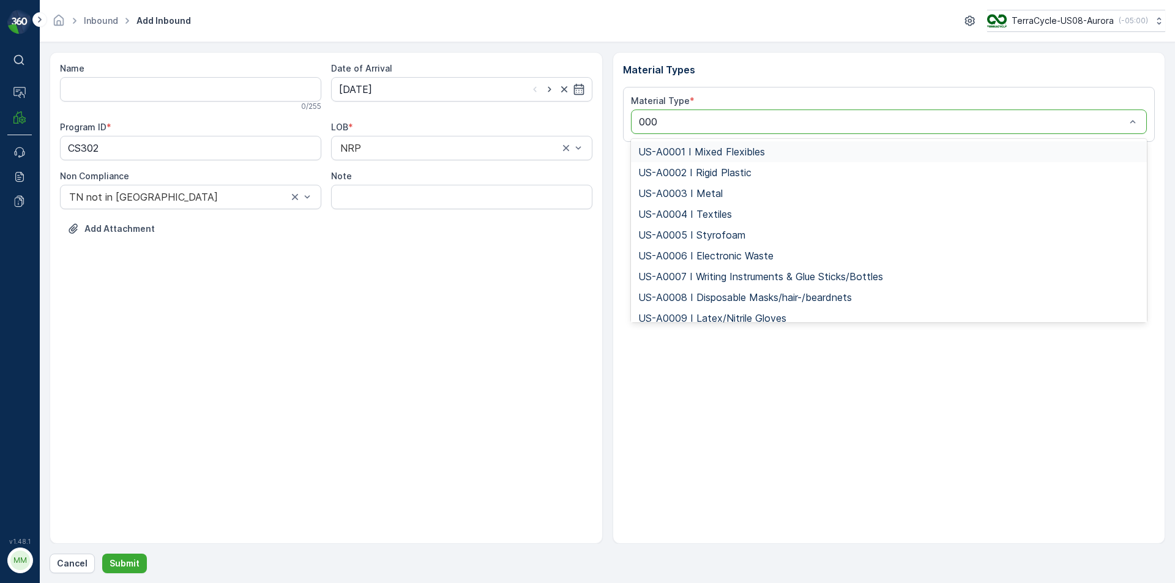
type input "0006"
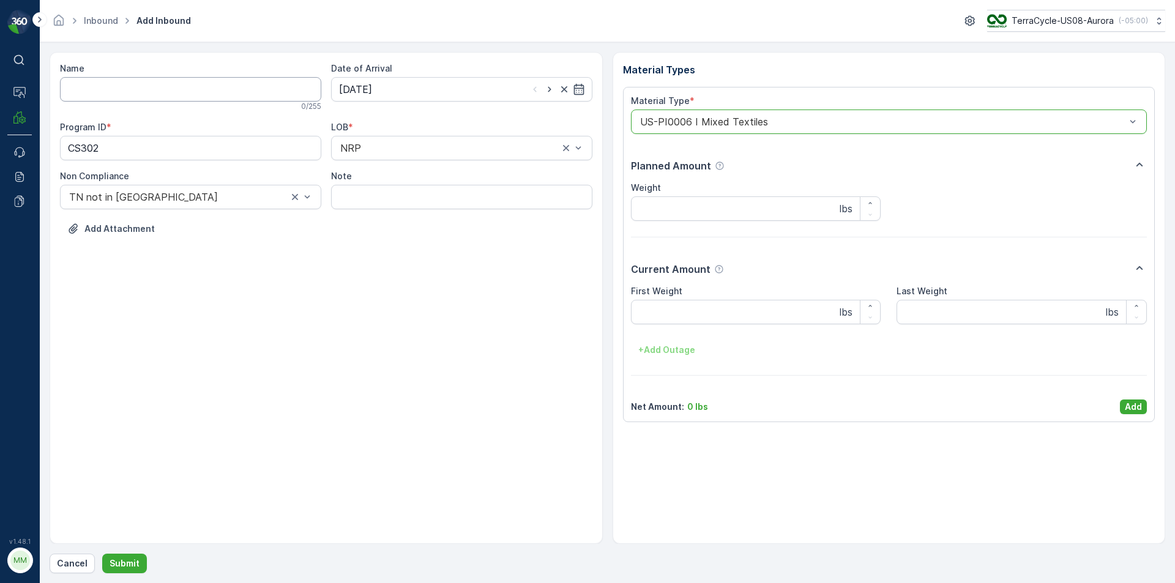
click at [234, 89] on input "Name" at bounding box center [190, 89] width 261 height 24
type input "9622001900004733273400458702961038"
click at [102, 554] on button "Submit" at bounding box center [124, 564] width 45 height 20
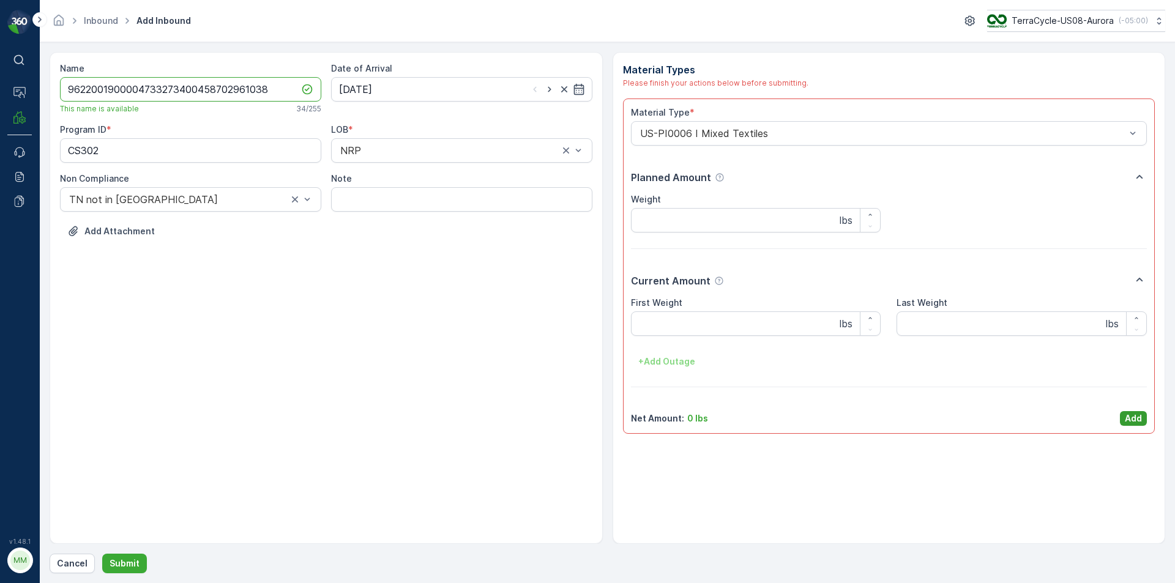
click at [1140, 416] on p "Add" at bounding box center [1133, 419] width 17 height 12
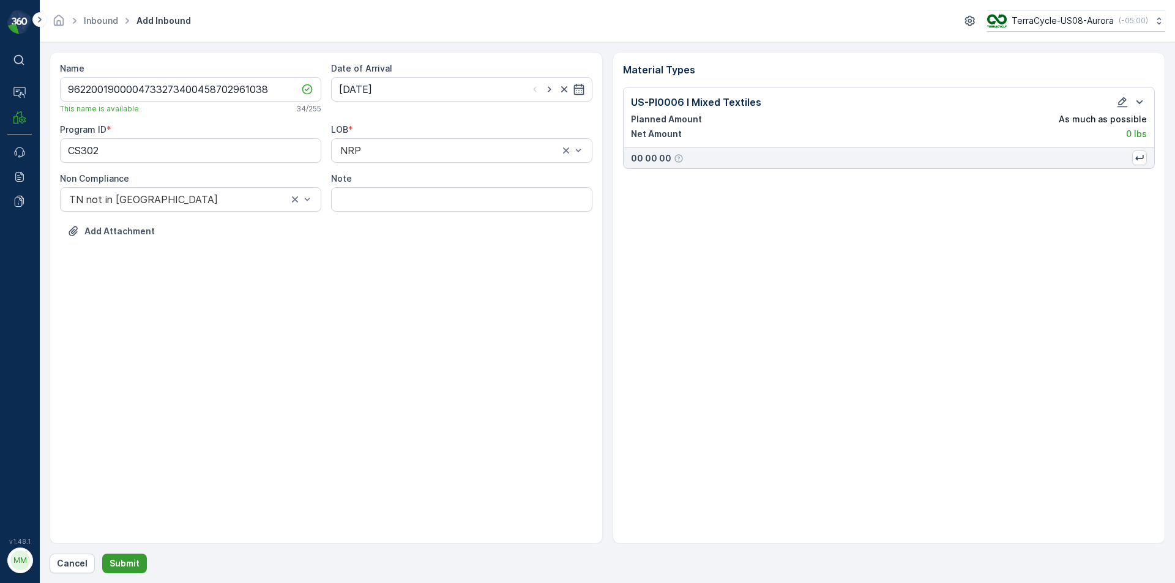
click at [122, 567] on p "Submit" at bounding box center [125, 564] width 30 height 12
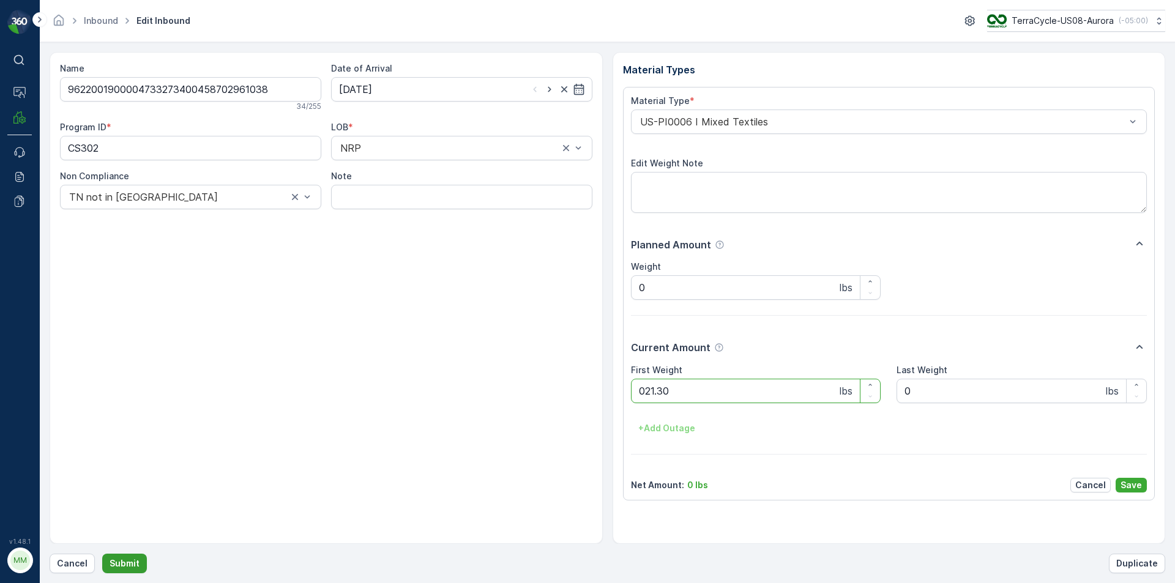
click at [102, 554] on button "Submit" at bounding box center [124, 564] width 45 height 20
click at [789, 124] on div at bounding box center [883, 121] width 488 height 11
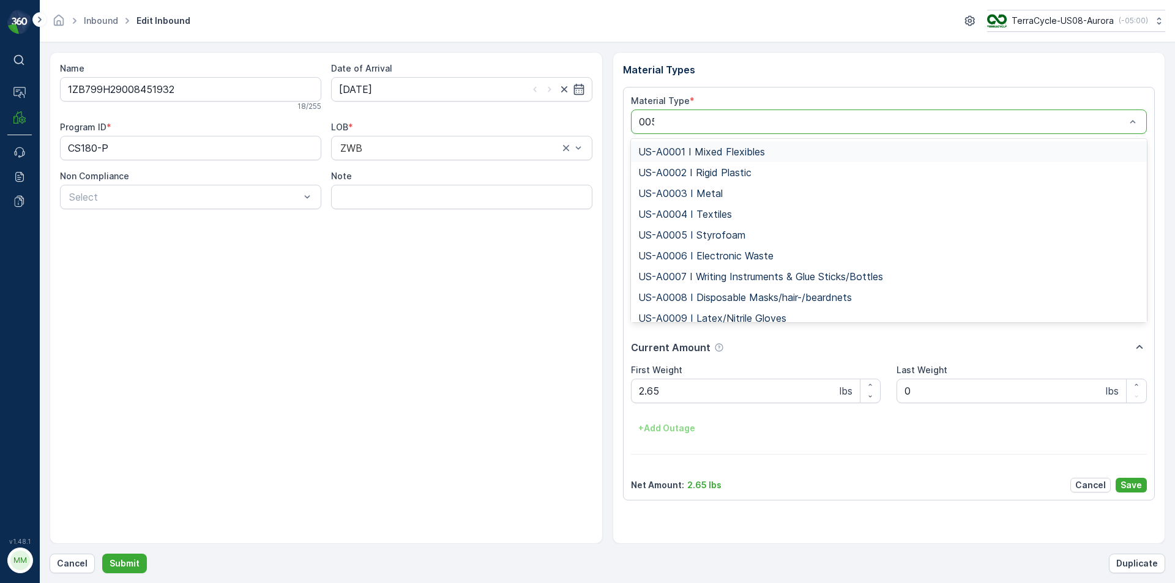
type input "0054"
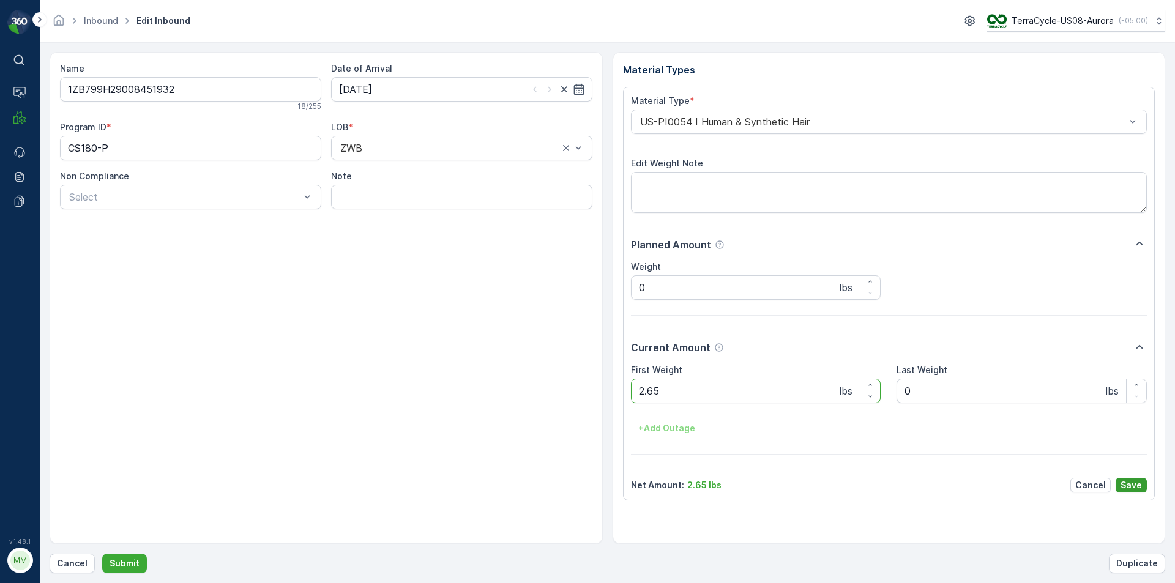
click at [1132, 484] on p "Save" at bounding box center [1131, 485] width 21 height 12
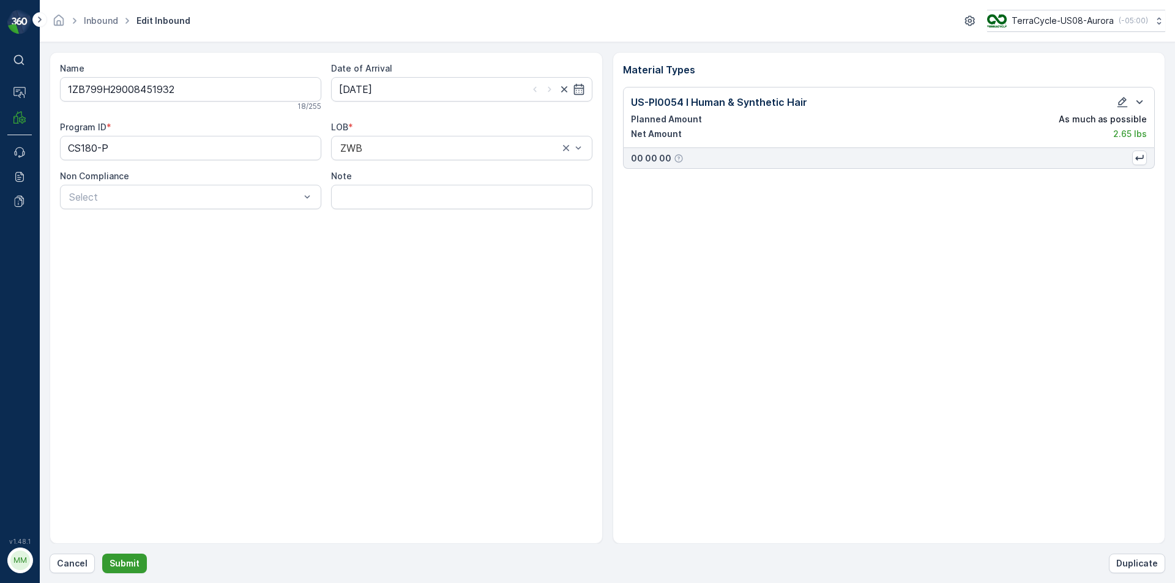
click at [120, 567] on p "Submit" at bounding box center [125, 564] width 30 height 12
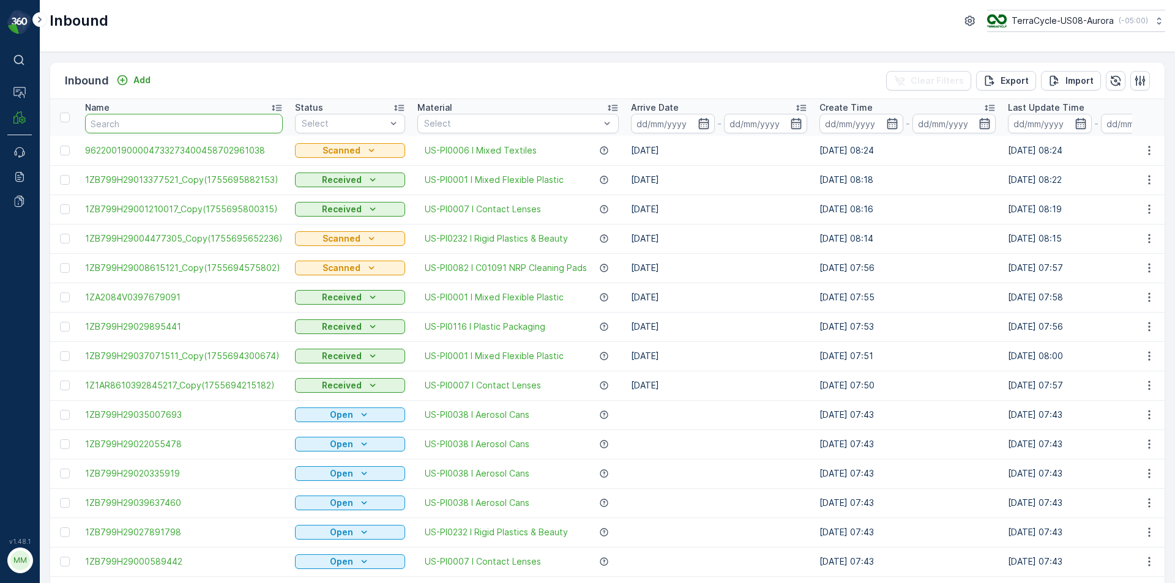
click at [184, 125] on input "text" at bounding box center [184, 124] width 198 height 20
type input "0845"
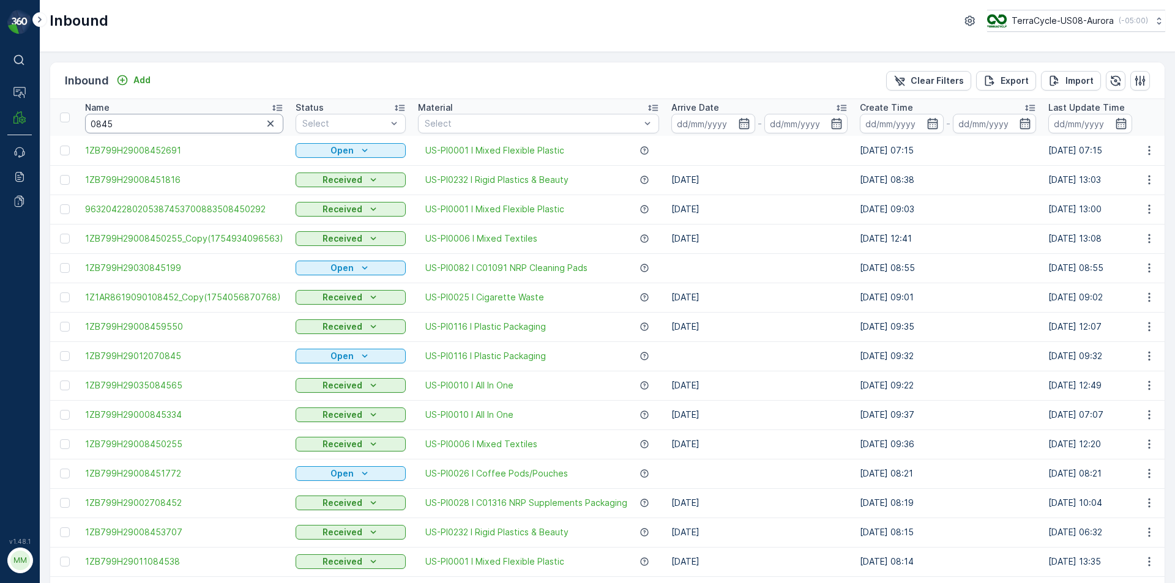
click at [213, 122] on input "0845" at bounding box center [184, 124] width 198 height 20
type input "08451932"
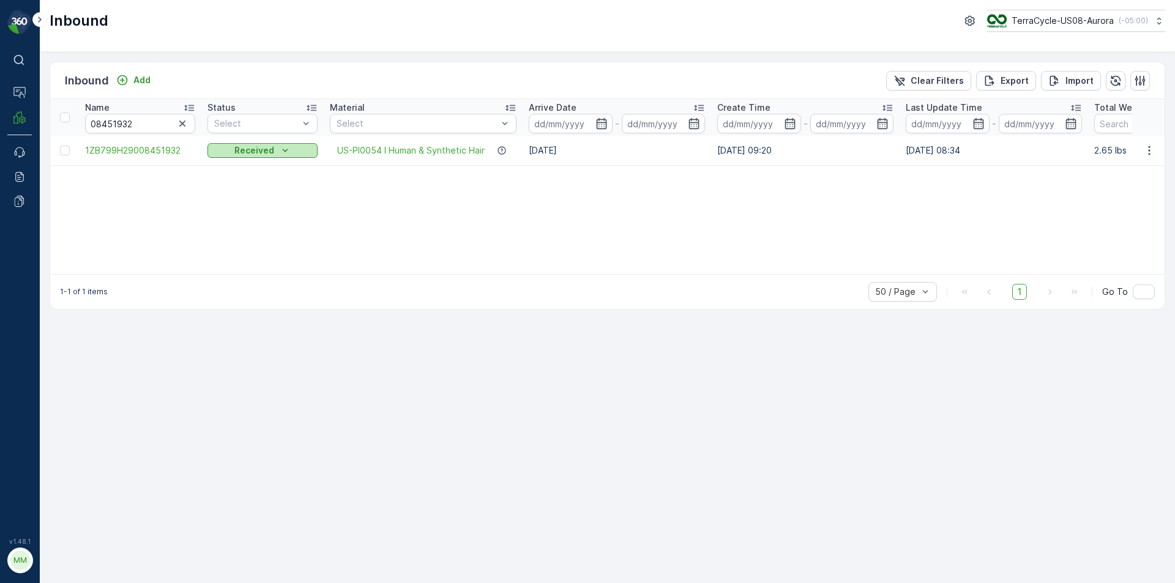
click at [284, 151] on icon "Received" at bounding box center [285, 150] width 12 height 12
click at [346, 226] on div "Name 08451932 Status Select Material Select Arrive Date - Create Time - Last Up…" at bounding box center [607, 186] width 1115 height 175
click at [301, 152] on div "Received" at bounding box center [262, 150] width 100 height 12
click at [318, 185] on div "Name 08451932 Status Select Material Select Arrive Date - Create Time - Last Up…" at bounding box center [607, 186] width 1115 height 175
click at [166, 154] on span "1ZB799H29008451932" at bounding box center [140, 150] width 110 height 12
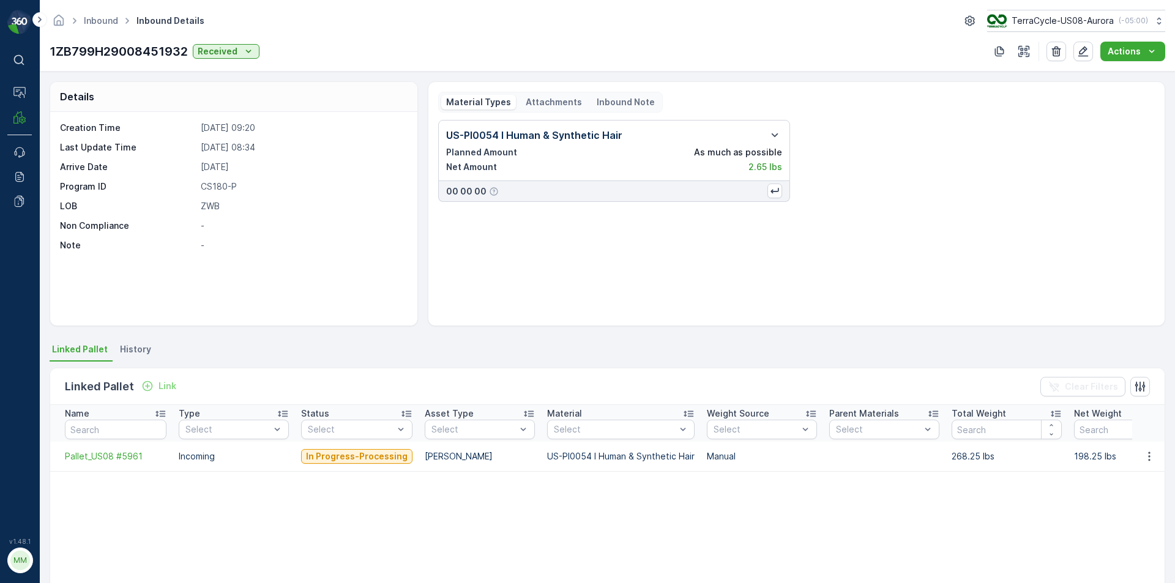
click at [547, 100] on p "Attachments" at bounding box center [554, 102] width 56 height 12
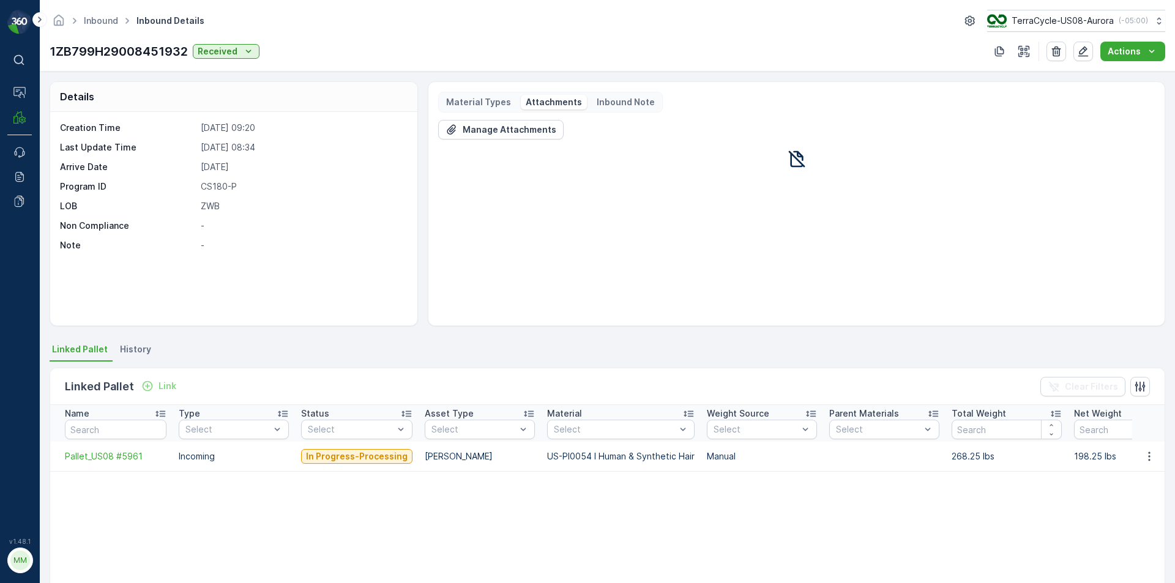
click at [448, 94] on div "Material Types Attachments Inbound Note" at bounding box center [550, 102] width 225 height 21
click at [466, 106] on p "Material Types" at bounding box center [478, 102] width 65 height 12
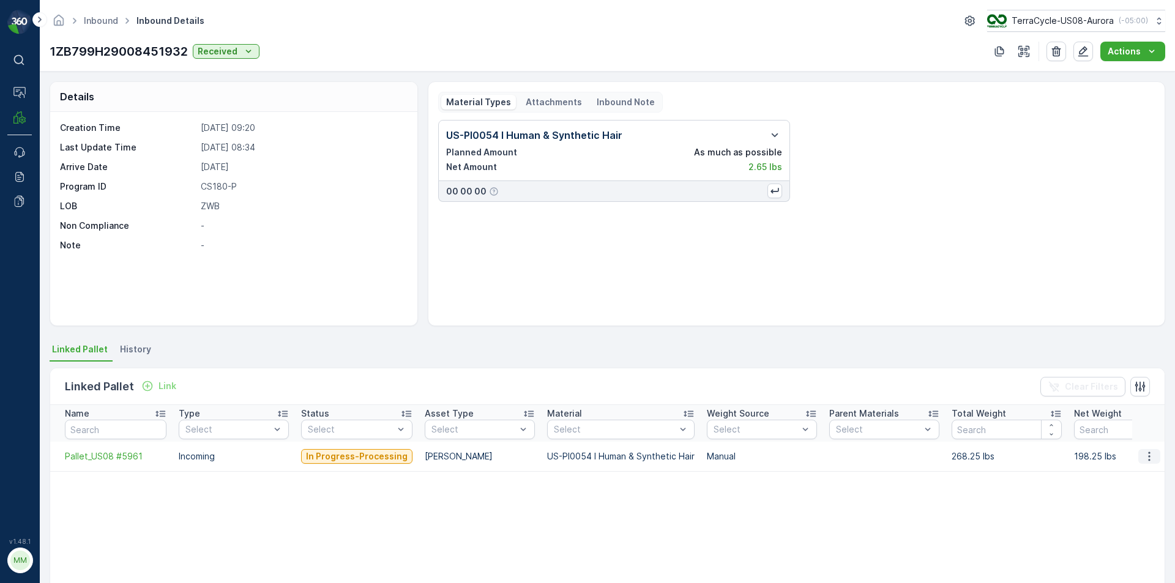
click at [1151, 458] on button "button" at bounding box center [1149, 456] width 22 height 15
click at [1132, 496] on span "Unlink Pallet" at bounding box center [1124, 497] width 50 height 12
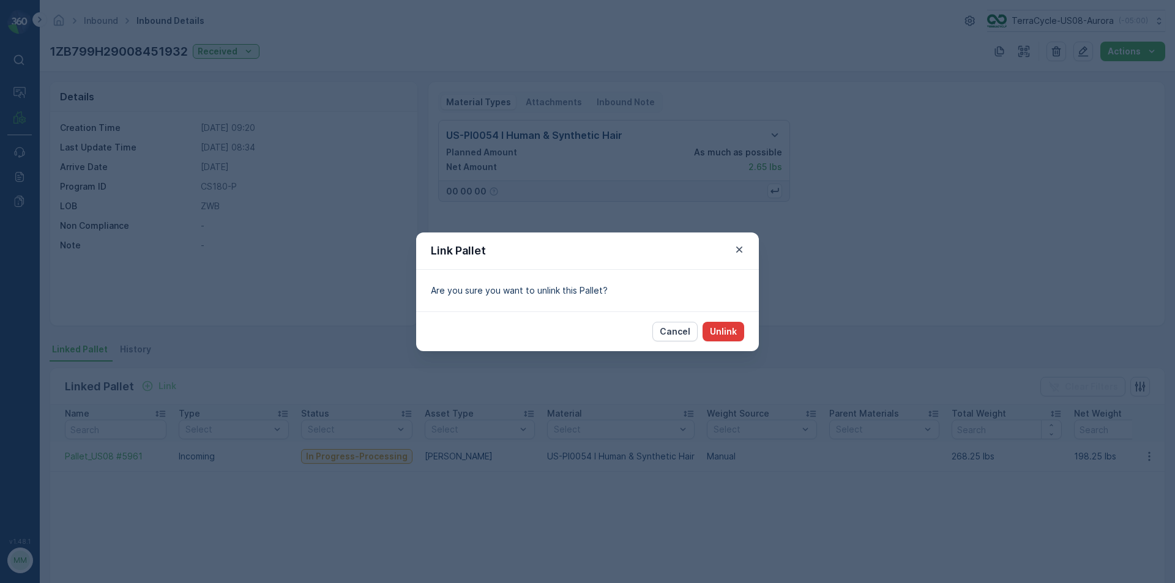
click at [728, 335] on p "Unlink" at bounding box center [723, 332] width 27 height 12
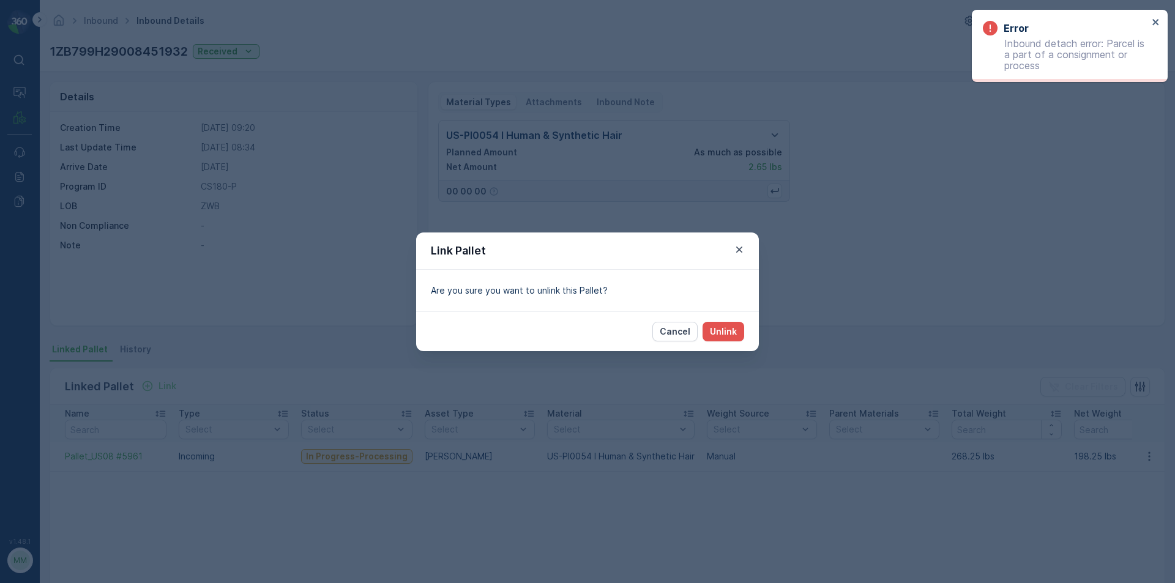
click at [872, 281] on div "Link Pallet Are you sure you want to unlink this Pallet? Cancel Unlink" at bounding box center [587, 291] width 1175 height 583
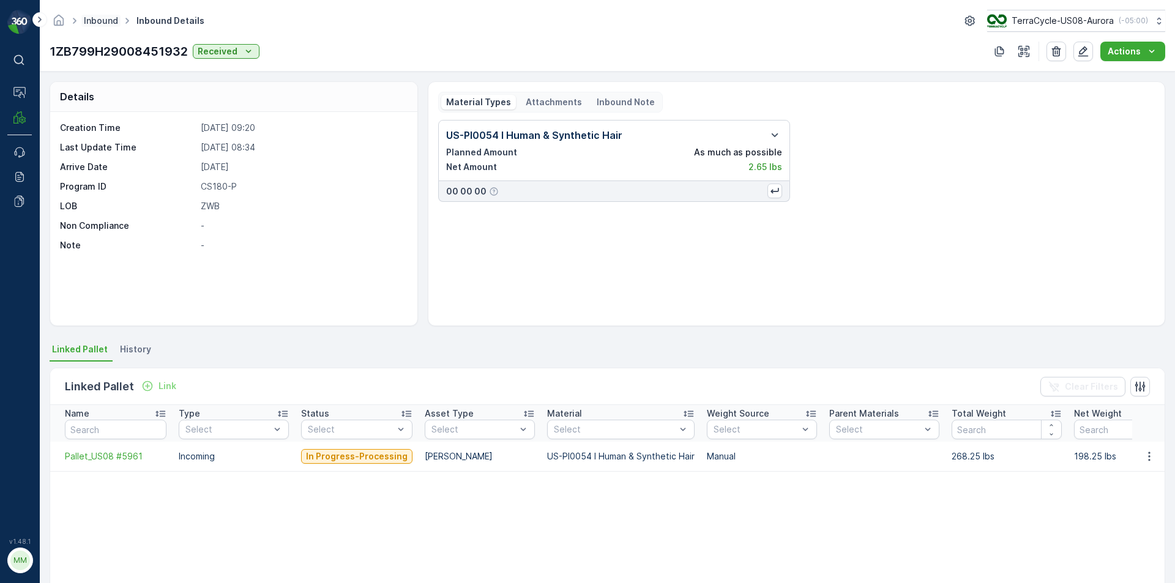
click at [111, 15] on link "Inbound" at bounding box center [101, 20] width 34 height 10
